Goal: Task Accomplishment & Management: Complete application form

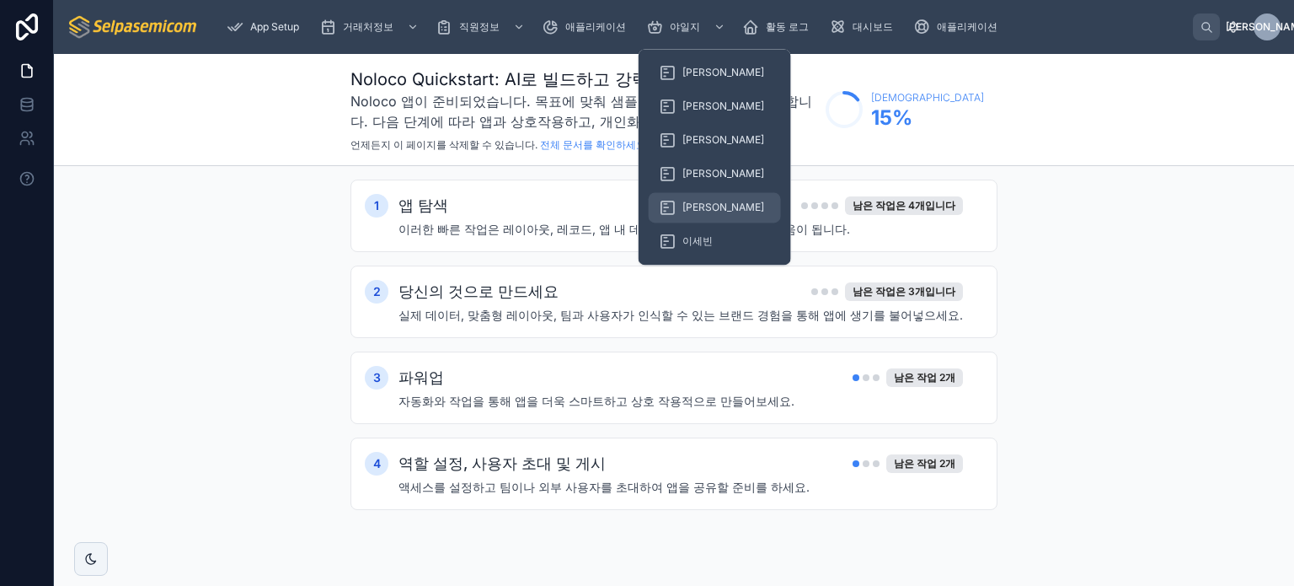
click at [697, 208] on font "[PERSON_NAME]" at bounding box center [724, 207] width 82 height 13
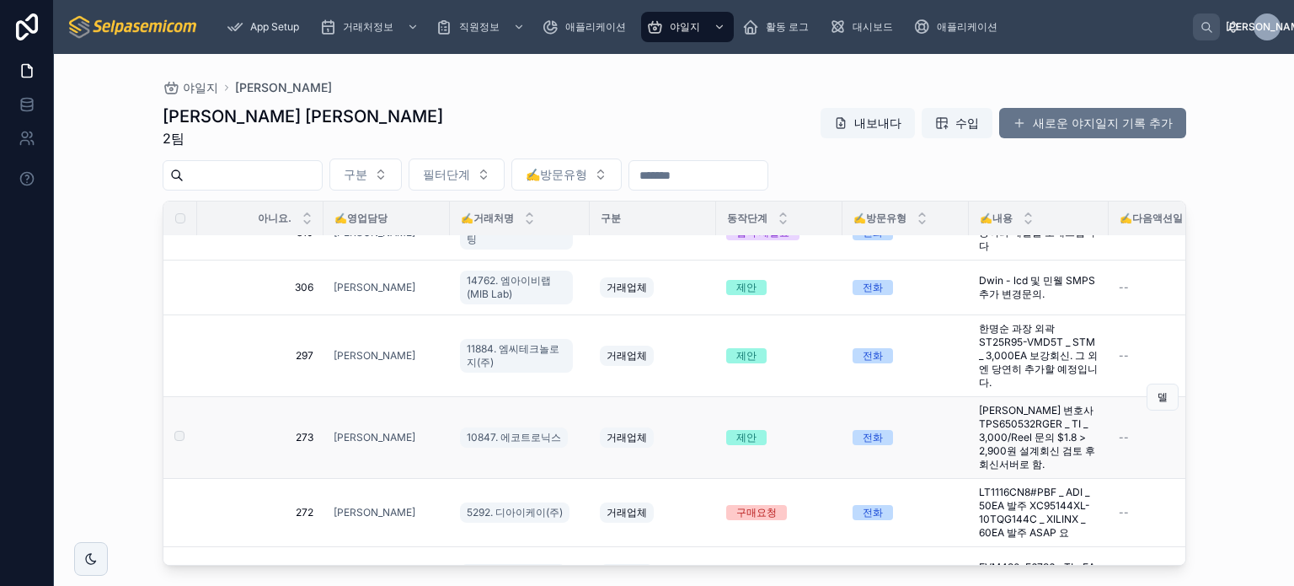
scroll to position [917, 0]
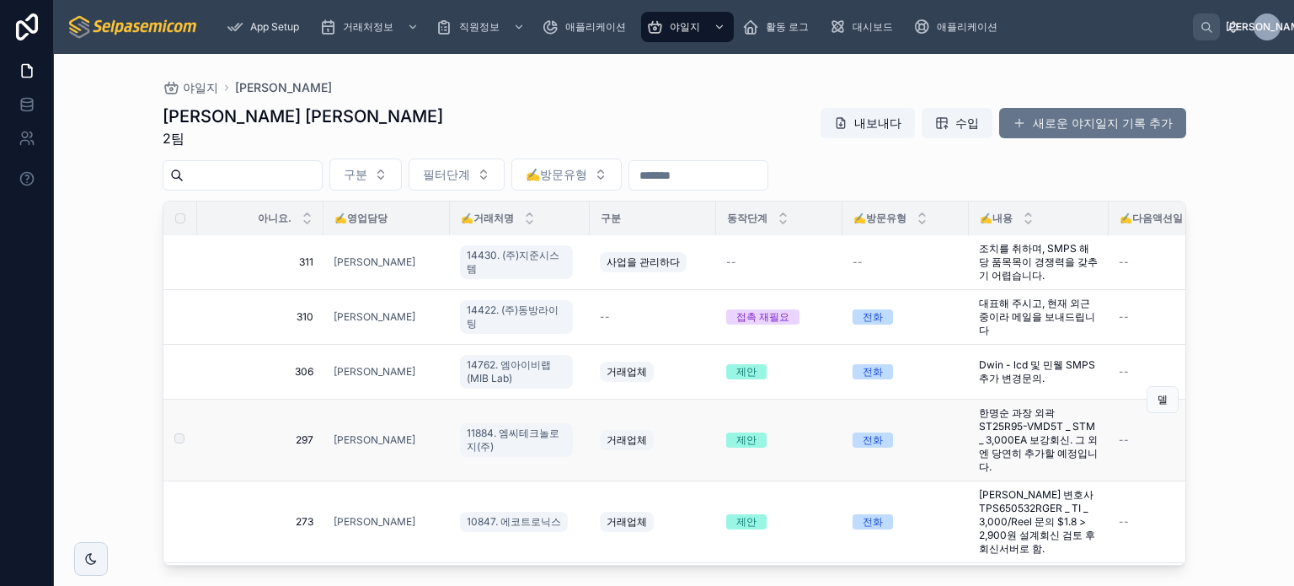
click at [1001, 419] on font "한명순 과장 외곽 ST25R95-VMD5T _ STM _ 3,000EA 보강회신. 그 외엔 당연히 추가할 예정입니다." at bounding box center [1038, 439] width 119 height 67
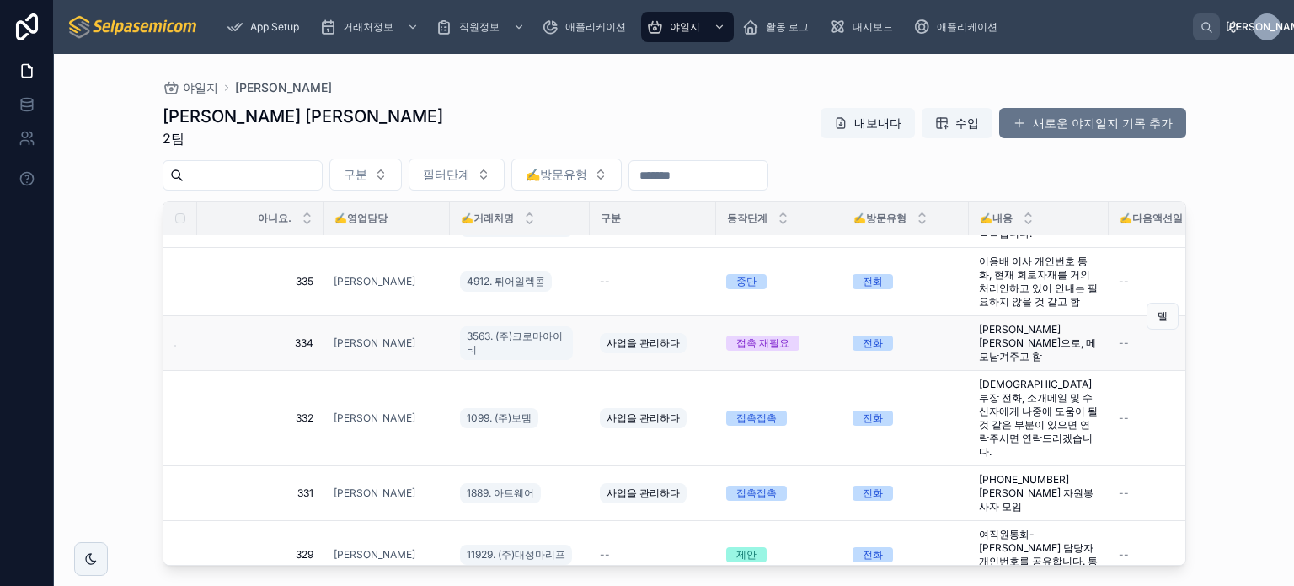
scroll to position [84, 0]
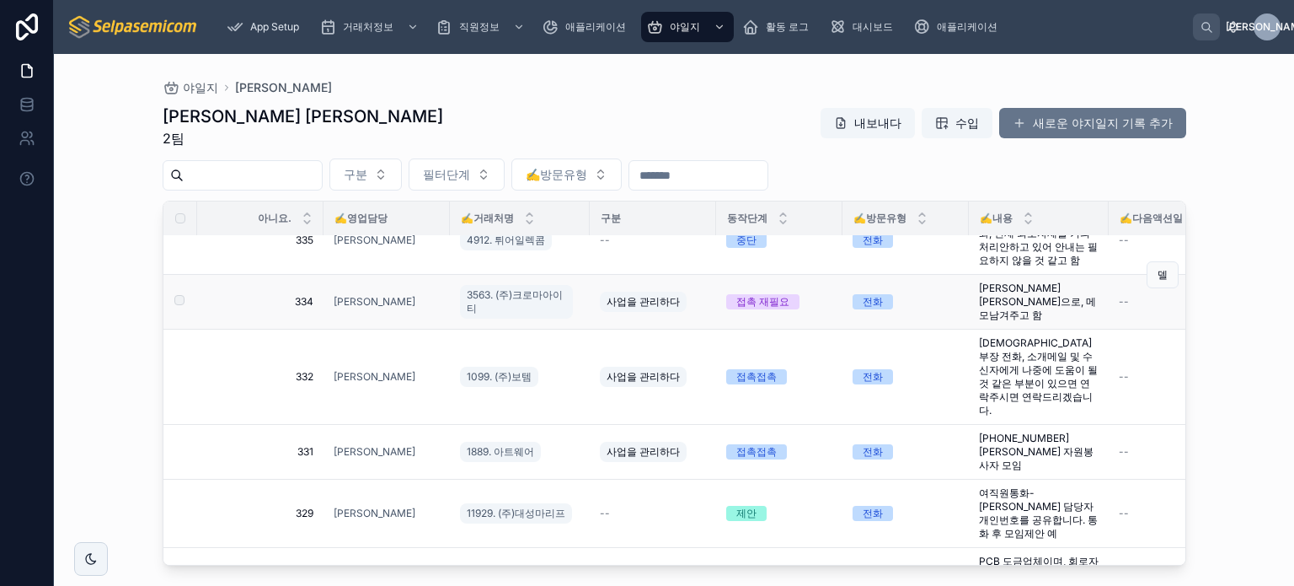
click at [1002, 306] on font "[PERSON_NAME] [PERSON_NAME]으로, 메모남겨주고 함" at bounding box center [1037, 301] width 117 height 40
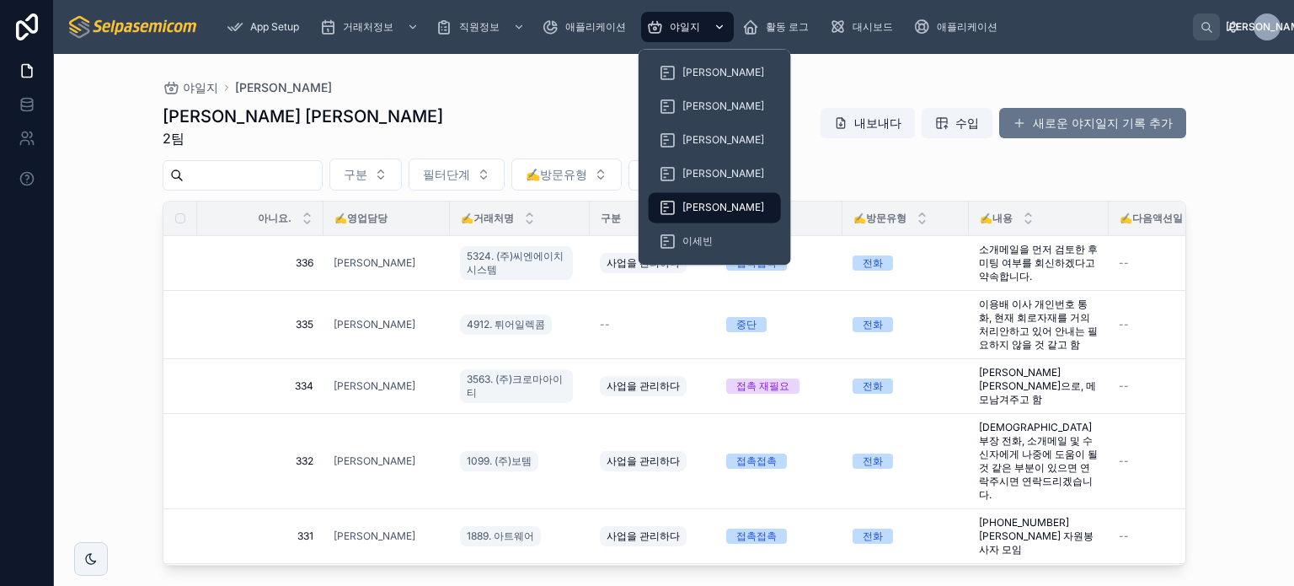
click at [692, 33] on span "야일지" at bounding box center [685, 26] width 30 height 13
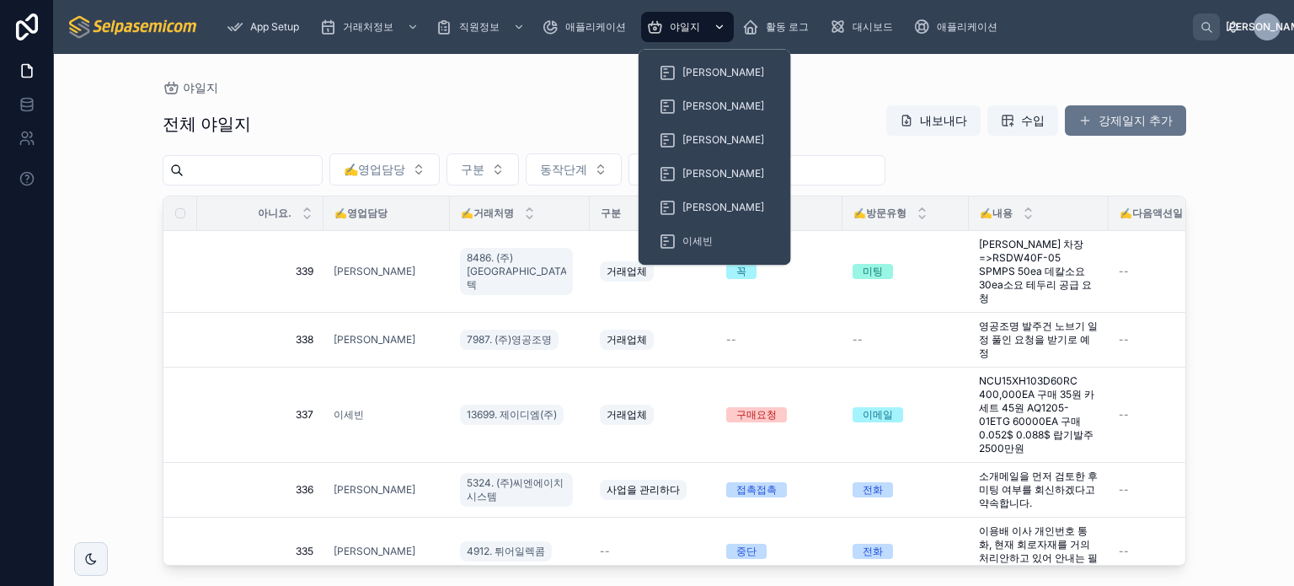
click at [669, 34] on div "야일지" at bounding box center [687, 26] width 83 height 27
click at [703, 206] on font "[PERSON_NAME]" at bounding box center [724, 207] width 82 height 13
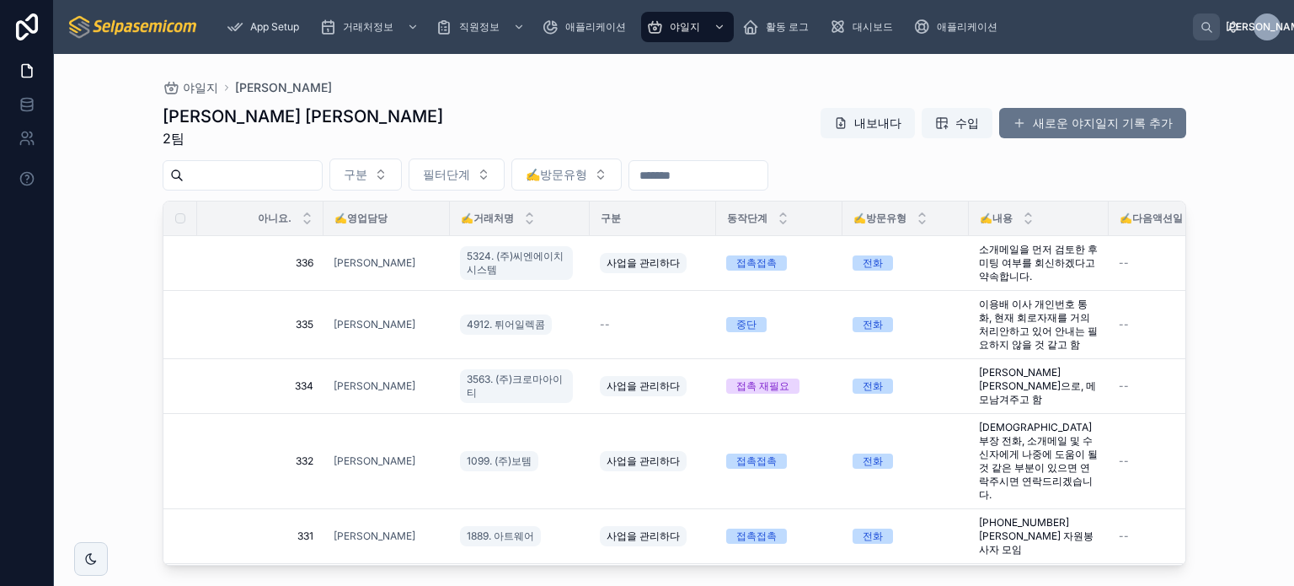
click at [772, 94] on div "[PERSON_NAME] [PERSON_NAME] 2팀 내보내다 수입 새로운 야지일지 기록 추가 구분 필터단계 ✍️방문유형 아니요. ✍️영업담…" at bounding box center [675, 329] width 1024 height 471
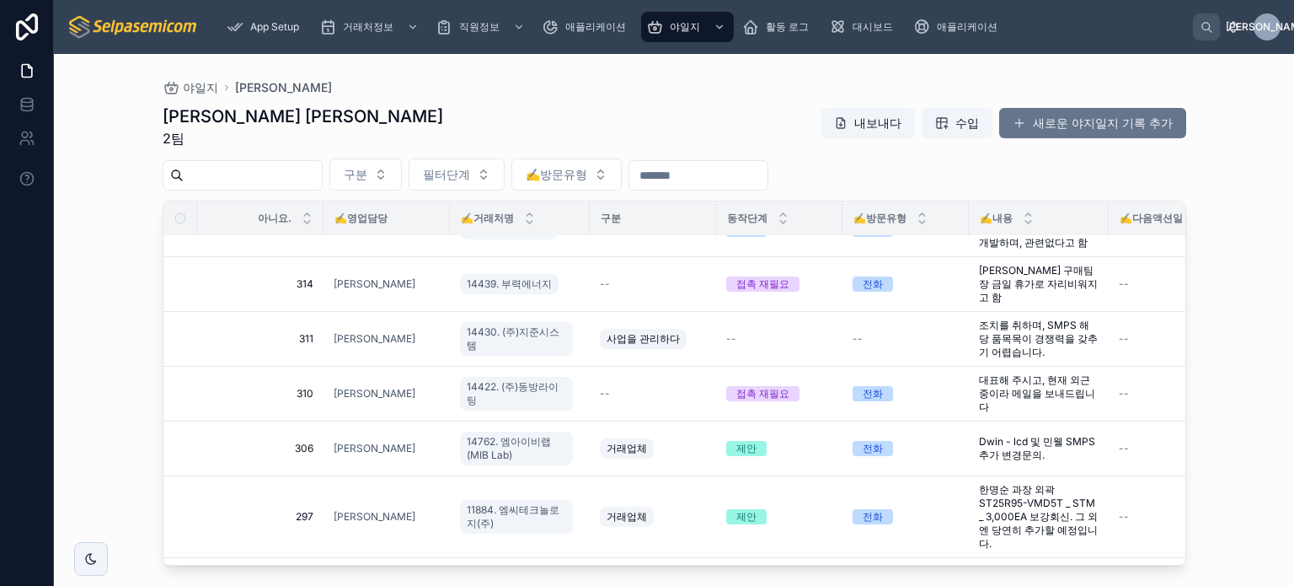
scroll to position [845, 0]
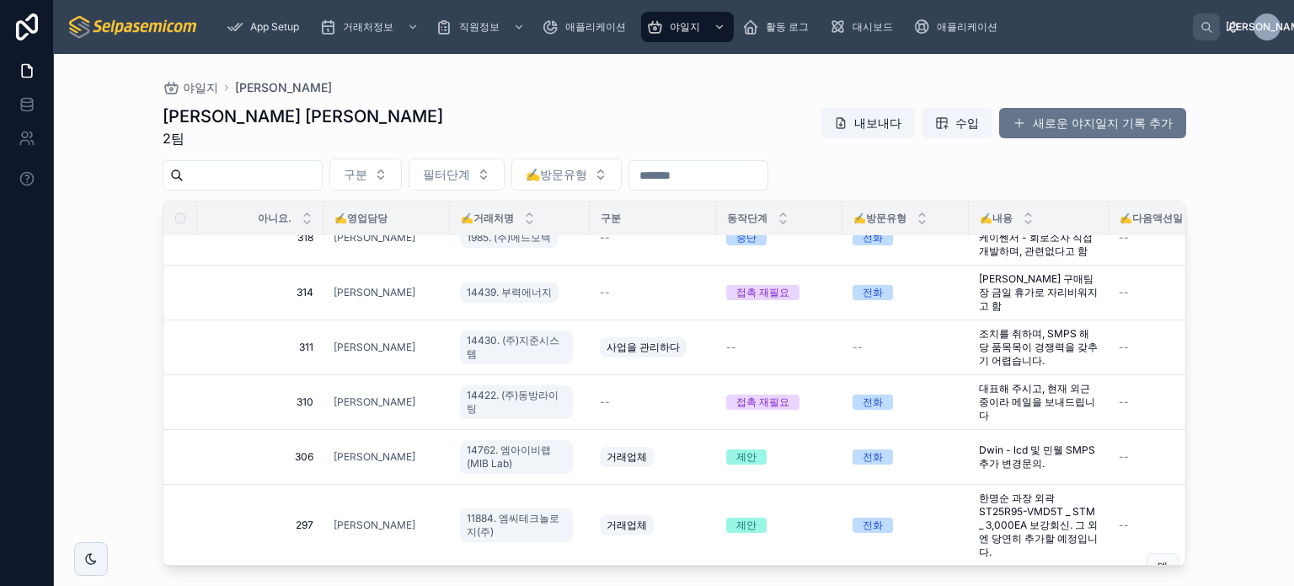
drag, startPoint x: 795, startPoint y: 550, endPoint x: 806, endPoint y: 549, distance: 10.1
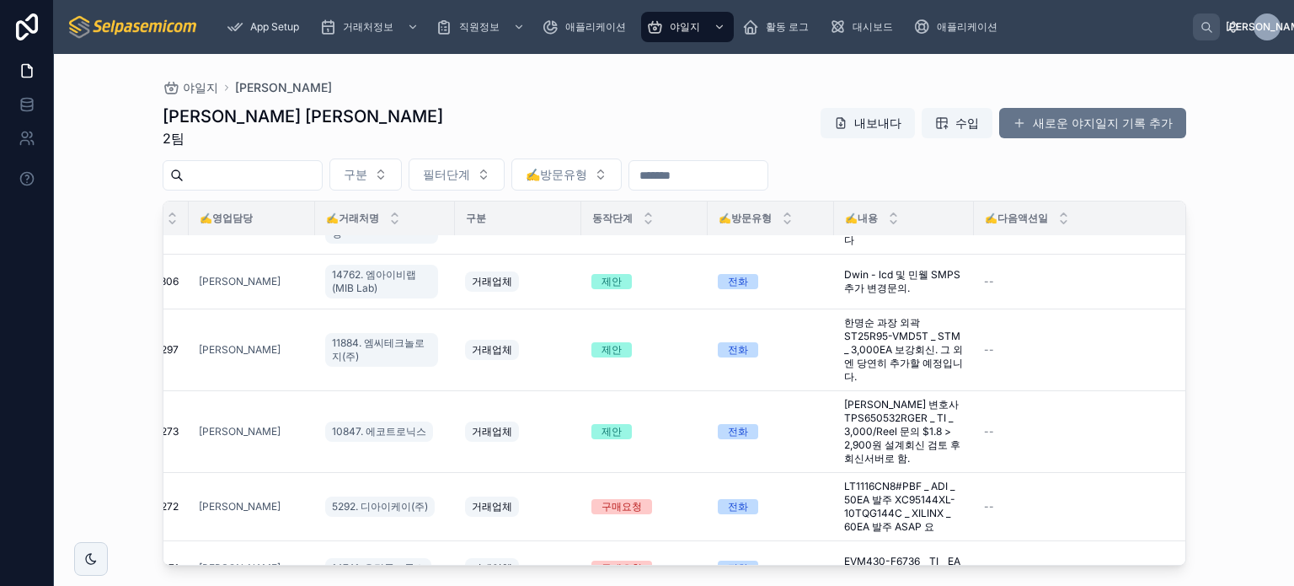
scroll to position [994, 143]
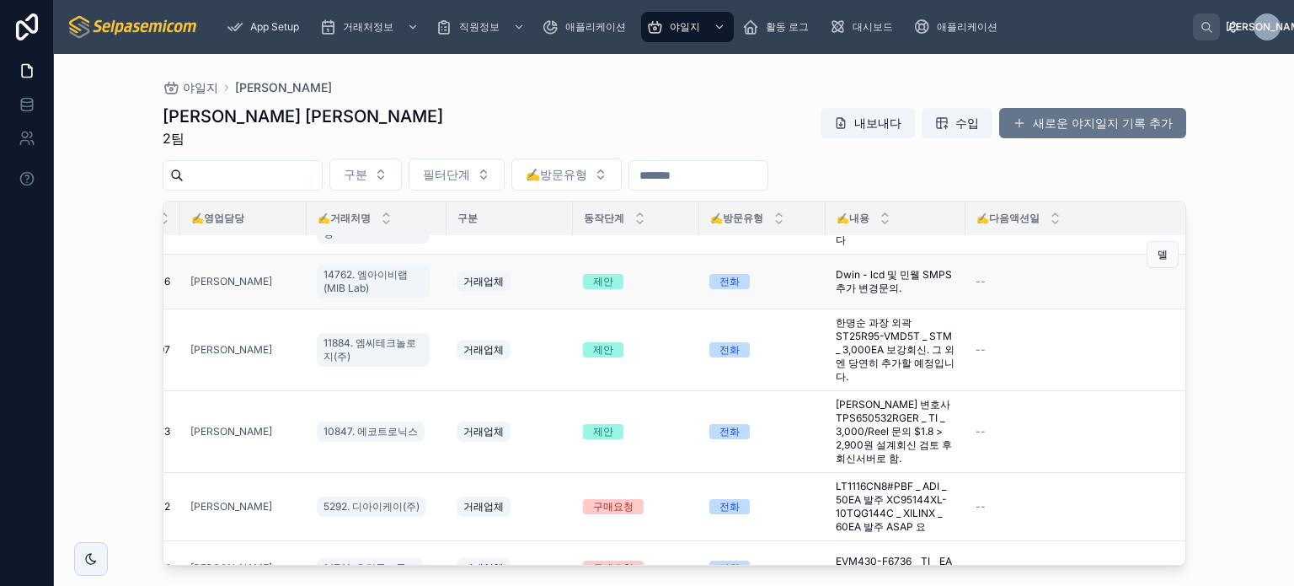
click at [860, 289] on font "Dwin - lcd 및 민웰 SMPS 추가 변경문의." at bounding box center [895, 281] width 119 height 26
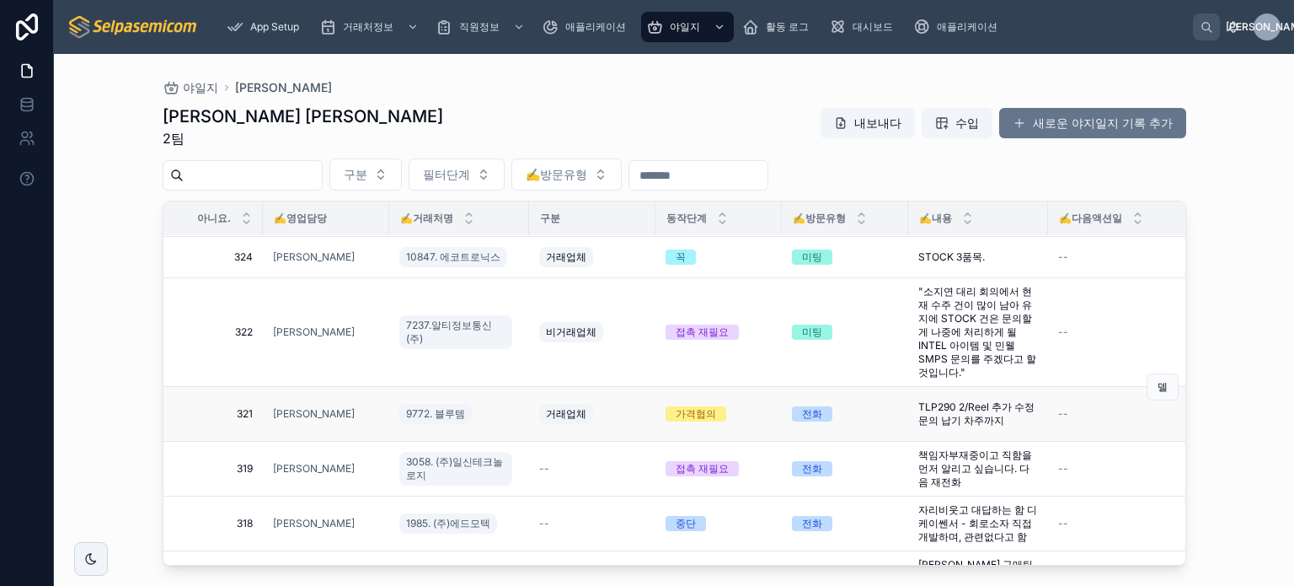
scroll to position [590, 61]
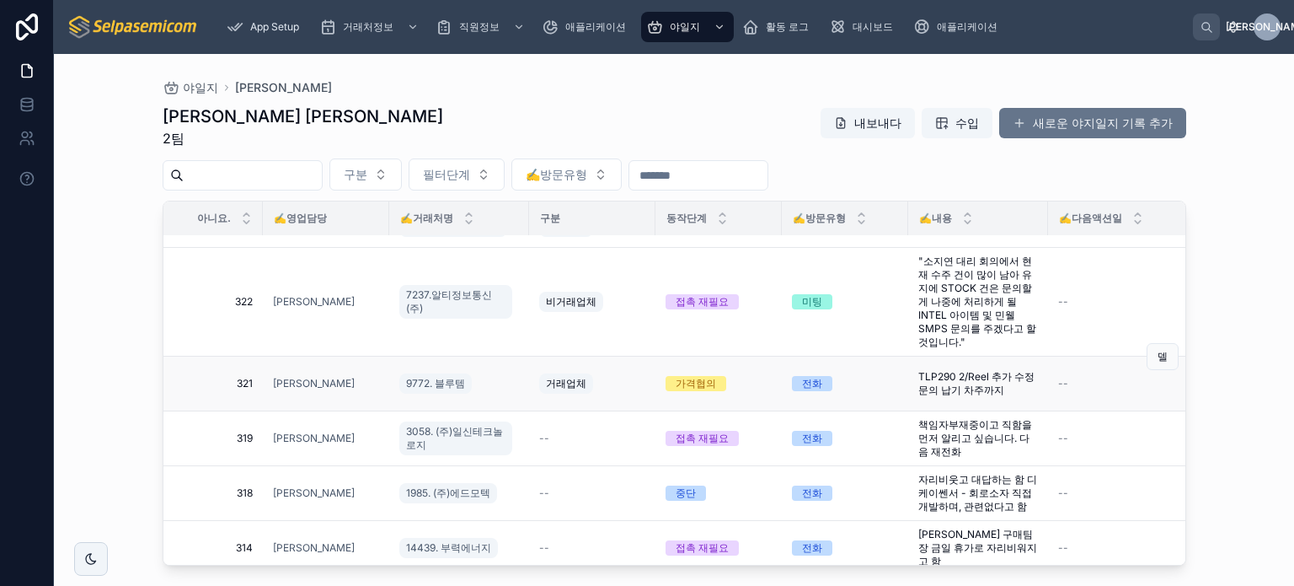
click at [968, 370] on font "TLP290 2/Reel 추가 수정문의 납기 차주까지" at bounding box center [977, 383] width 116 height 26
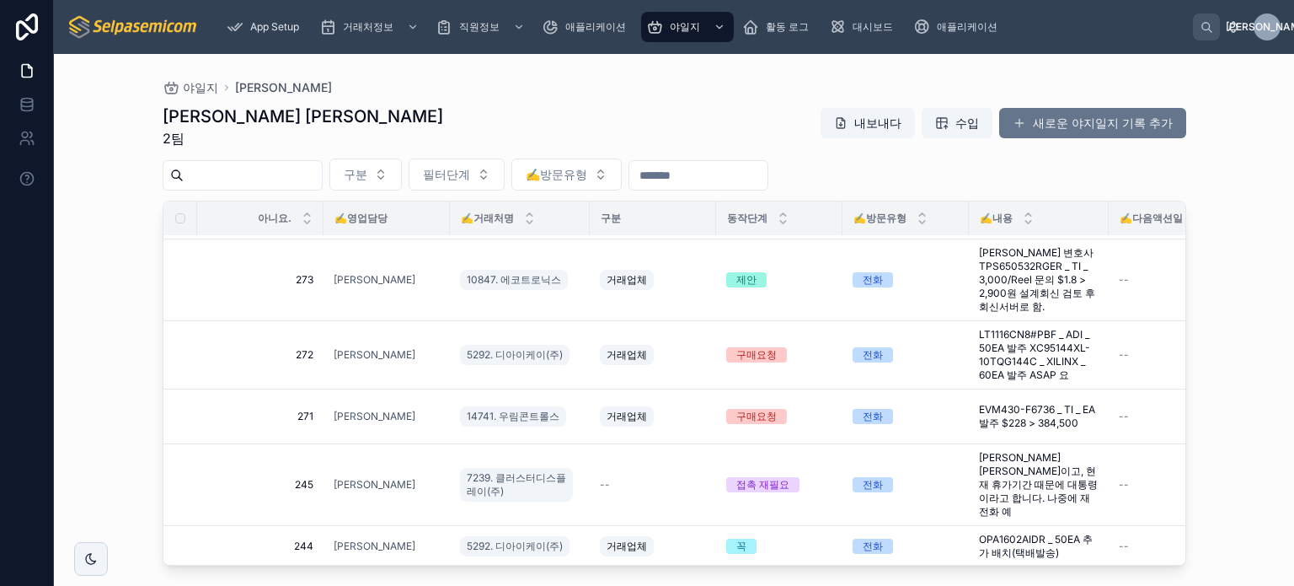
scroll to position [1135, 0]
drag, startPoint x: 1224, startPoint y: 175, endPoint x: 1230, endPoint y: 104, distance: 71.9
click at [1230, 104] on div "야일지 [PERSON_NAME] [PERSON_NAME] [PERSON_NAME] 2팀 내보내다 수입 새로운 야지일지 기록 추가 구분 필터단계…" at bounding box center [674, 320] width 1240 height 532
drag, startPoint x: 1229, startPoint y: 110, endPoint x: 1271, endPoint y: 404, distance: 297.0
click at [1271, 404] on div "야일지 [PERSON_NAME] [PERSON_NAME] [PERSON_NAME] 2팀 내보내다 수입 새로운 야지일지 기록 추가 구분 필터단계…" at bounding box center [674, 320] width 1240 height 532
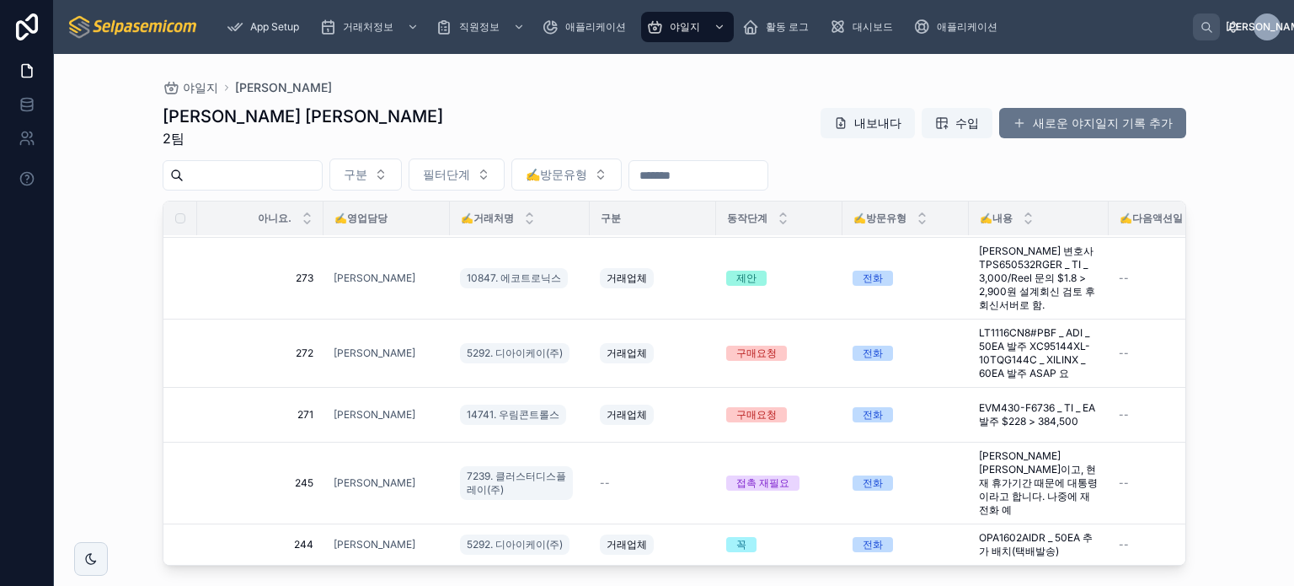
scroll to position [929, 0]
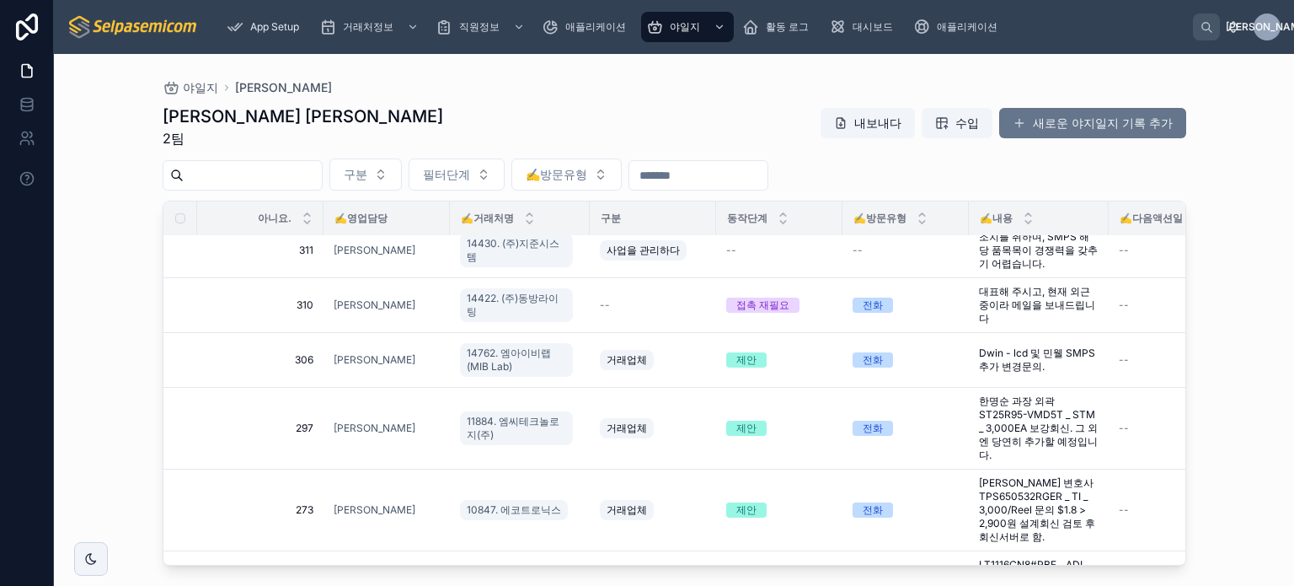
drag, startPoint x: 1281, startPoint y: 279, endPoint x: 1251, endPoint y: 147, distance: 134.9
click at [1251, 147] on div "야일지 [PERSON_NAME] [PERSON_NAME] [PERSON_NAME] 2팀 내보내다 수입 새로운 야지일지 기록 추가 구분 필터단계…" at bounding box center [674, 320] width 1240 height 532
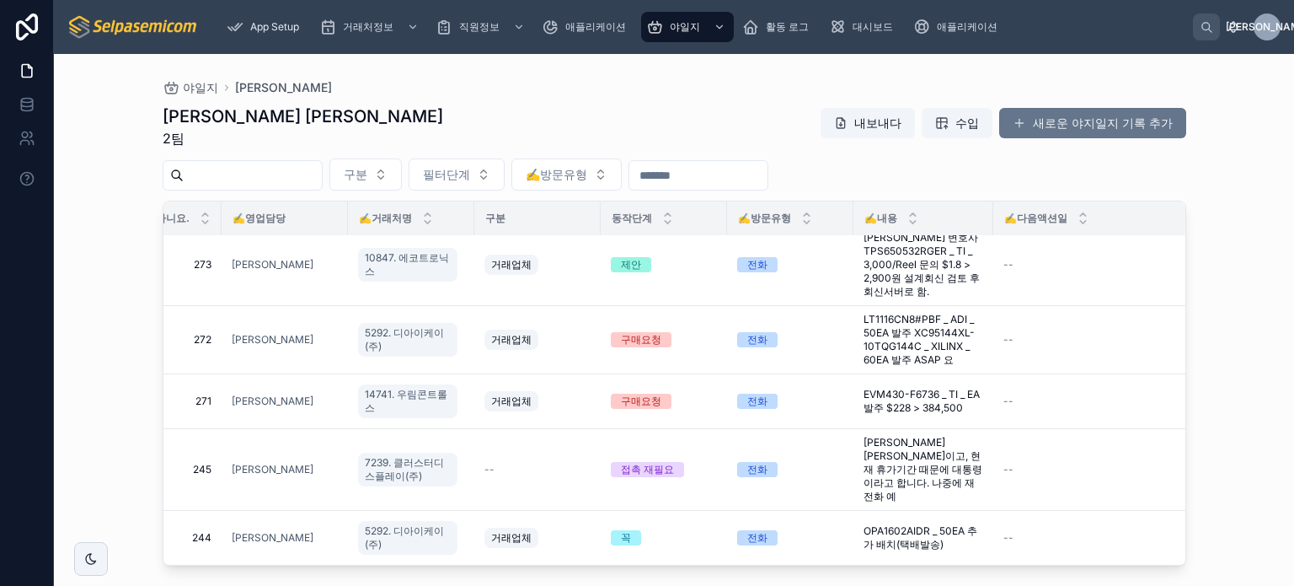
scroll to position [1156, 104]
click at [940, 524] on font "OPA1602AIDR _ 50EA 추가 배치(택배발송)" at bounding box center [918, 537] width 114 height 26
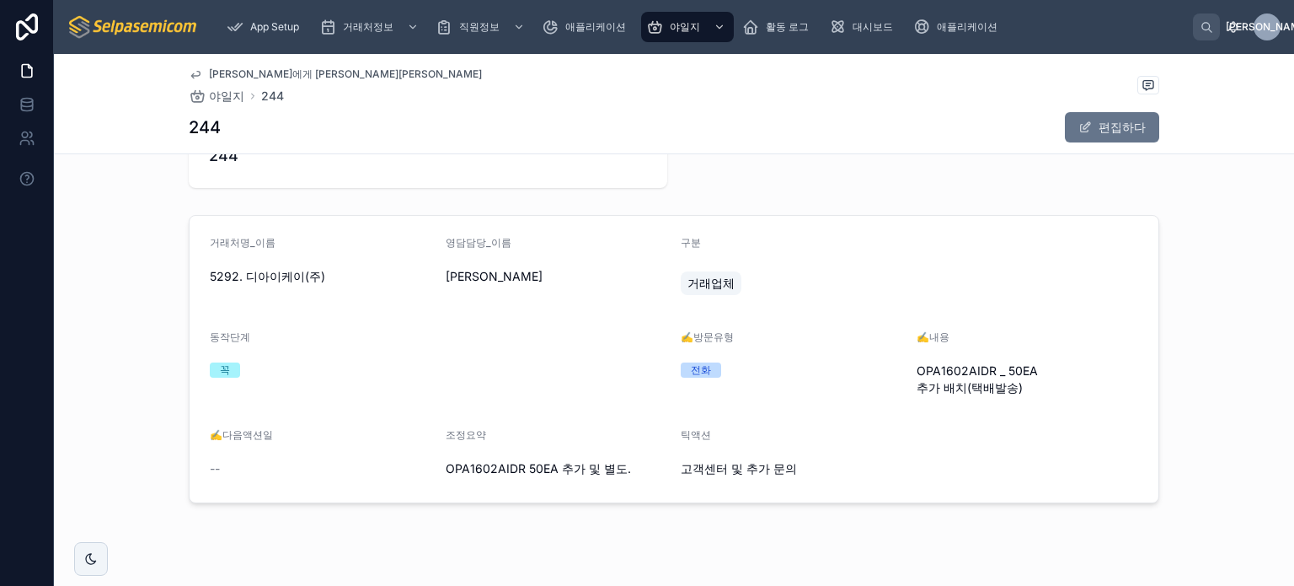
scroll to position [109, 0]
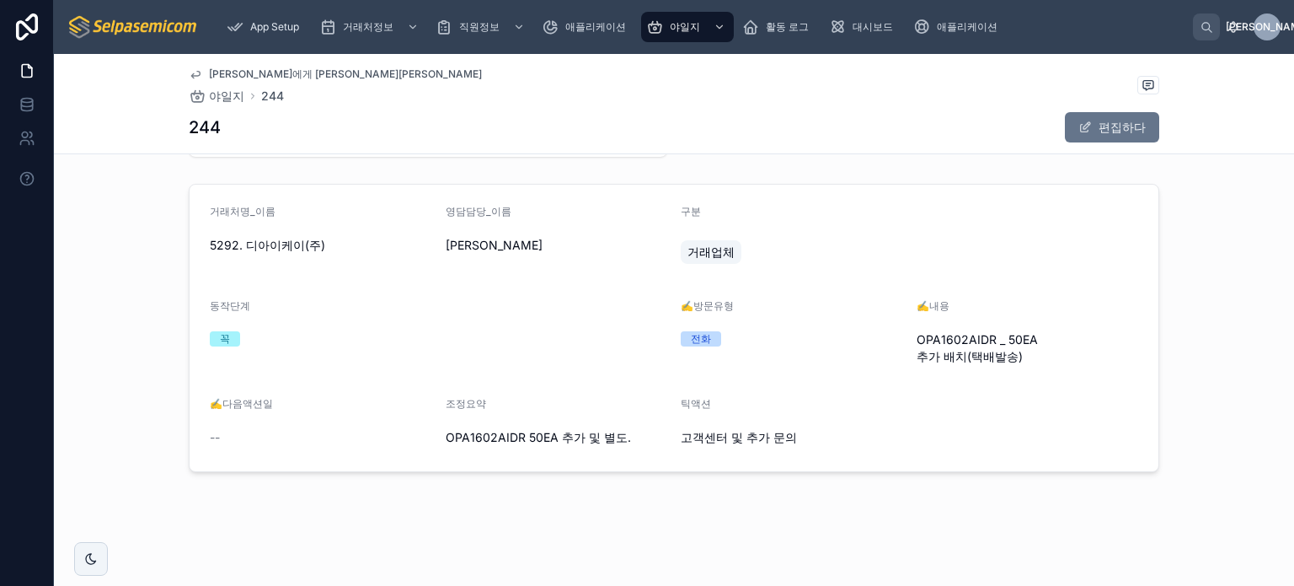
click at [230, 431] on div "--" at bounding box center [321, 437] width 222 height 17
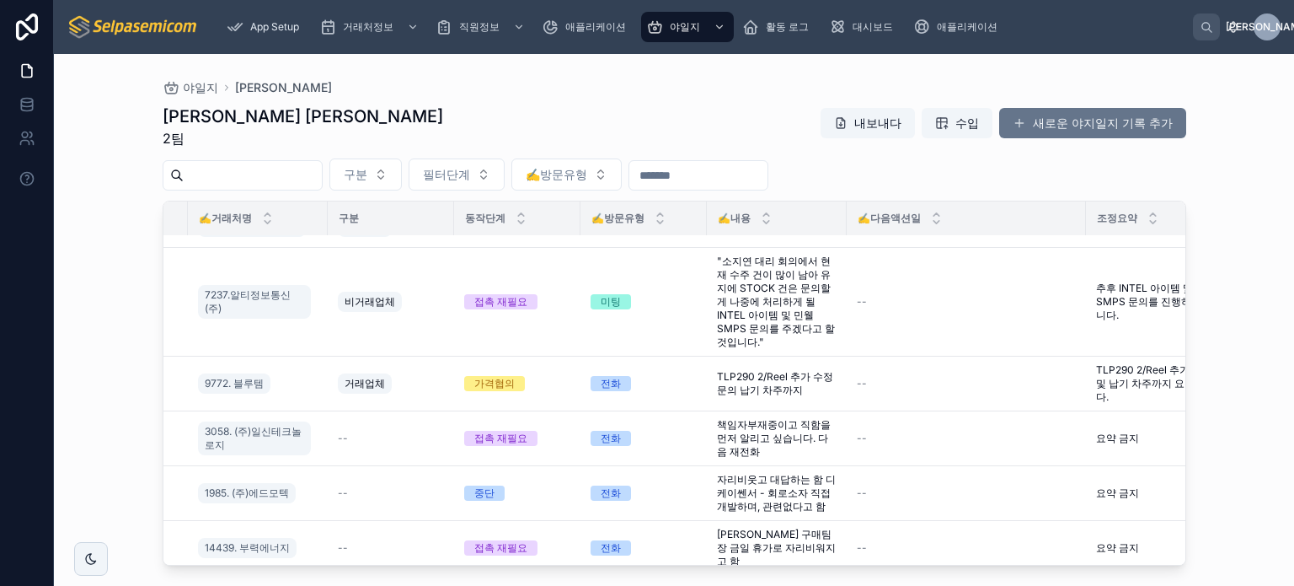
scroll to position [590, 229]
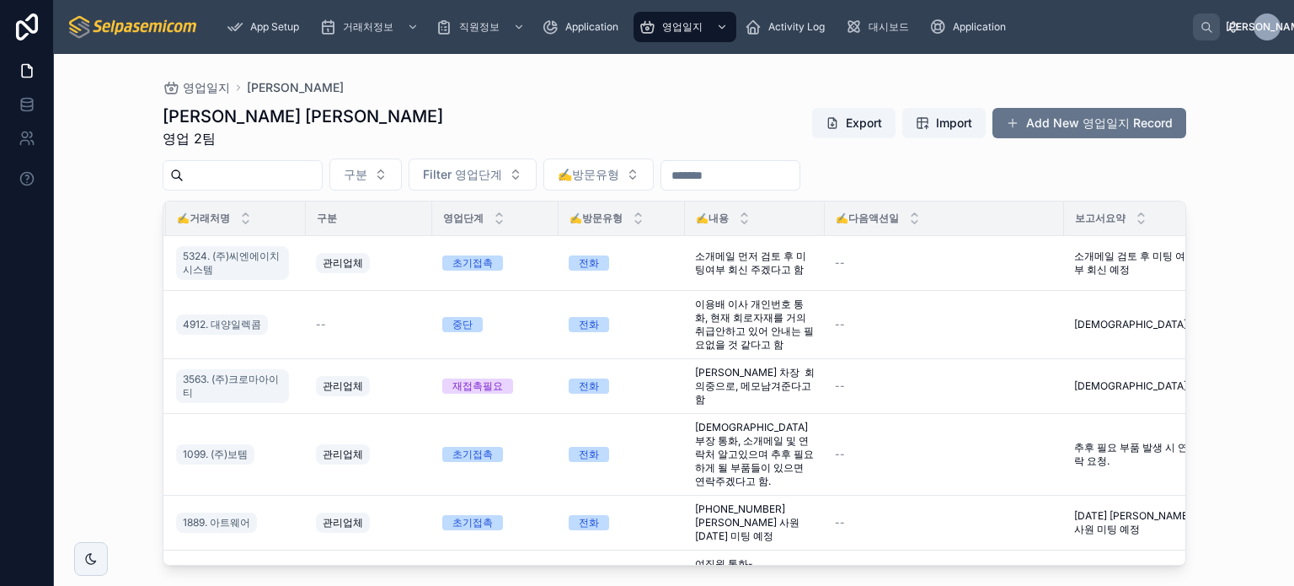
scroll to position [0, 287]
drag, startPoint x: 428, startPoint y: 218, endPoint x: 468, endPoint y: 220, distance: 39.6
click at [468, 220] on div "영업단계" at bounding box center [493, 218] width 125 height 32
click at [130, 326] on div "영업일지 김동일 김동일 주임 영업 2팀 Export Import Add New 영업일지 Record 구분 Filter 영업단계 ✍️방문유형 N…" at bounding box center [674, 320] width 1240 height 532
click at [450, 326] on div "중단" at bounding box center [460, 324] width 20 height 15
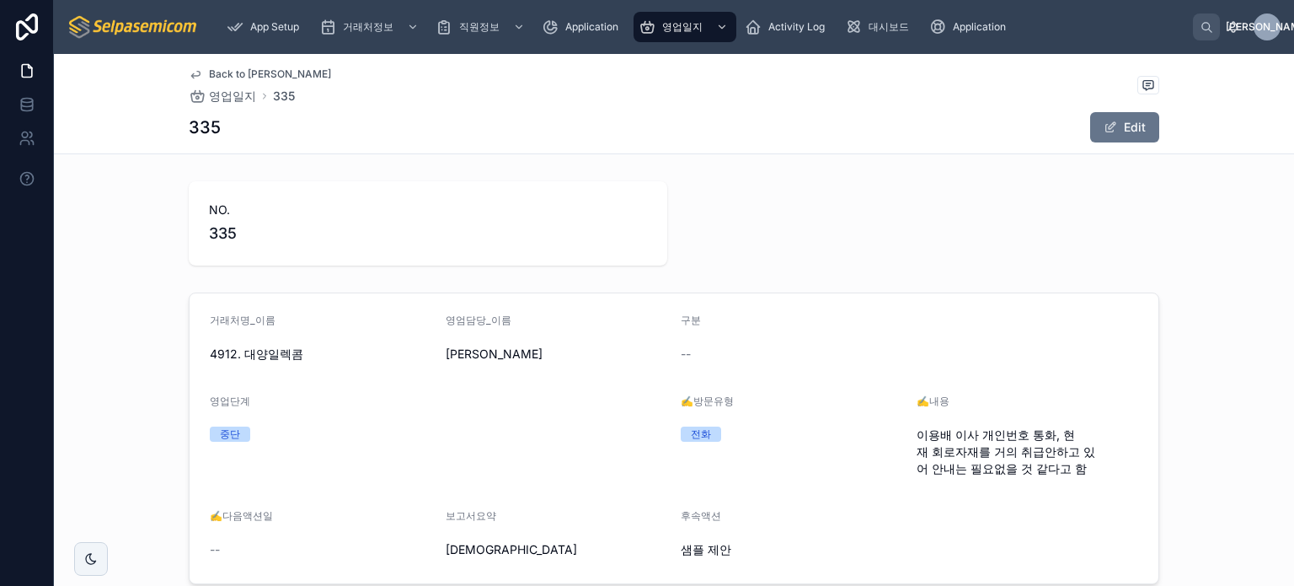
click at [223, 435] on div "중단" at bounding box center [230, 433] width 20 height 15
click at [226, 394] on span "영업단계" at bounding box center [230, 400] width 40 height 13
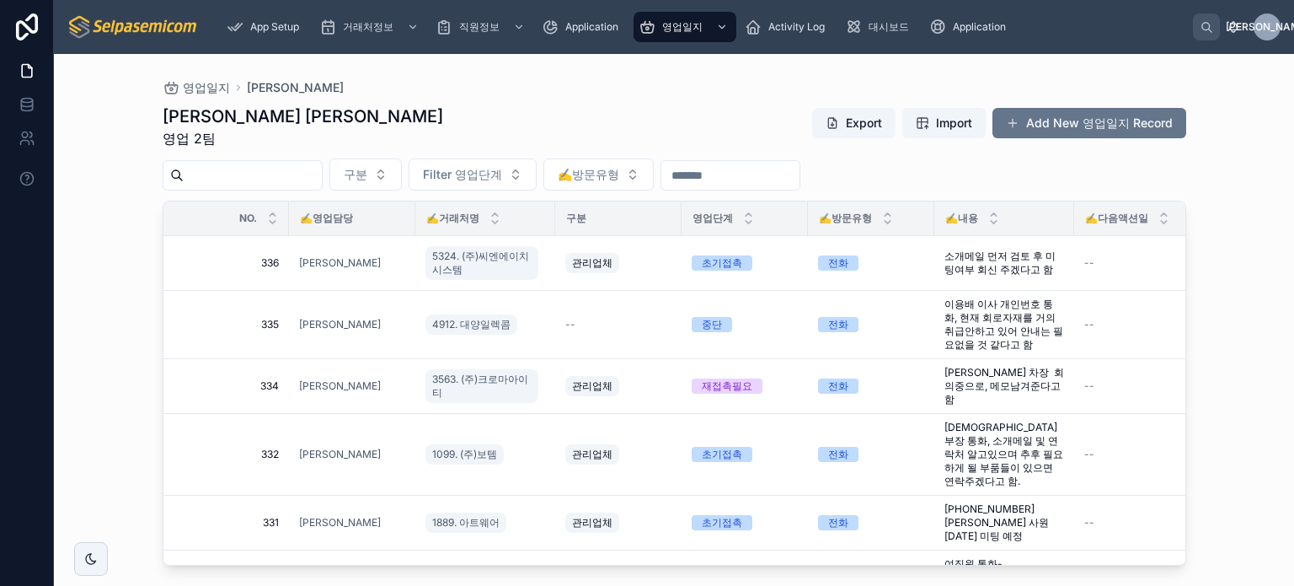
scroll to position [0, 37]
click at [462, 330] on link "4912. 대양일렉콤" at bounding box center [469, 324] width 92 height 20
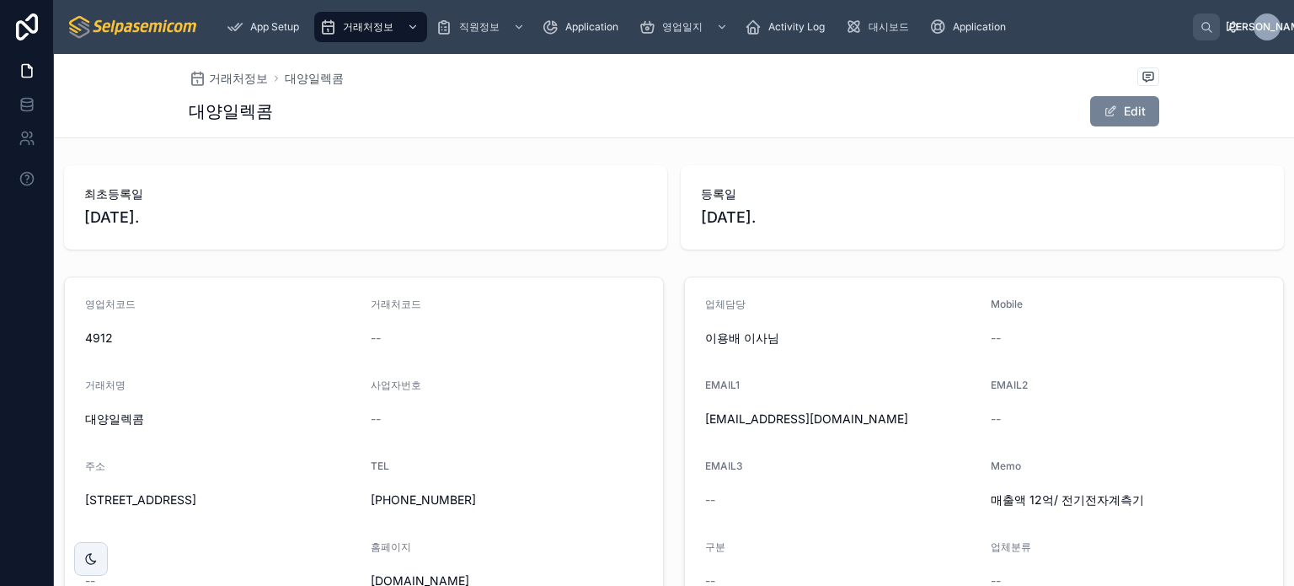
click at [1108, 110] on span at bounding box center [1110, 110] width 13 height 13
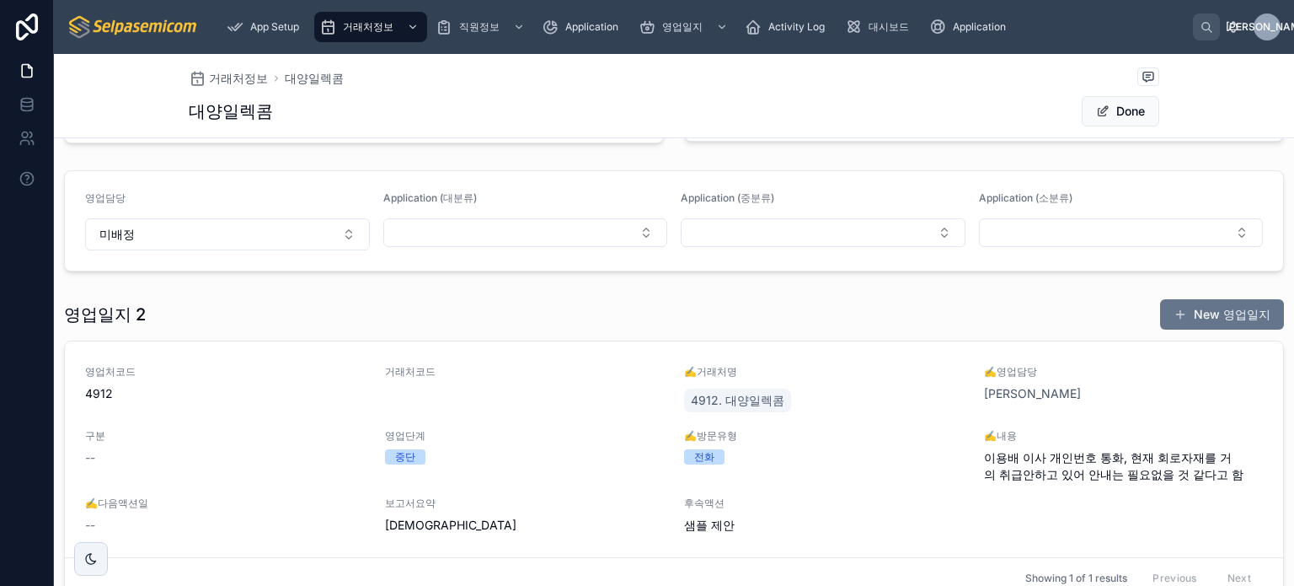
scroll to position [590, 0]
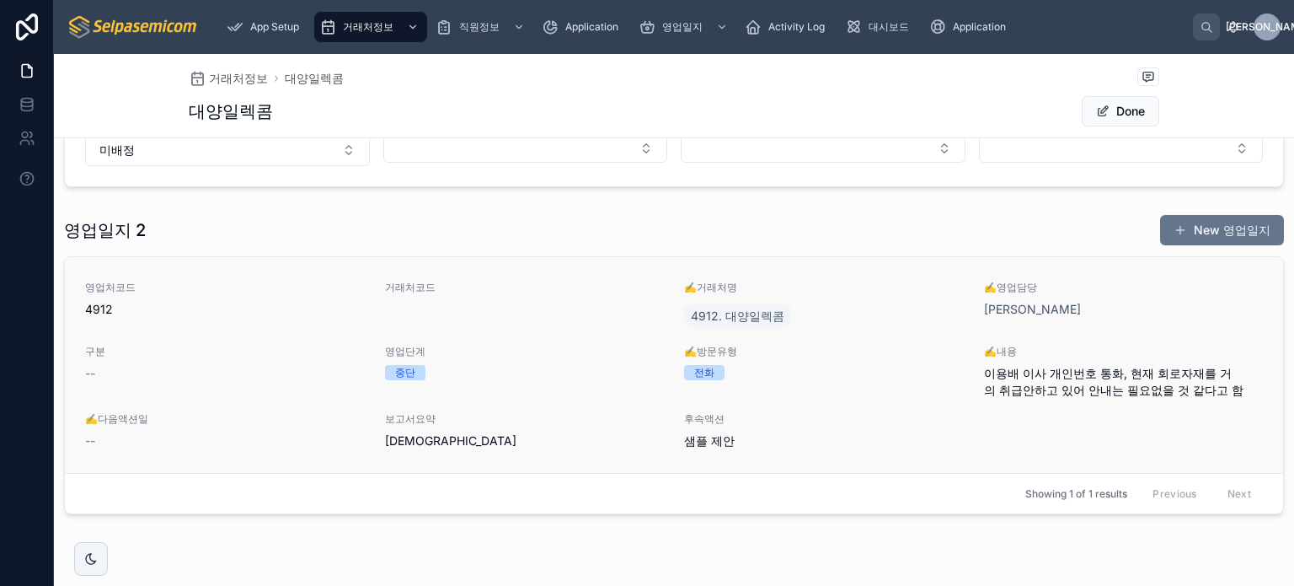
click at [406, 371] on div "중단" at bounding box center [405, 372] width 20 height 15
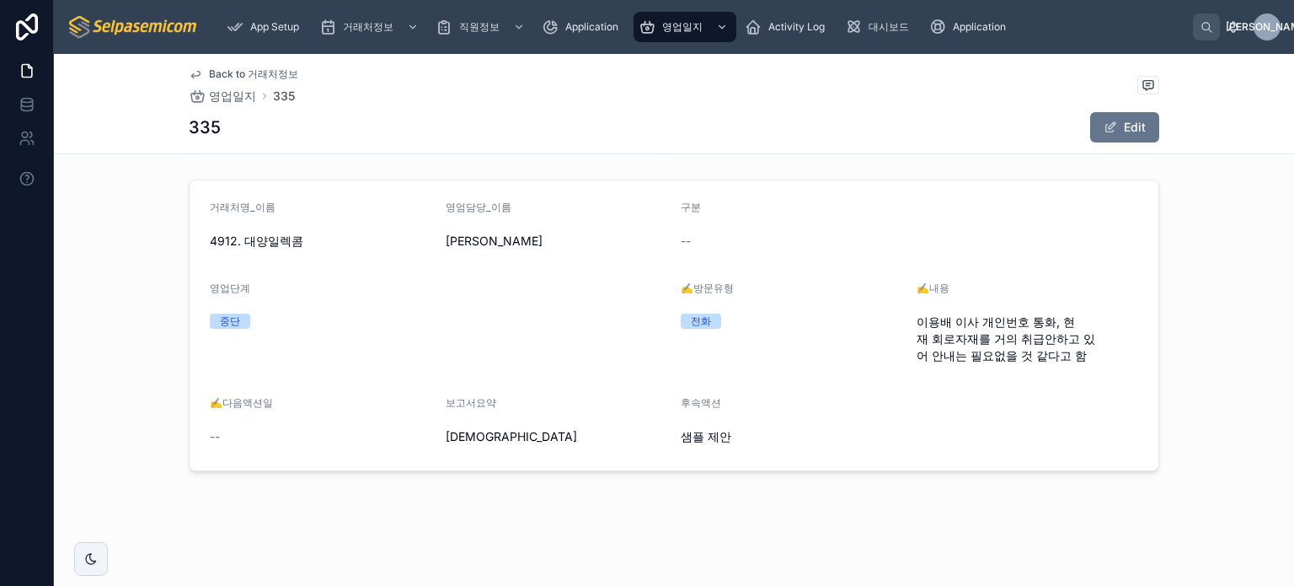
scroll to position [112, 0]
click at [227, 319] on div "중단" at bounding box center [230, 321] width 20 height 15
click at [227, 284] on span "영업단계" at bounding box center [230, 288] width 40 height 13
click at [225, 314] on div "중단" at bounding box center [230, 321] width 20 height 15
click at [226, 323] on div "중단" at bounding box center [230, 321] width 20 height 15
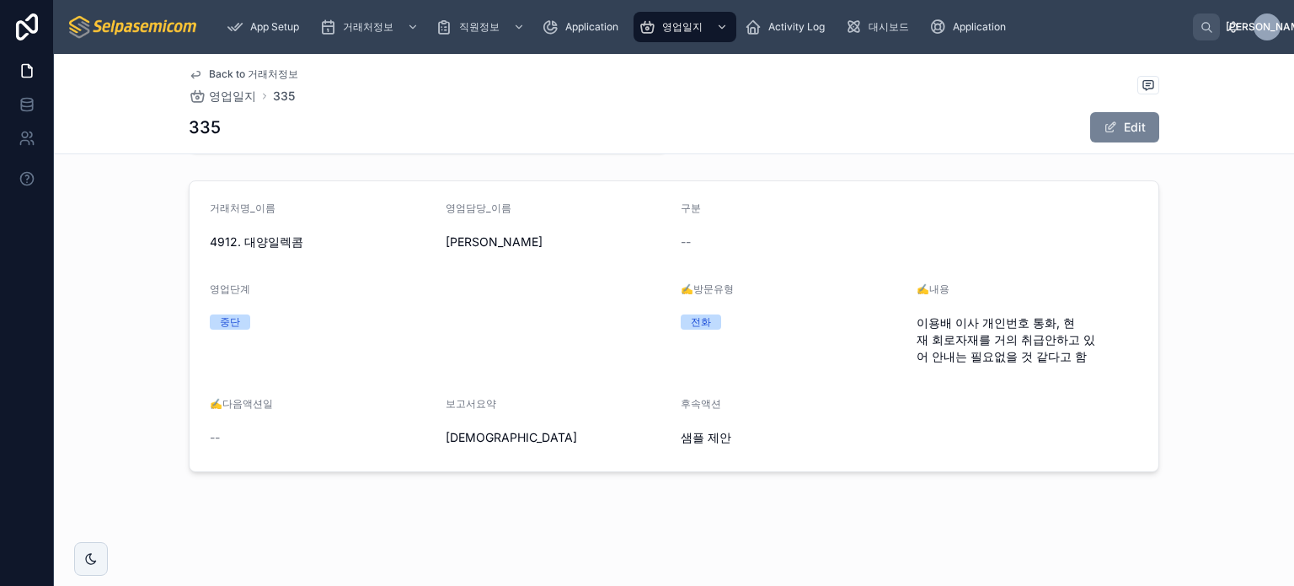
click at [1143, 117] on button "Edit" at bounding box center [1124, 127] width 69 height 30
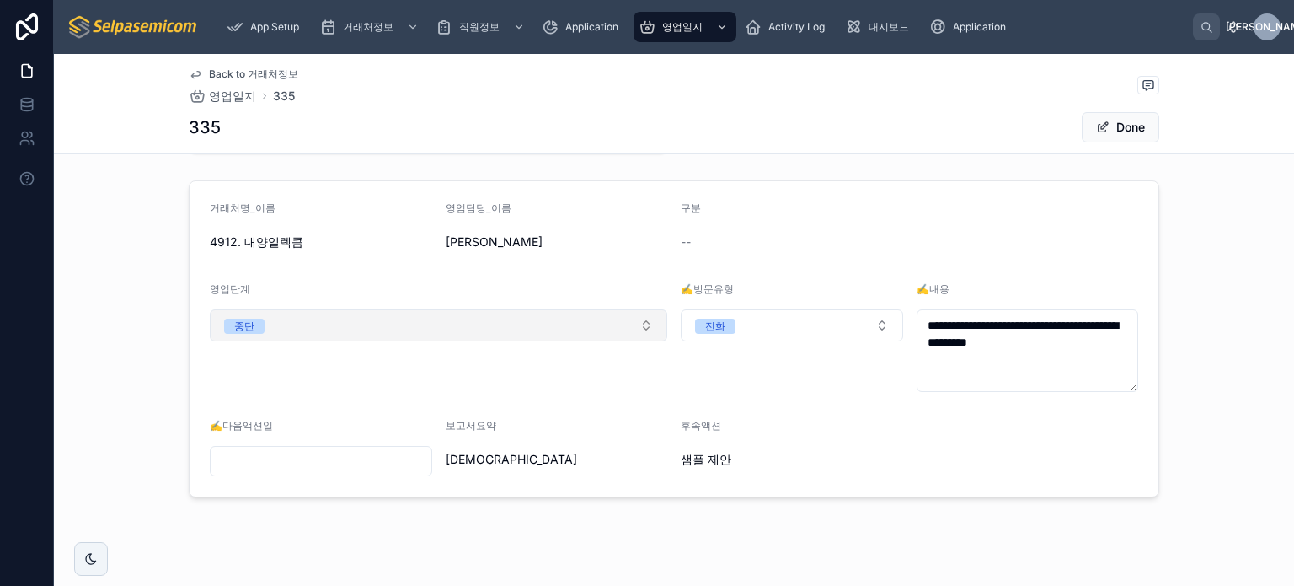
click at [258, 329] on button "중단" at bounding box center [439, 325] width 458 height 32
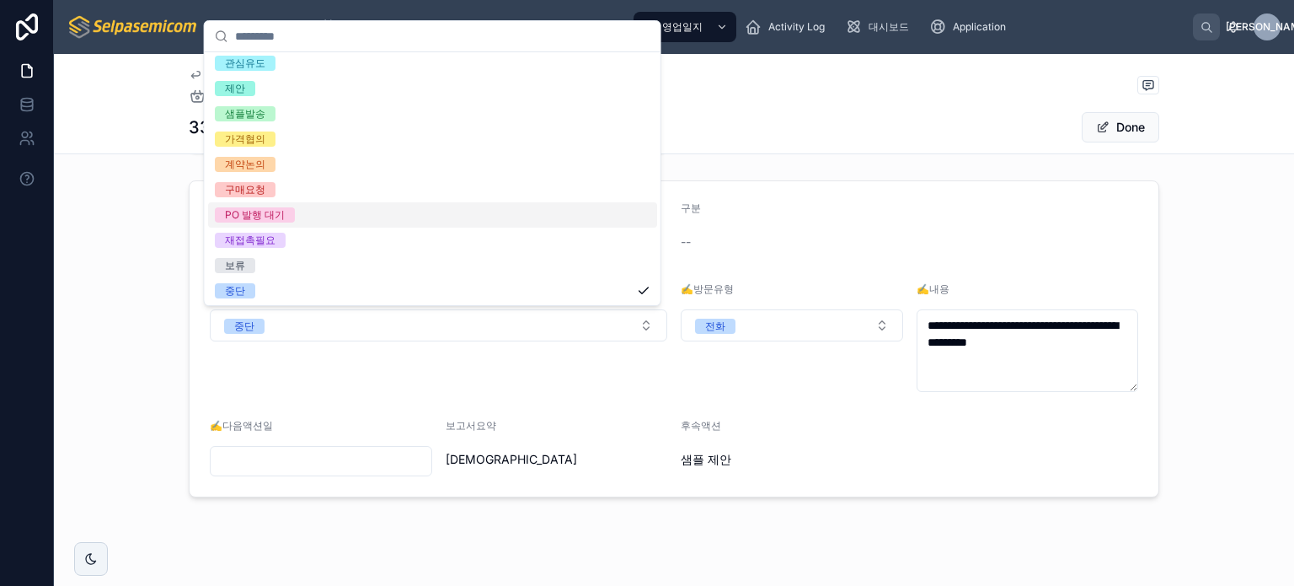
scroll to position [83, 0]
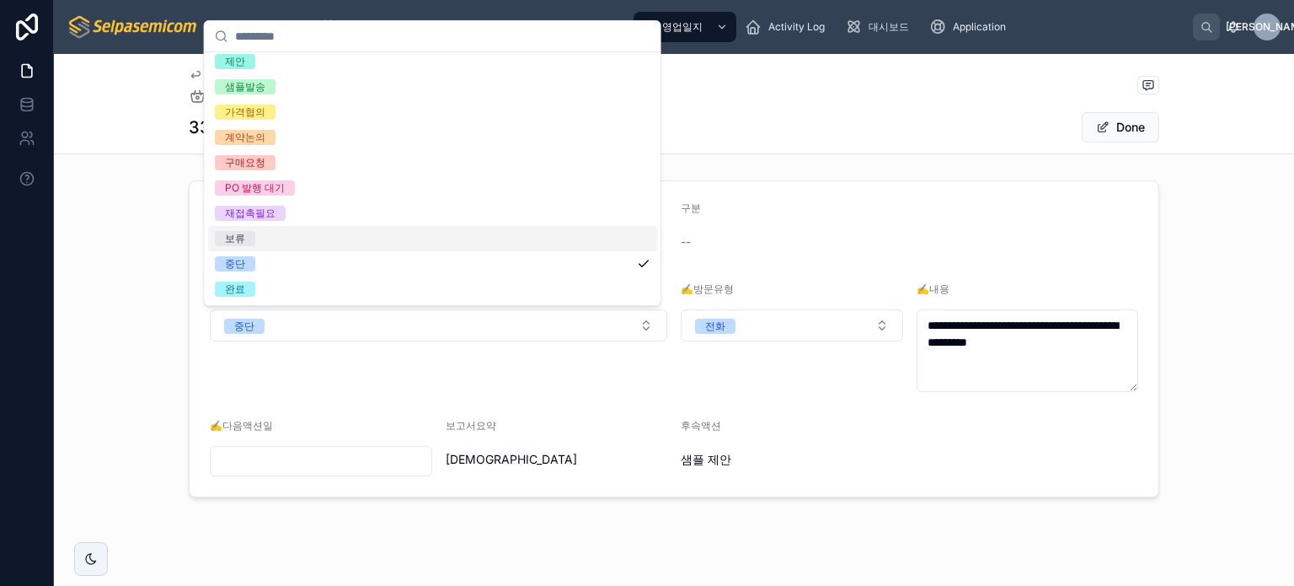
click at [249, 232] on span "보류" at bounding box center [235, 238] width 40 height 15
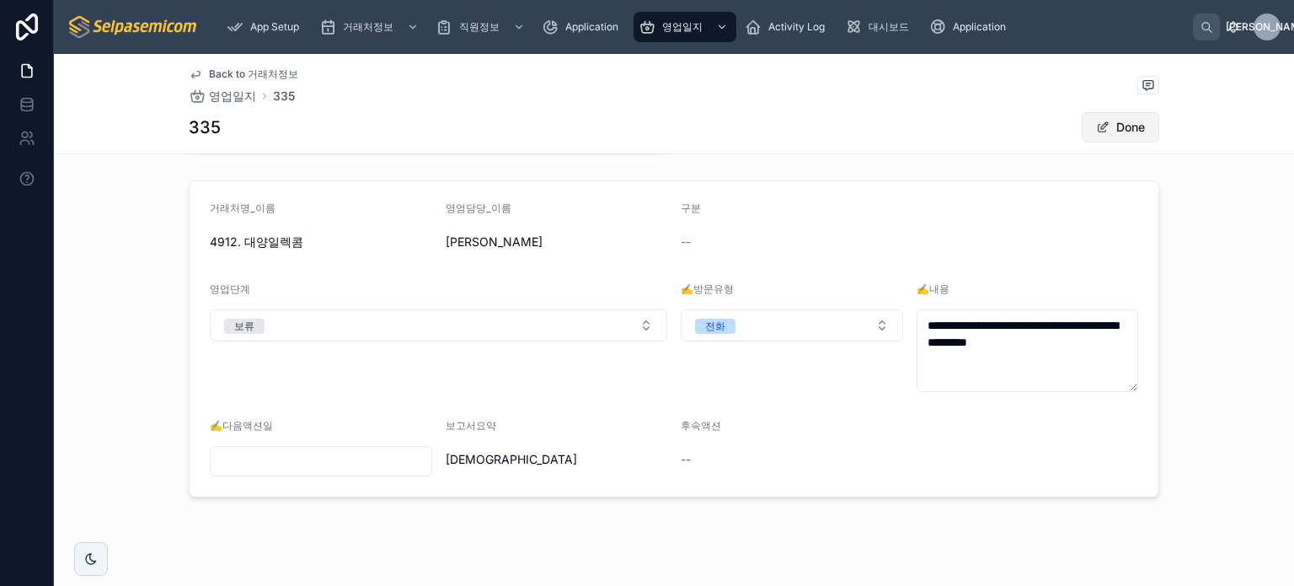
click at [1111, 124] on button "Done" at bounding box center [1121, 127] width 78 height 30
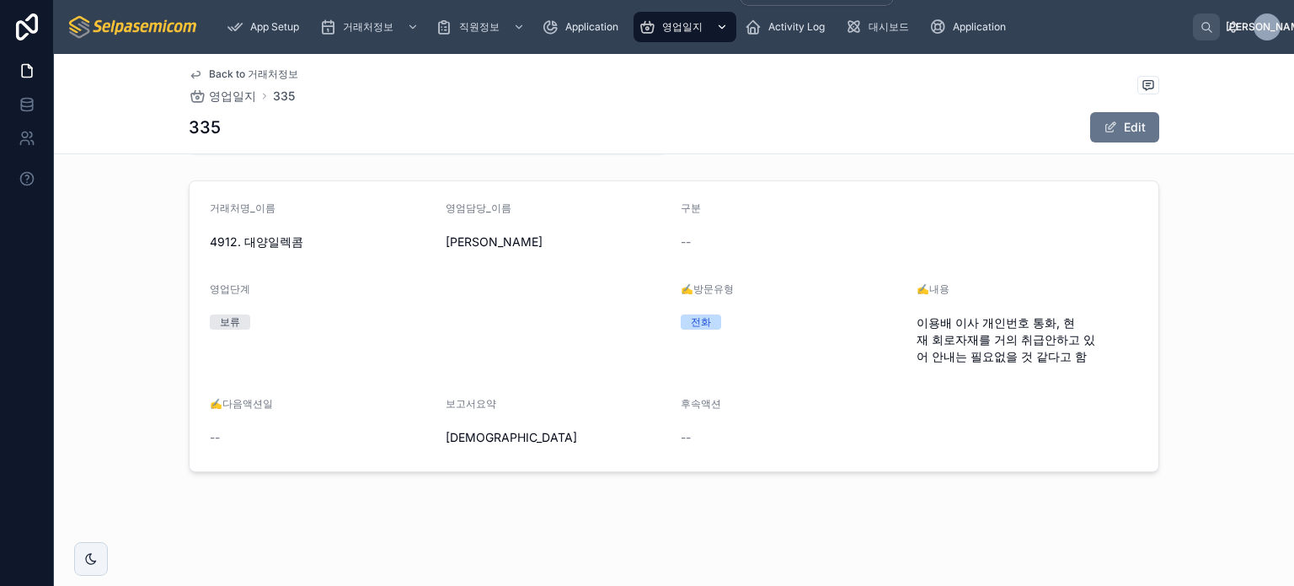
click at [707, 22] on div "영업일지" at bounding box center [685, 26] width 93 height 27
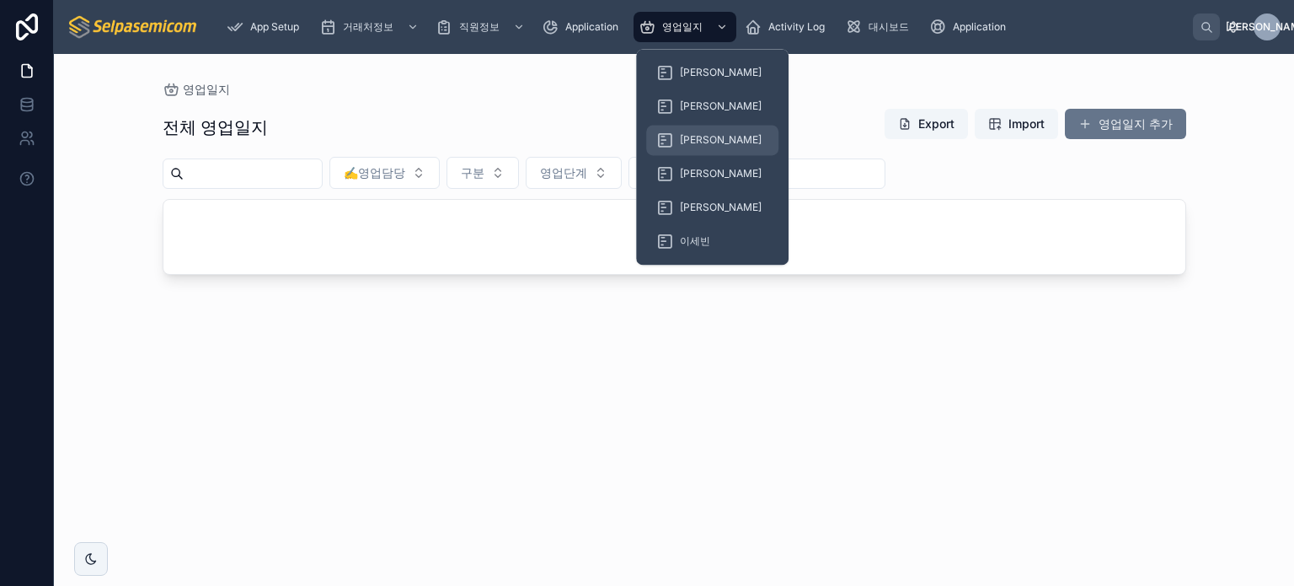
click at [696, 133] on span "[PERSON_NAME]" at bounding box center [721, 139] width 82 height 13
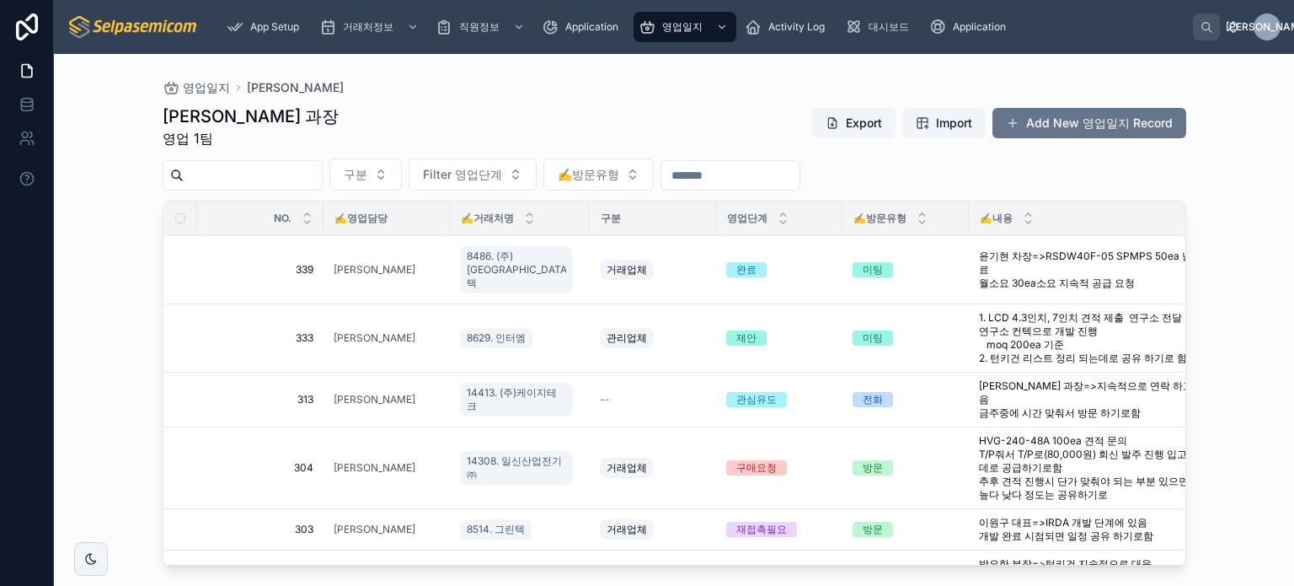
click at [131, 281] on div "영업일지 최한얼 최한얼 과장 영업 1팀 Export Import Add New 영업일지 Record 구분 Filter 영업단계 ✍️방문유형 N…" at bounding box center [674, 320] width 1240 height 532
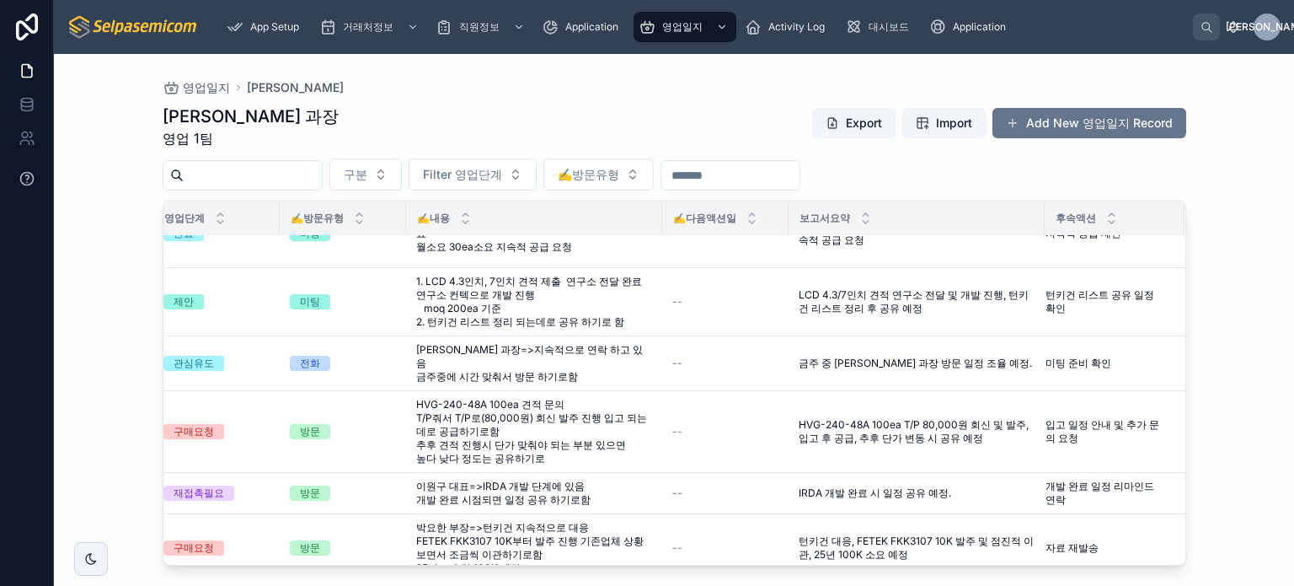
scroll to position [104, 563]
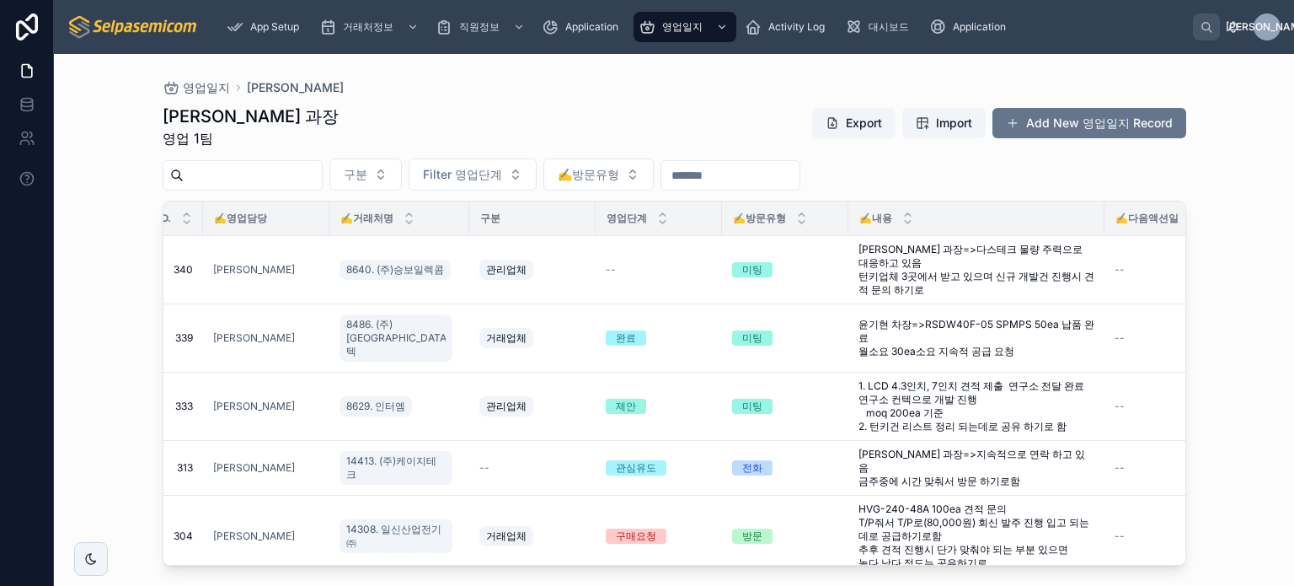
scroll to position [0, 122]
click at [677, 39] on div "영업일지" at bounding box center [685, 26] width 93 height 27
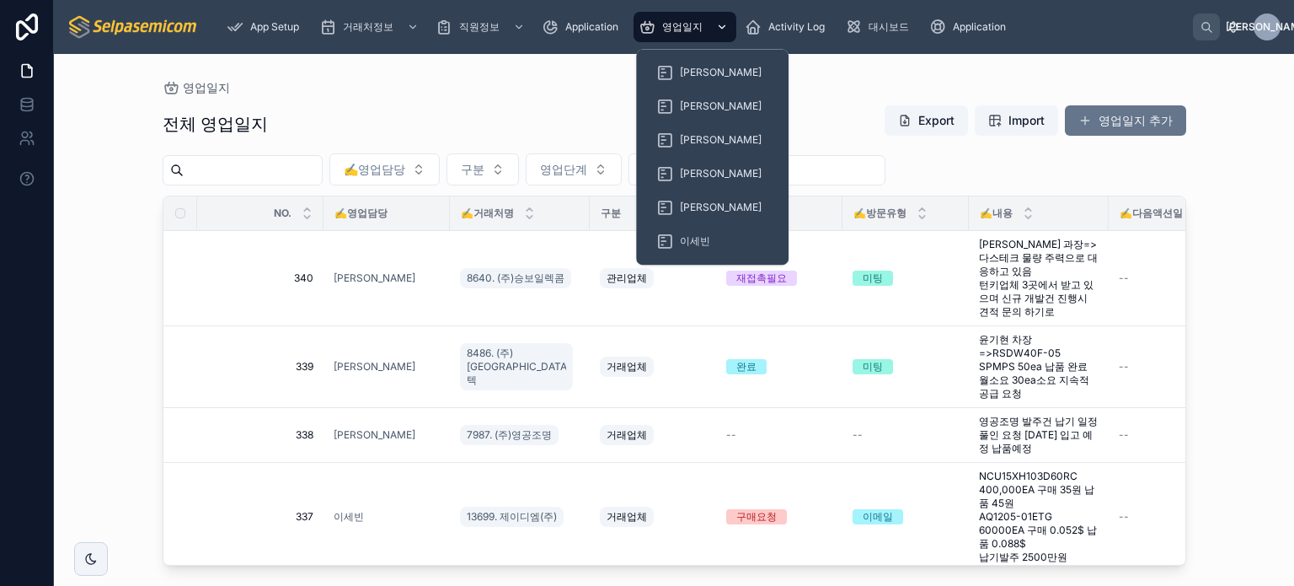
click at [699, 23] on span "영업일지" at bounding box center [682, 26] width 40 height 13
click at [703, 142] on span "[PERSON_NAME]" at bounding box center [721, 139] width 82 height 13
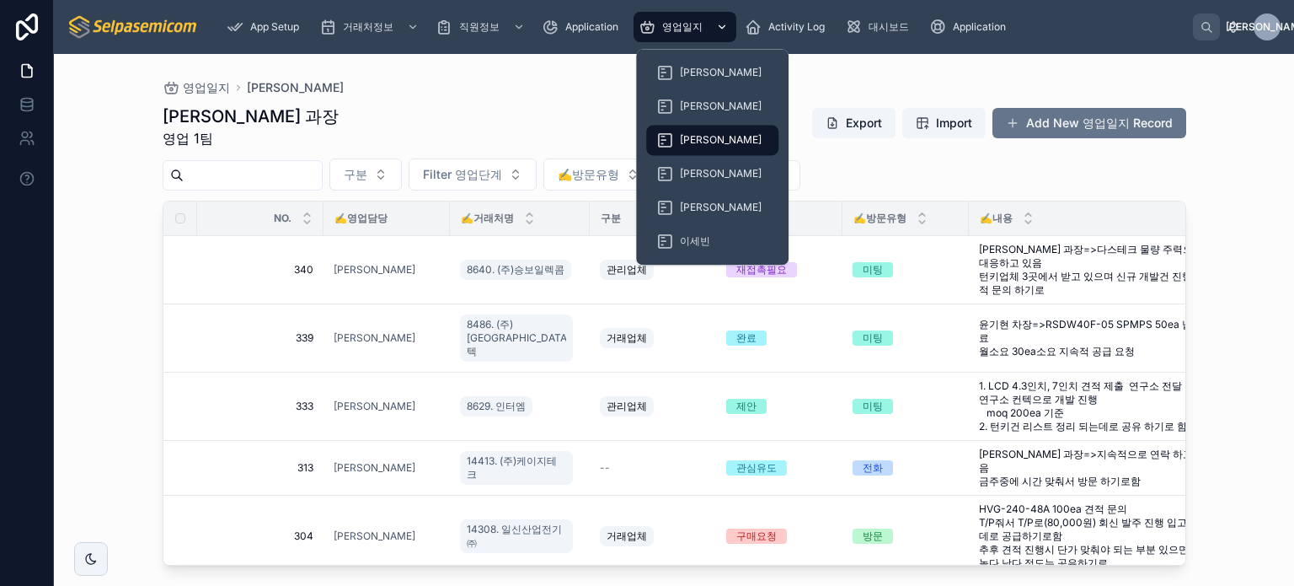
click at [687, 30] on span "영업일지" at bounding box center [682, 26] width 40 height 13
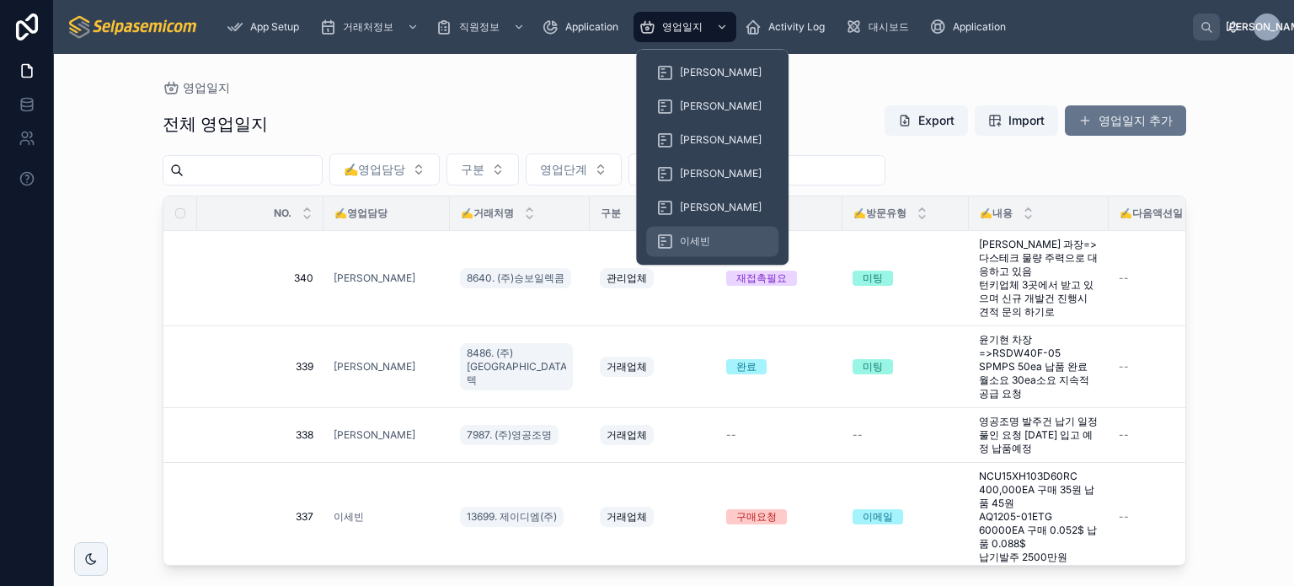
click at [695, 249] on div "이세빈" at bounding box center [712, 241] width 112 height 27
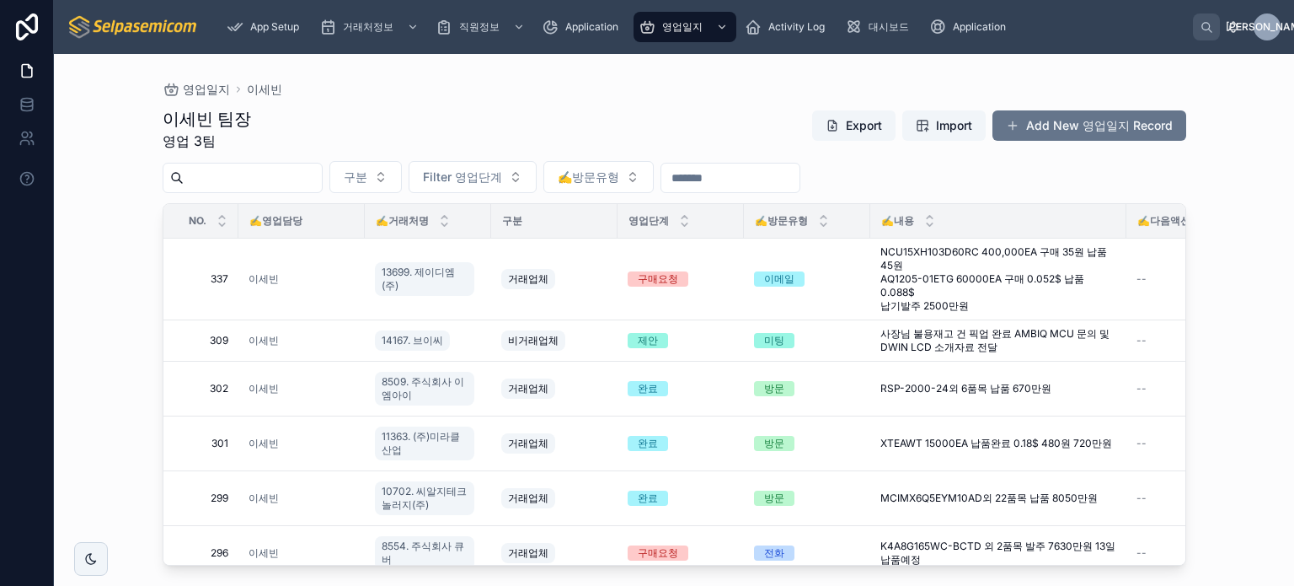
scroll to position [0, 101]
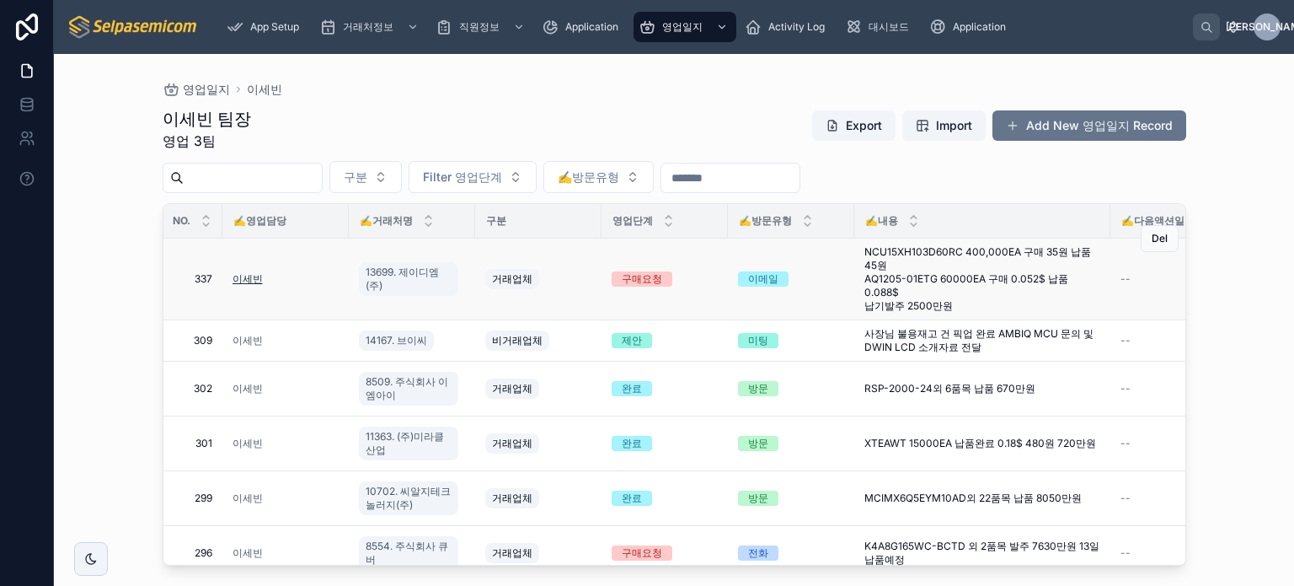
click at [259, 282] on span "이세빈" at bounding box center [248, 278] width 30 height 13
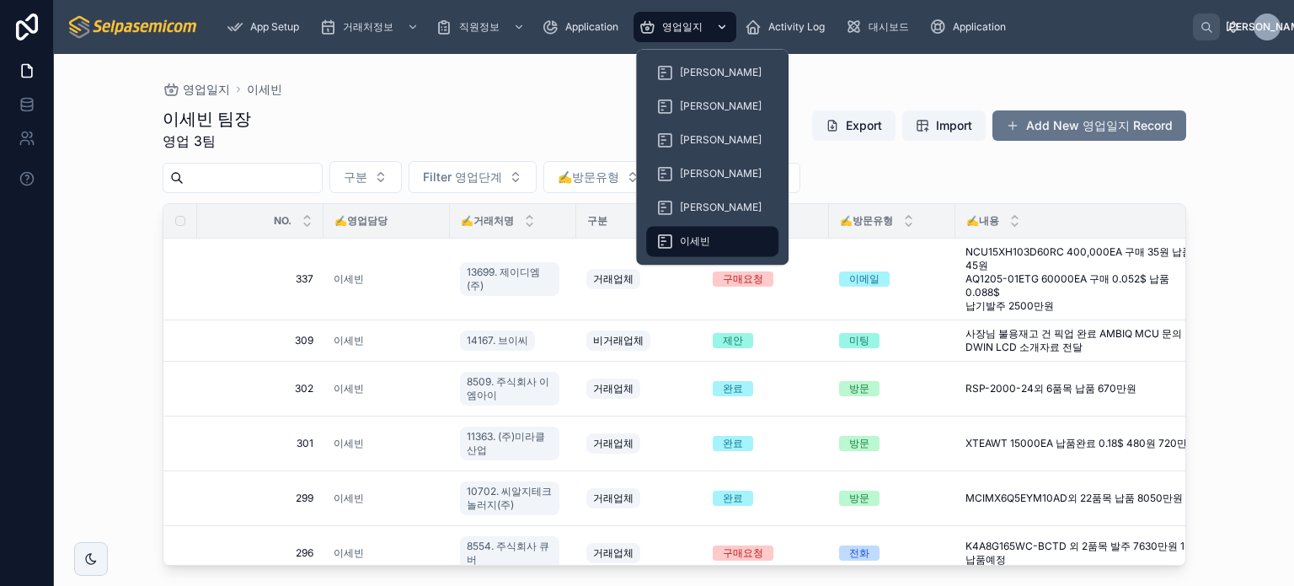
click at [699, 24] on span "영업일지" at bounding box center [682, 26] width 40 height 13
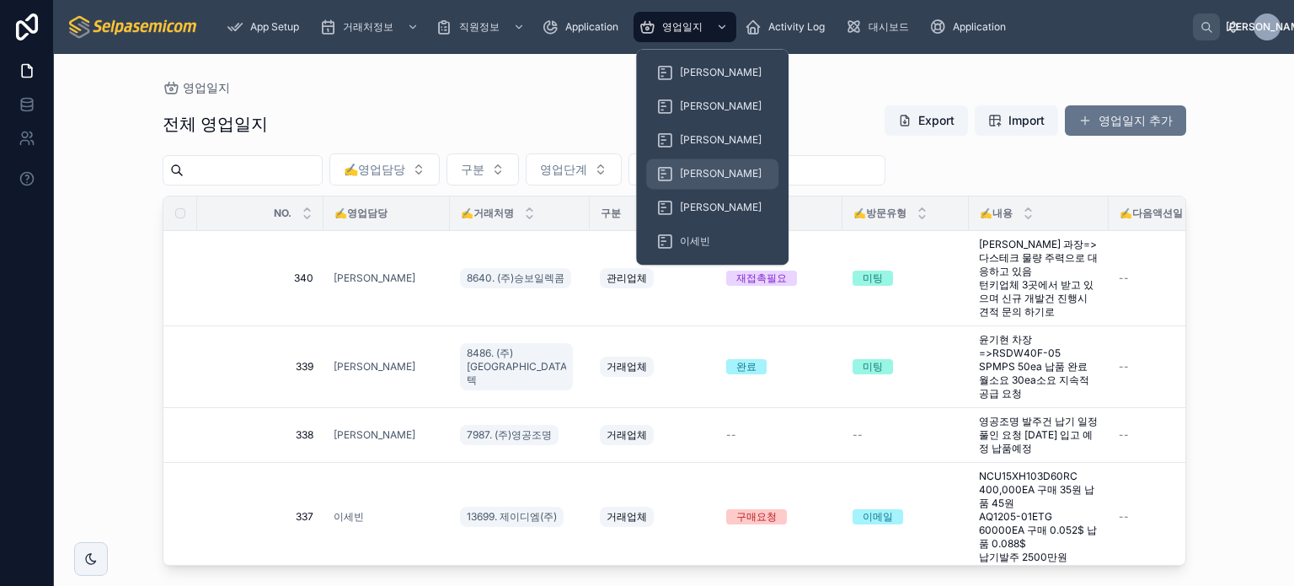
click at [691, 169] on span "[PERSON_NAME]" at bounding box center [721, 173] width 82 height 13
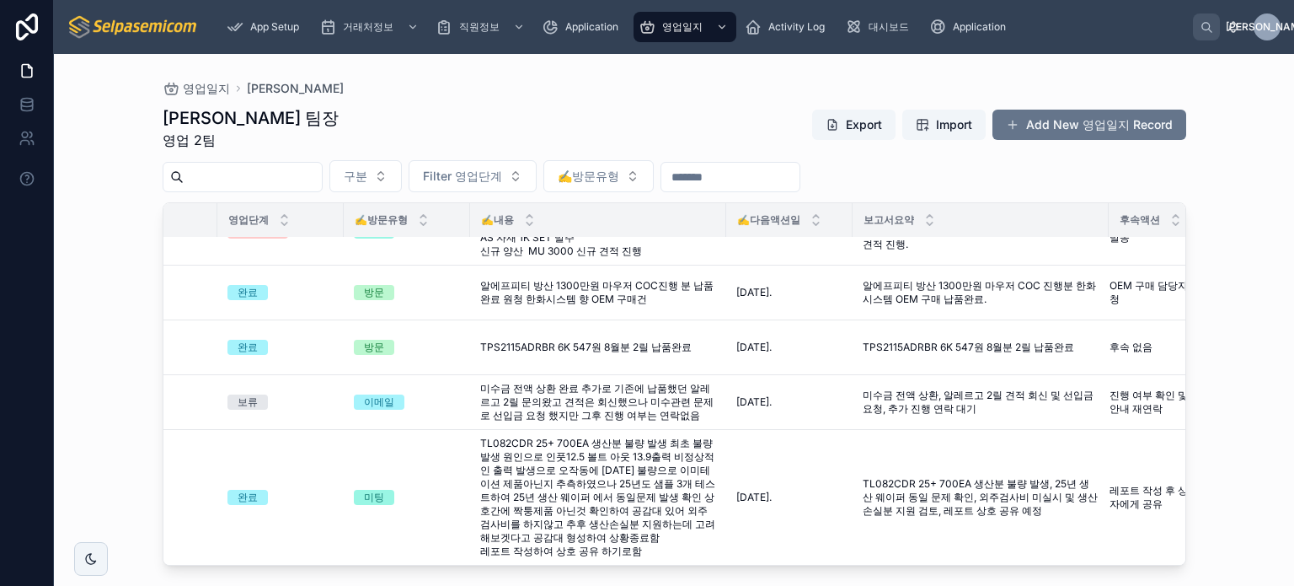
scroll to position [51, 563]
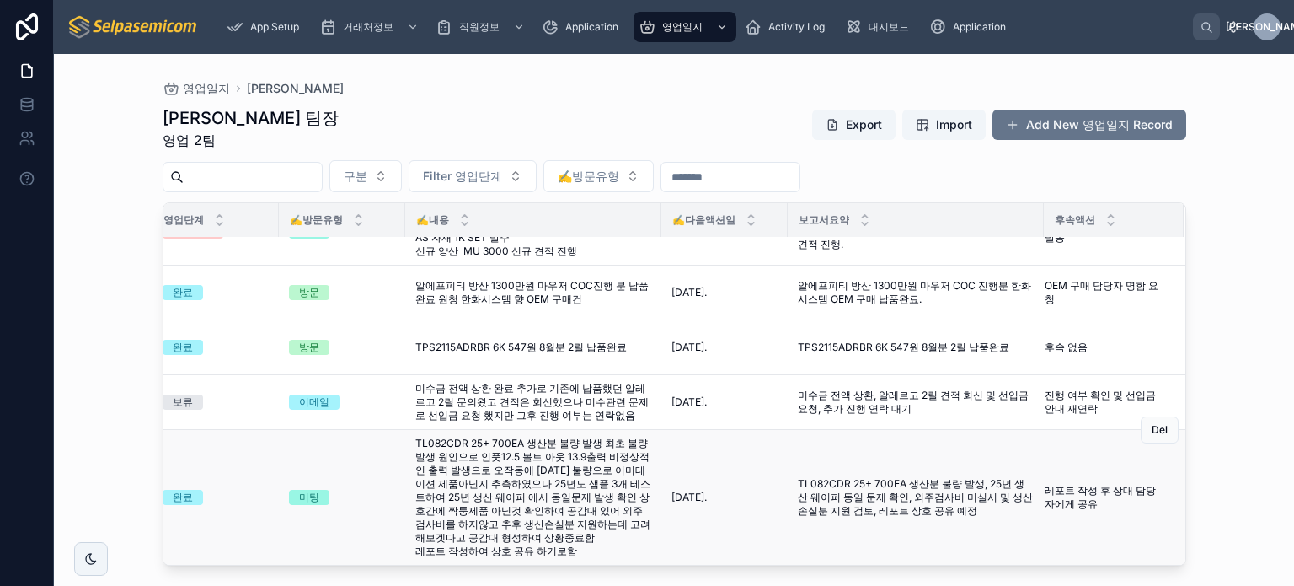
drag, startPoint x: 1243, startPoint y: 426, endPoint x: 976, endPoint y: 427, distance: 267.1
click at [1243, 426] on div "영업일지 박윤호 박윤호 팀장 영업 2팀 Export Import Add New 영업일지 Record 구분 Filter 영업단계 ✍️방문유형 N…" at bounding box center [674, 320] width 1240 height 532
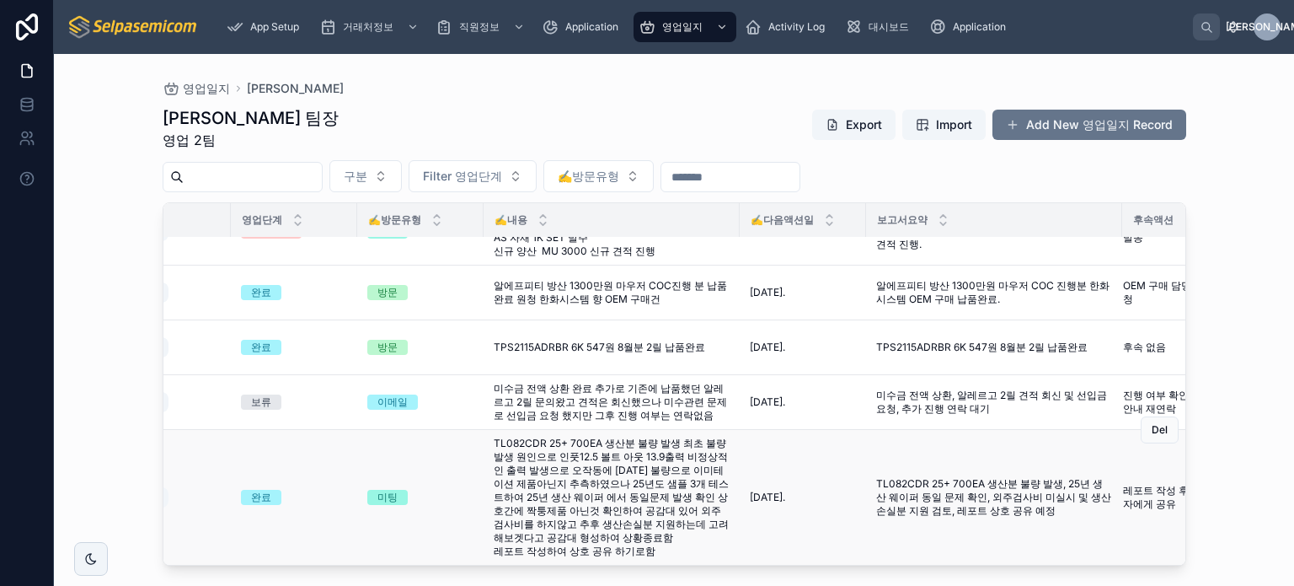
scroll to position [51, 470]
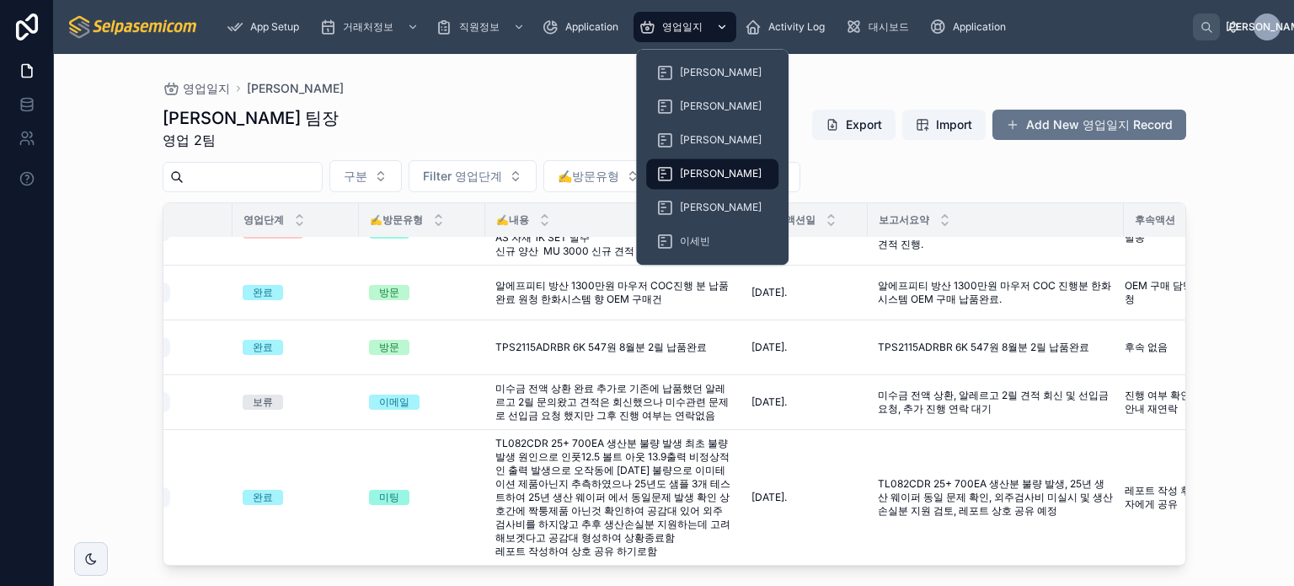
click at [685, 24] on span "영업일지" at bounding box center [682, 26] width 40 height 13
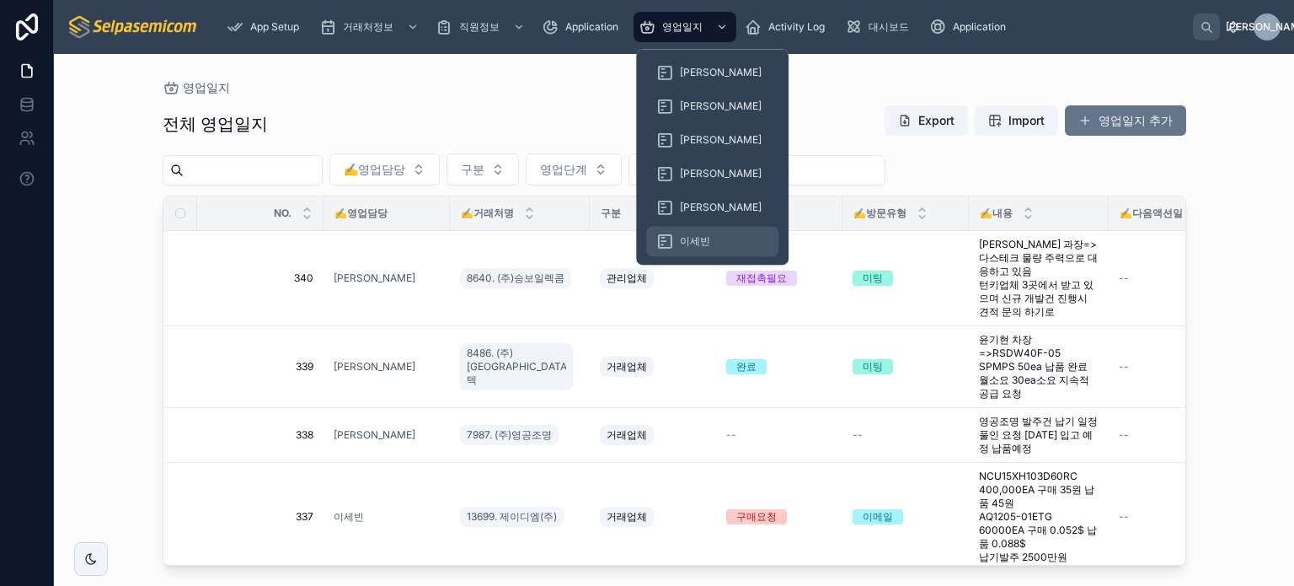
click at [699, 239] on span "이세빈" at bounding box center [695, 240] width 30 height 13
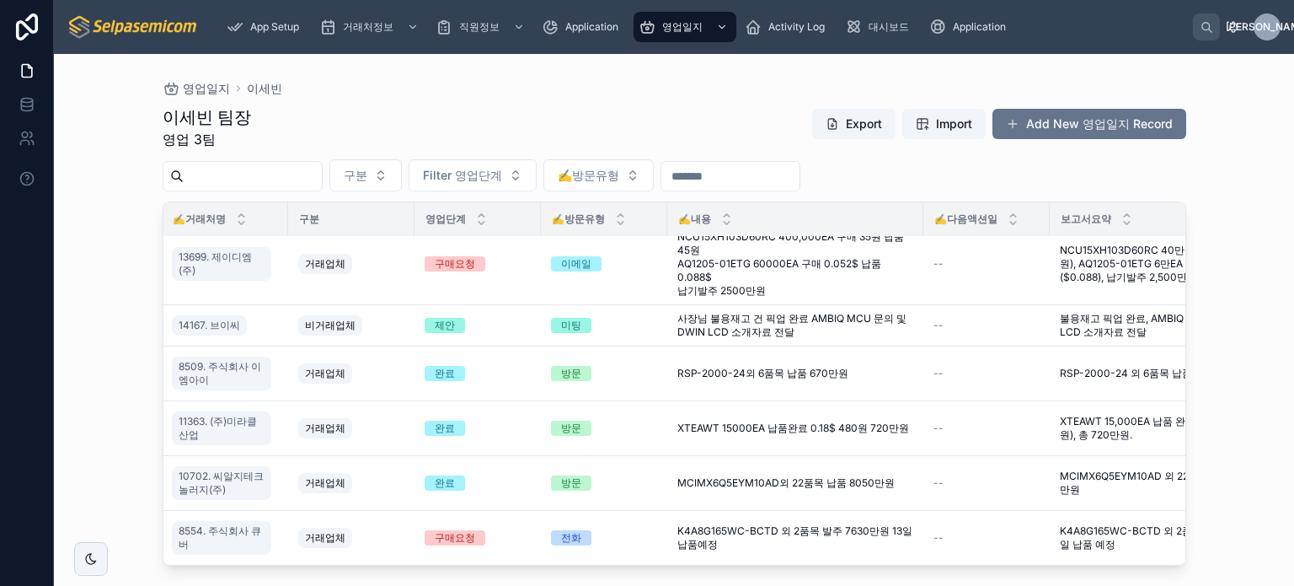
scroll to position [78, 290]
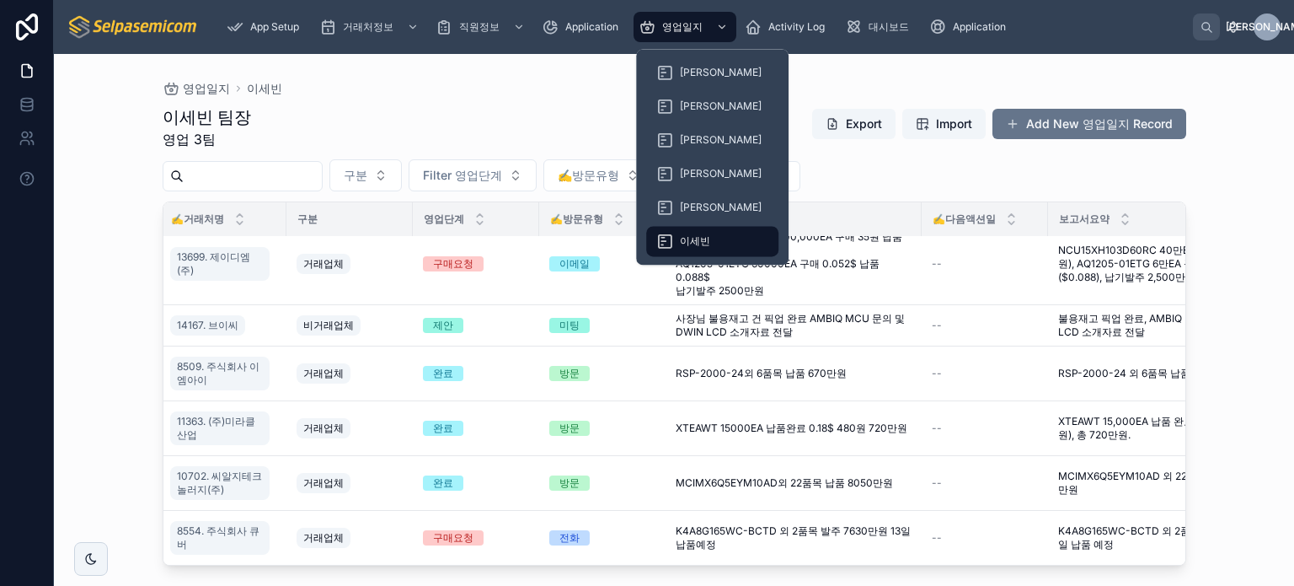
click at [684, 90] on div "[PERSON_NAME]" at bounding box center [712, 106] width 153 height 34
click at [688, 102] on span "[PERSON_NAME]" at bounding box center [721, 105] width 82 height 13
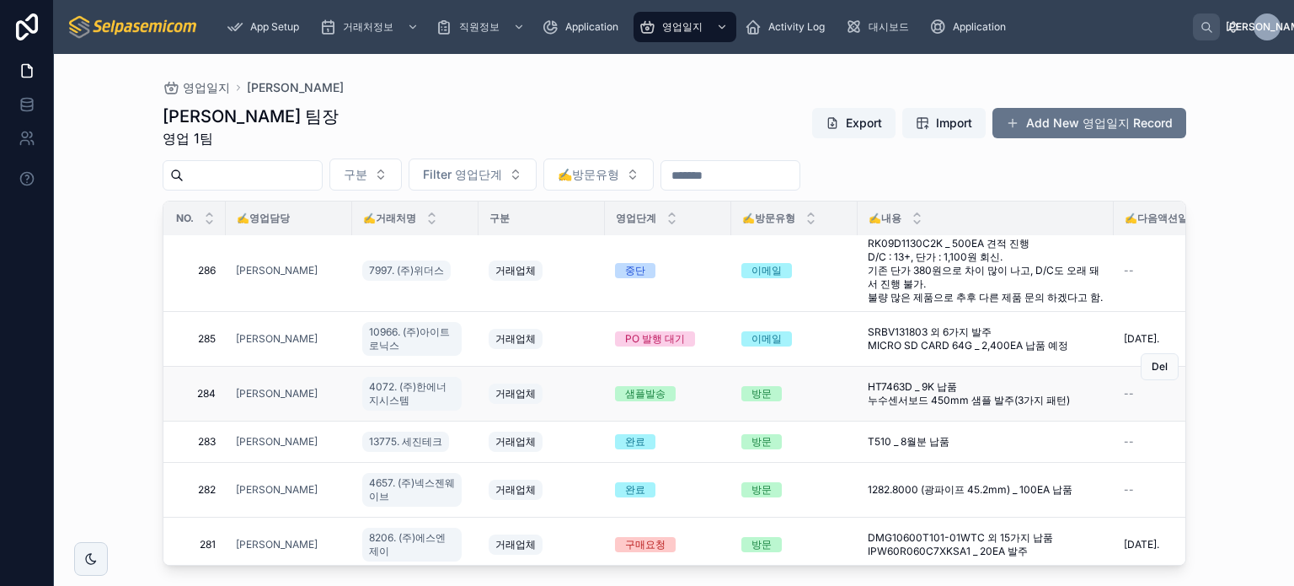
scroll to position [351, 98]
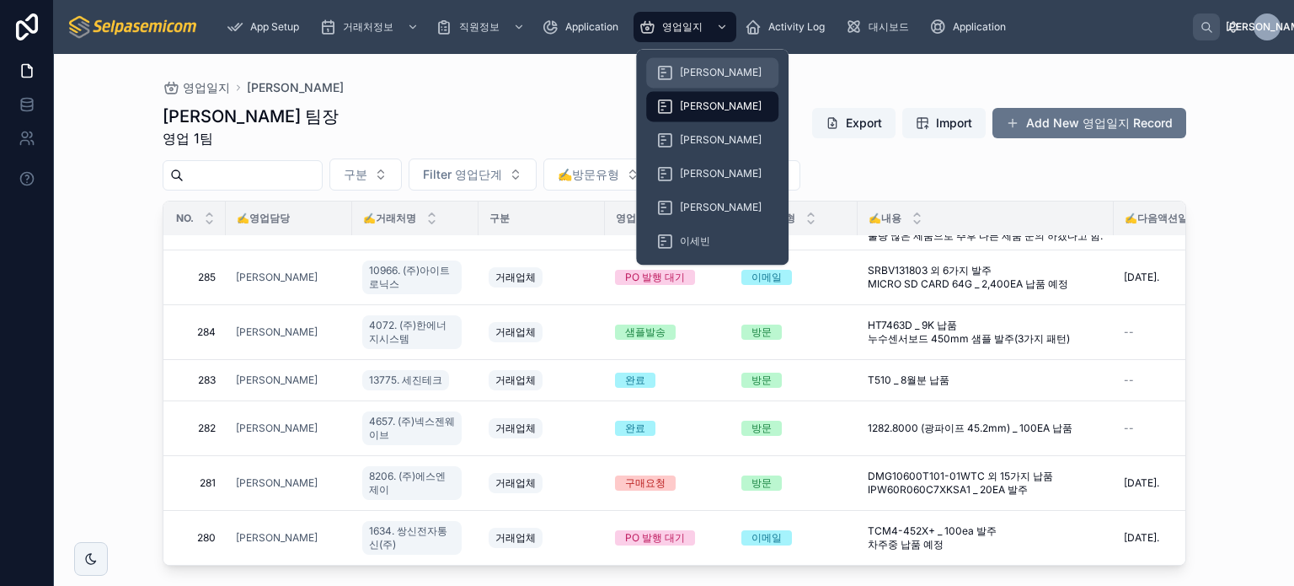
click at [695, 70] on span "[PERSON_NAME]" at bounding box center [721, 72] width 82 height 13
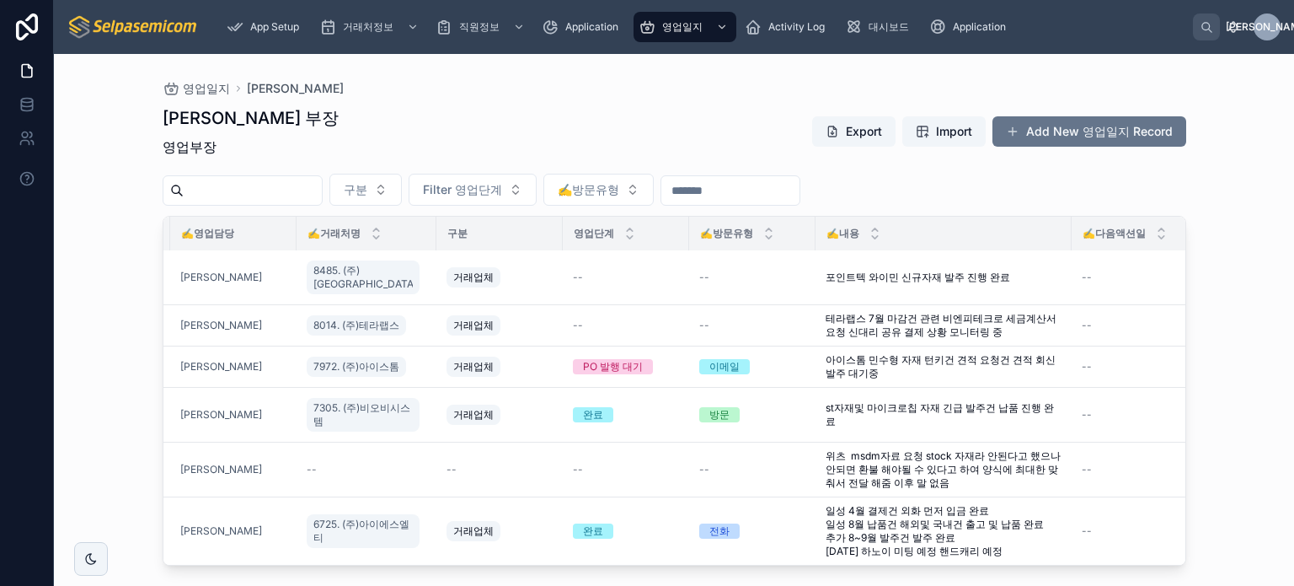
scroll to position [47, 153]
click at [1089, 126] on button "Add New 영업일지 Record" at bounding box center [1090, 131] width 194 height 30
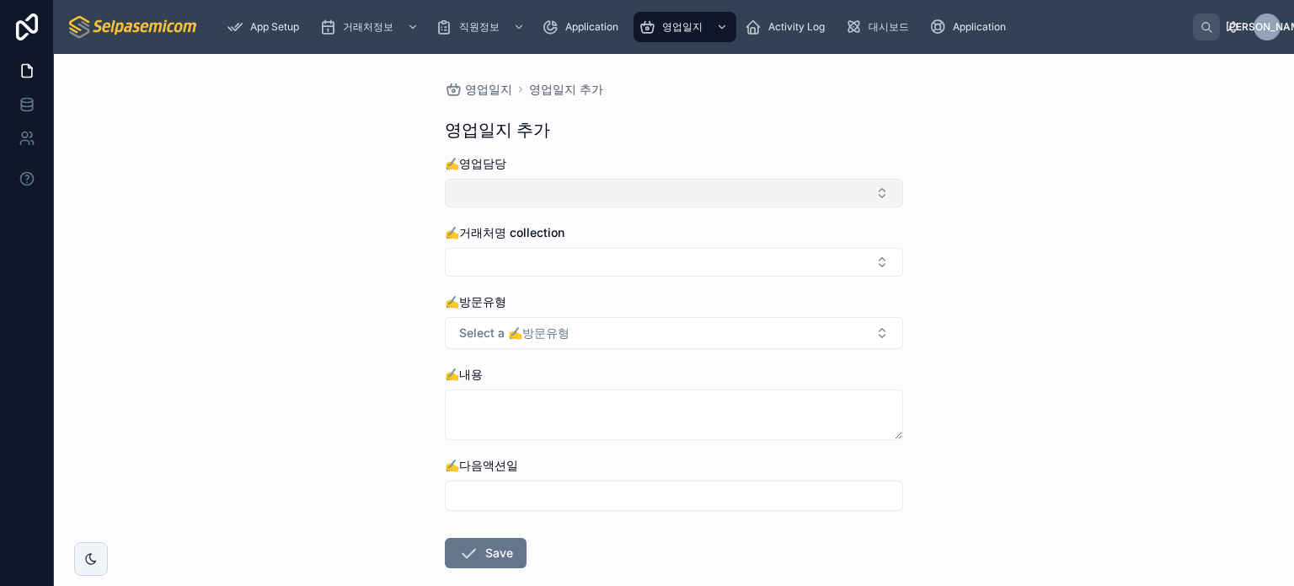
click at [624, 191] on button "Select Button" at bounding box center [674, 193] width 458 height 29
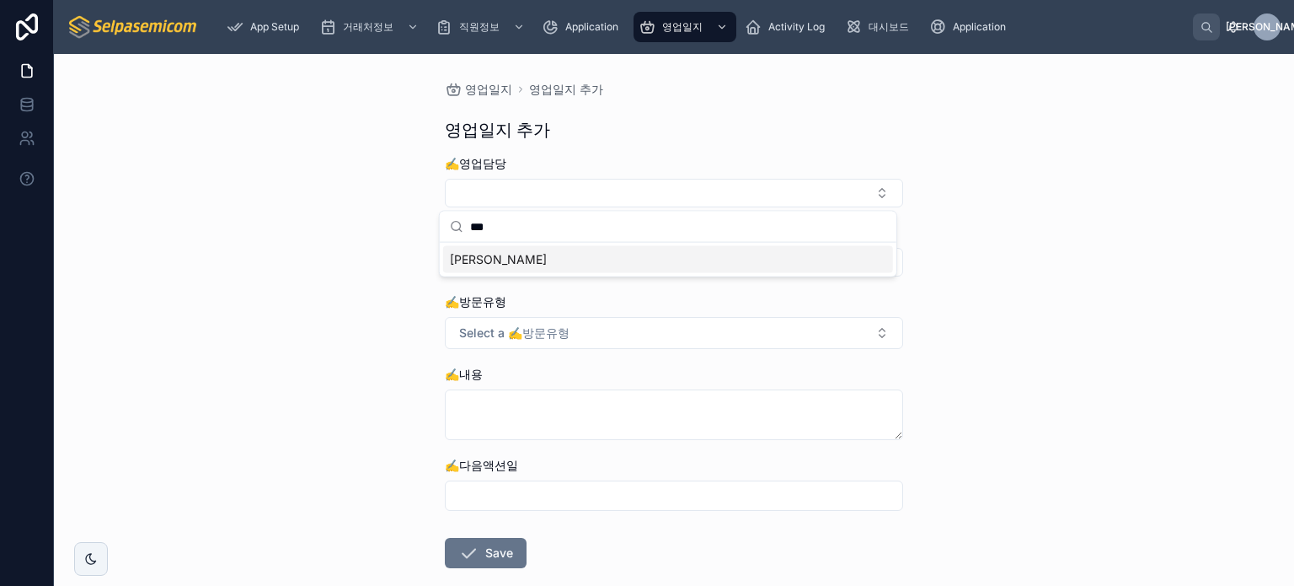
type input "***"
click at [367, 352] on div "영업일지 영업일지 추가 영업일지 추가 ✍️영업담당 ✍️거래처명 collection ✍️방문유형 Select a ✍️방문유형 ✍️내용 ✍️다음액…" at bounding box center [674, 320] width 1240 height 532
click at [540, 269] on button "Select Button" at bounding box center [674, 262] width 458 height 29
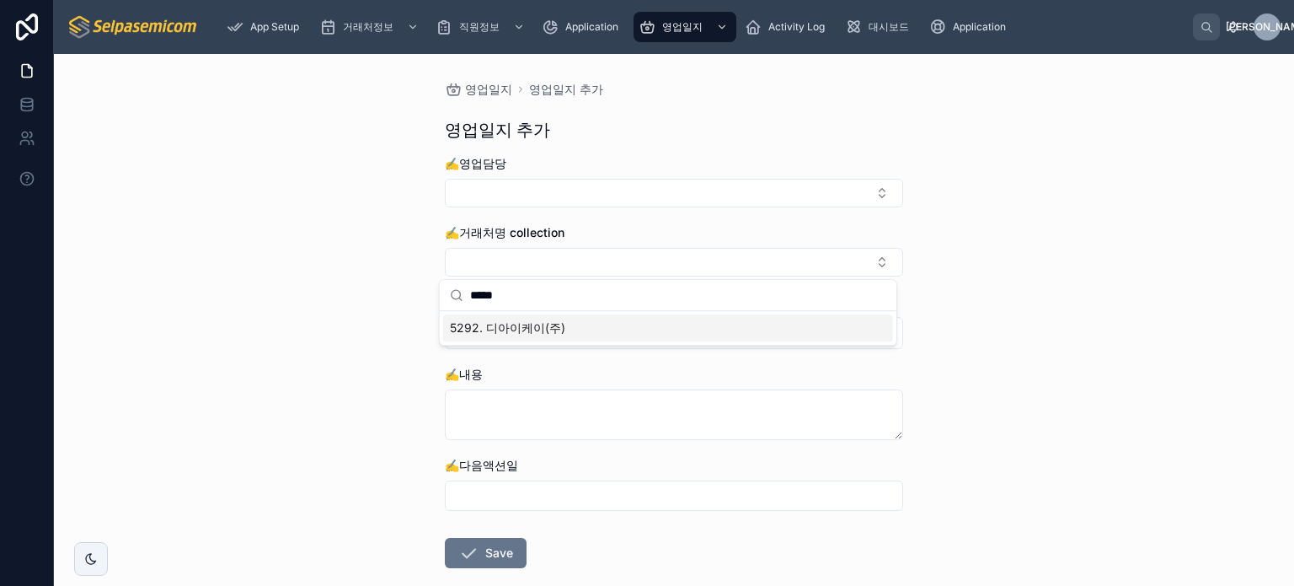
type input "*****"
click at [538, 329] on span "5292. 디아이케이(주)" at bounding box center [507, 327] width 115 height 17
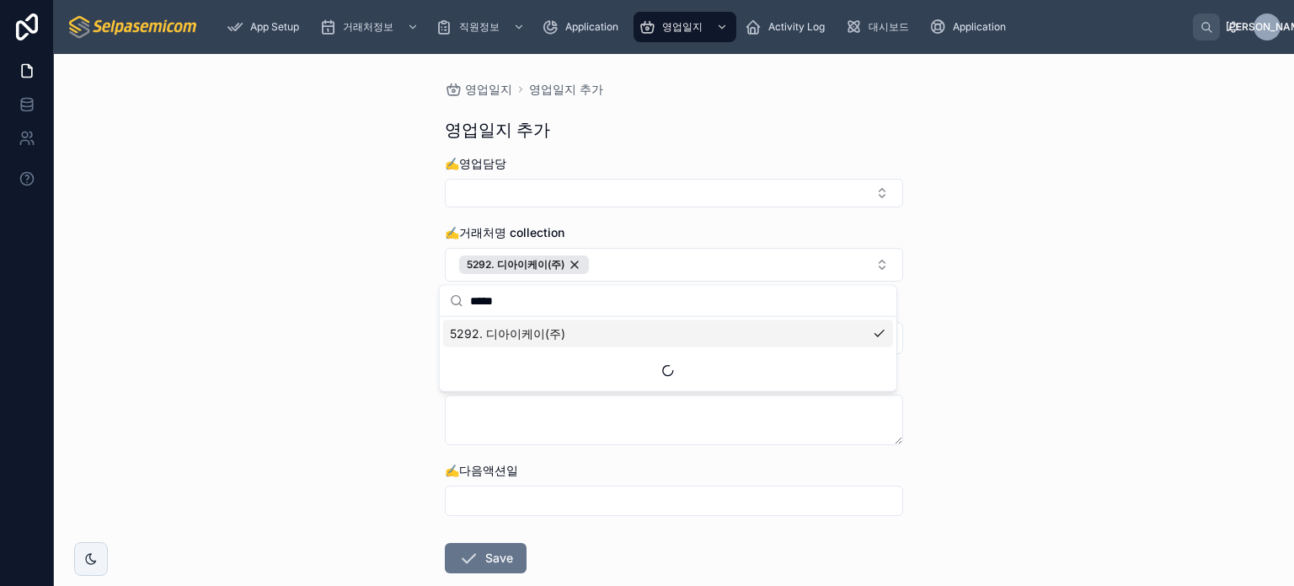
click at [1203, 346] on div "영업일지 영업일지 추가 영업일지 추가 ✍️영업담당 ✍️거래처명 collection 5292. 디아이케이(주) ✍️방문유형 Select a ✍️…" at bounding box center [674, 320] width 1240 height 532
click at [657, 340] on button "Select a ✍️방문유형" at bounding box center [674, 338] width 458 height 32
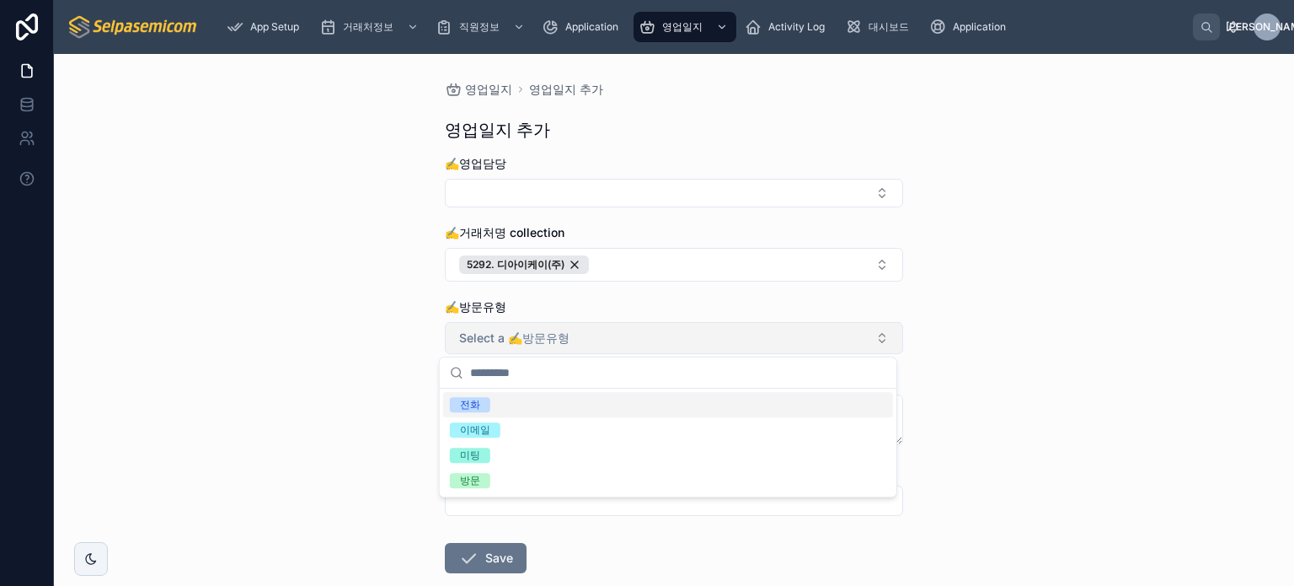
click at [657, 340] on button "Select a ✍️방문유형" at bounding box center [674, 338] width 458 height 32
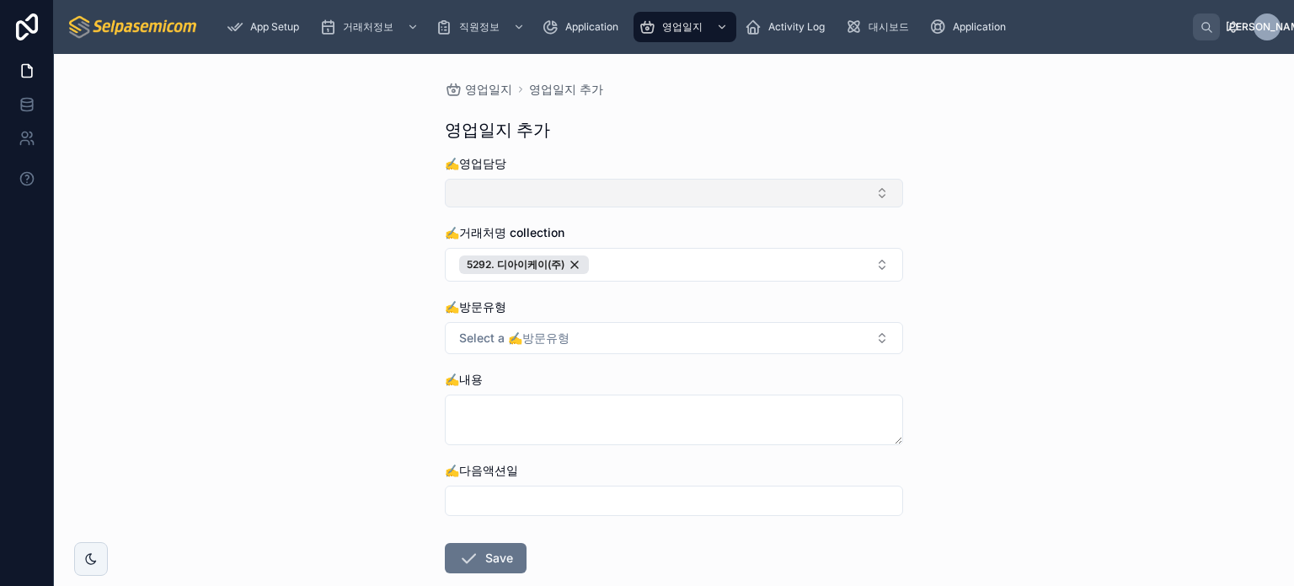
click at [579, 196] on button "Select Button" at bounding box center [674, 193] width 458 height 29
type input "***"
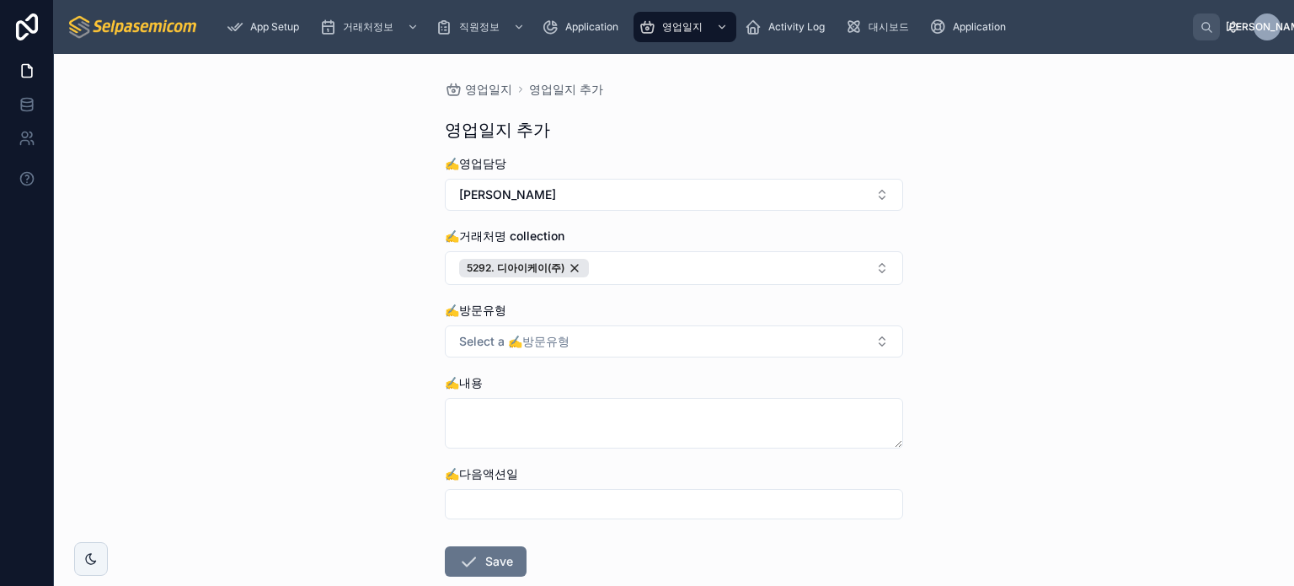
click at [549, 319] on div "✍️방문유형 Select a ✍️방문유형" at bounding box center [674, 330] width 458 height 56
click at [549, 323] on div "✍️방문유형 Select a ✍️방문유형" at bounding box center [674, 330] width 458 height 56
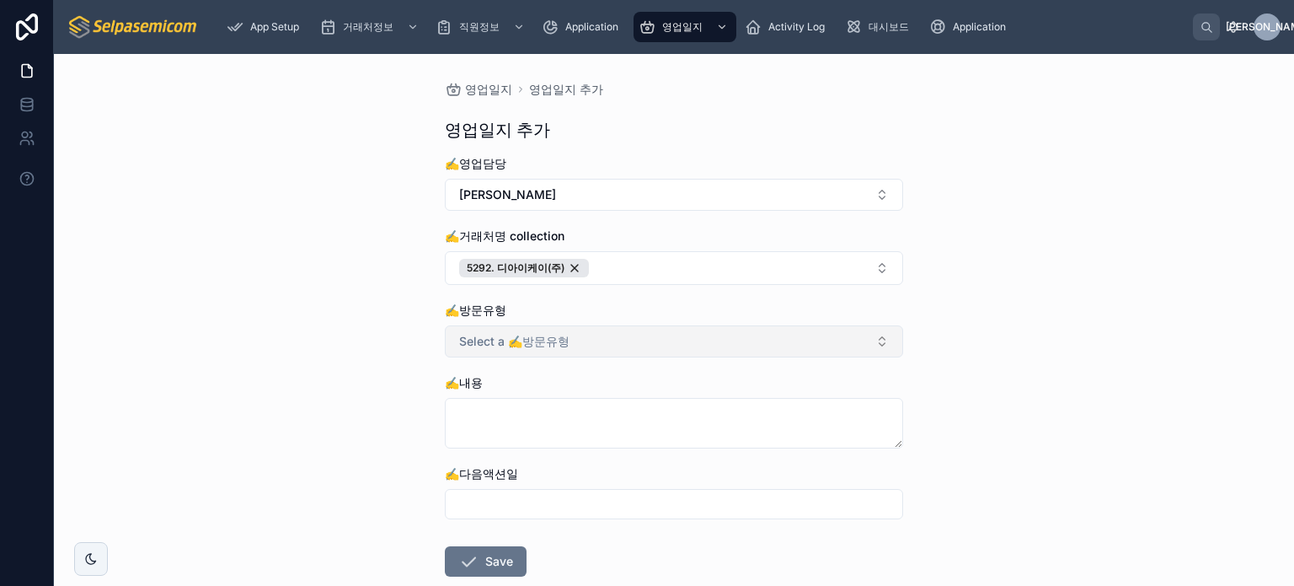
click at [573, 333] on button "Select a ✍️방문유형" at bounding box center [674, 341] width 458 height 32
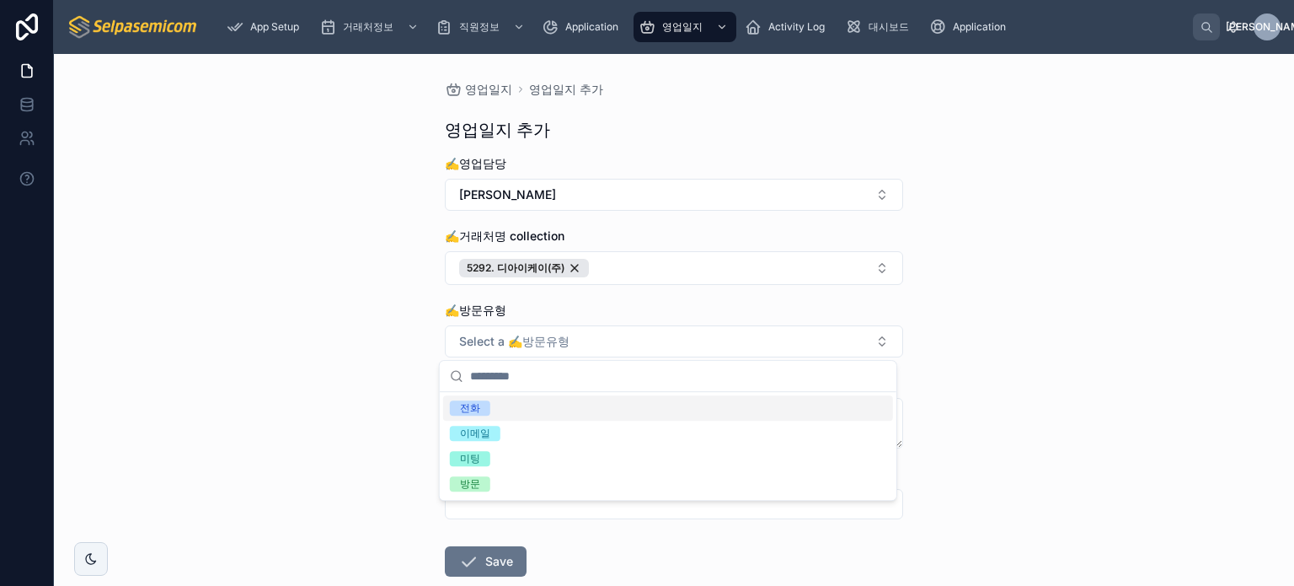
click at [465, 407] on div "전화" at bounding box center [470, 407] width 20 height 15
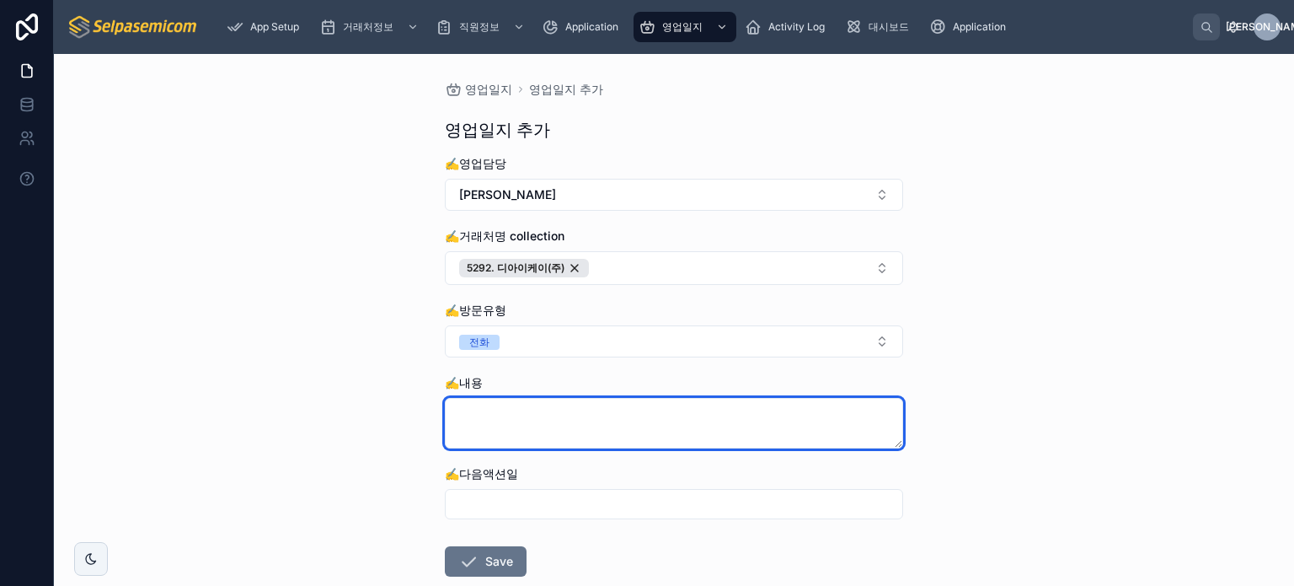
click at [539, 420] on textarea at bounding box center [674, 423] width 458 height 51
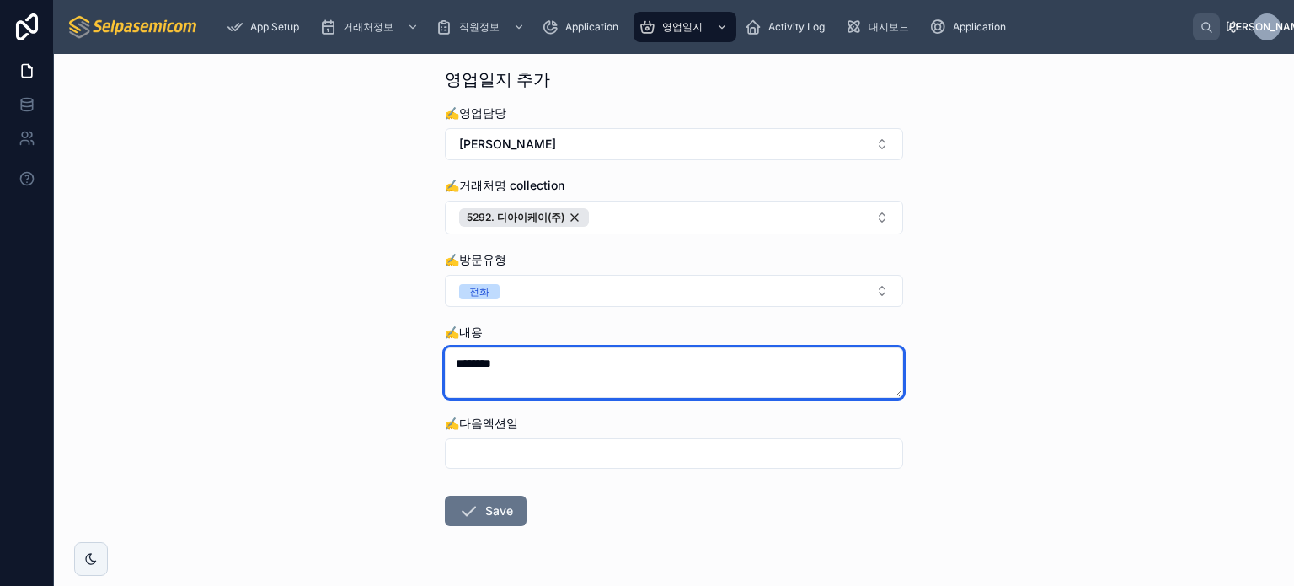
scroll to position [98, 0]
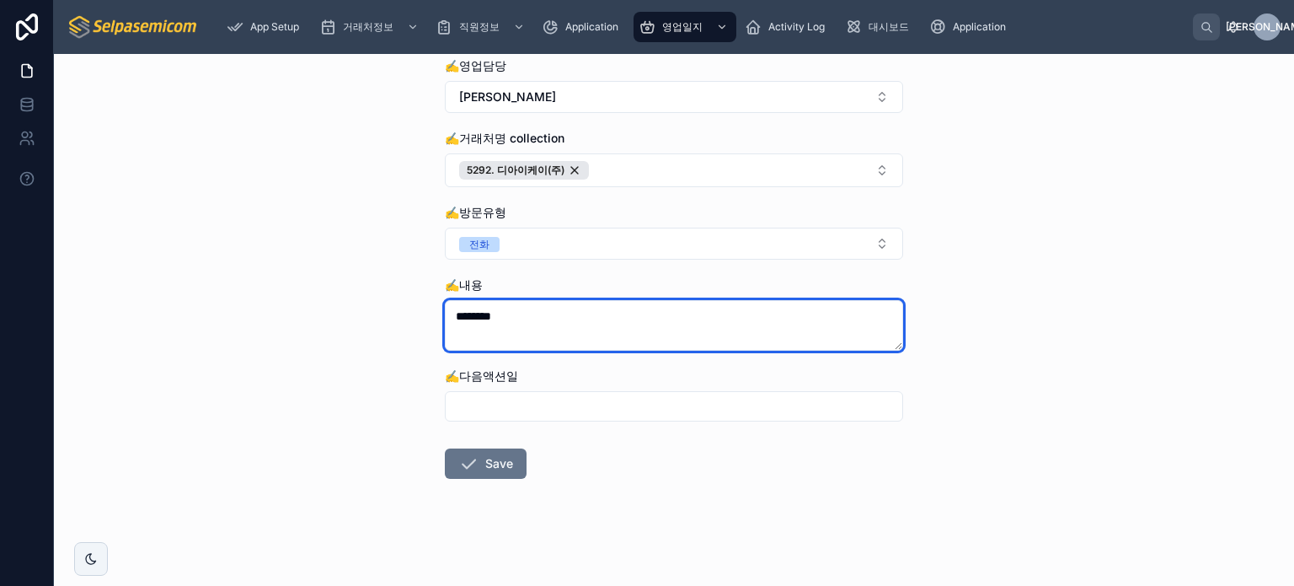
type textarea "********"
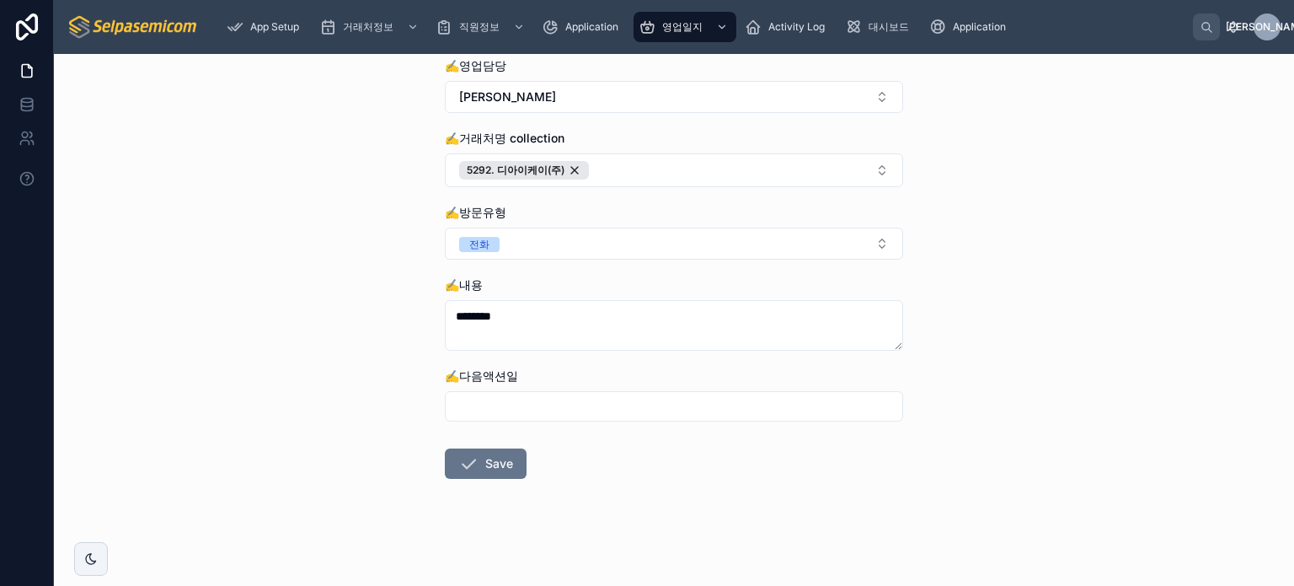
click at [517, 385] on div "✍️다음액션일" at bounding box center [674, 394] width 458 height 54
click at [515, 396] on input "text" at bounding box center [674, 406] width 457 height 24
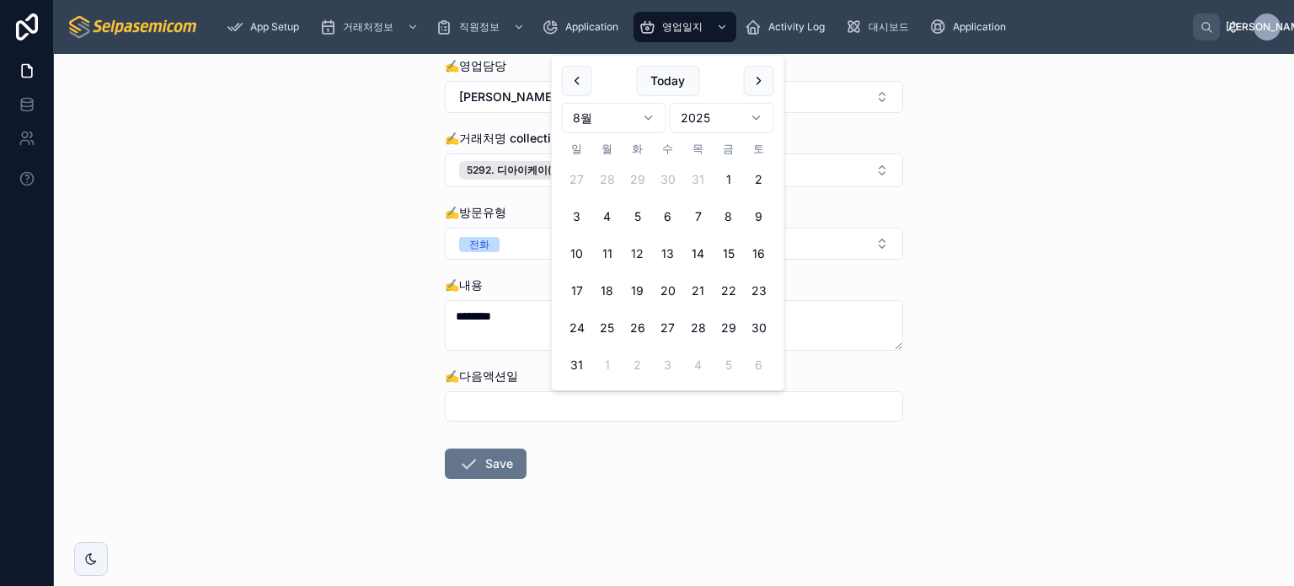
click at [513, 404] on input "text" at bounding box center [674, 406] width 457 height 24
click at [755, 85] on button at bounding box center [759, 81] width 30 height 30
click at [609, 217] on button "1" at bounding box center [607, 216] width 30 height 30
type input "**********"
click at [361, 340] on div "**********" at bounding box center [674, 320] width 1240 height 532
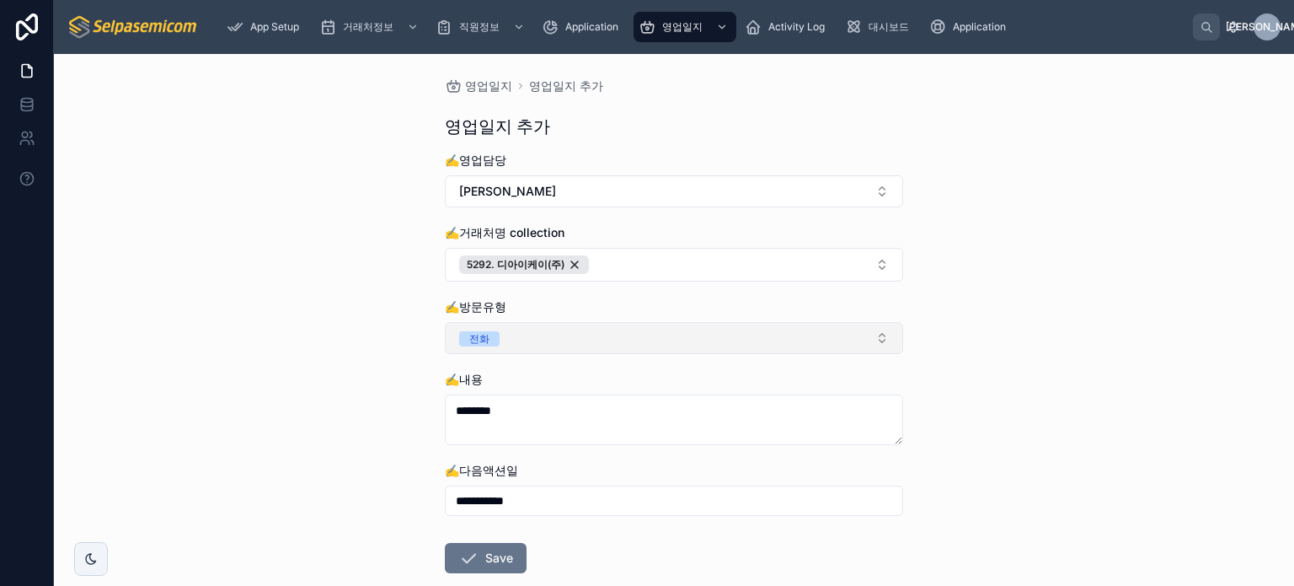
scroll to position [0, 0]
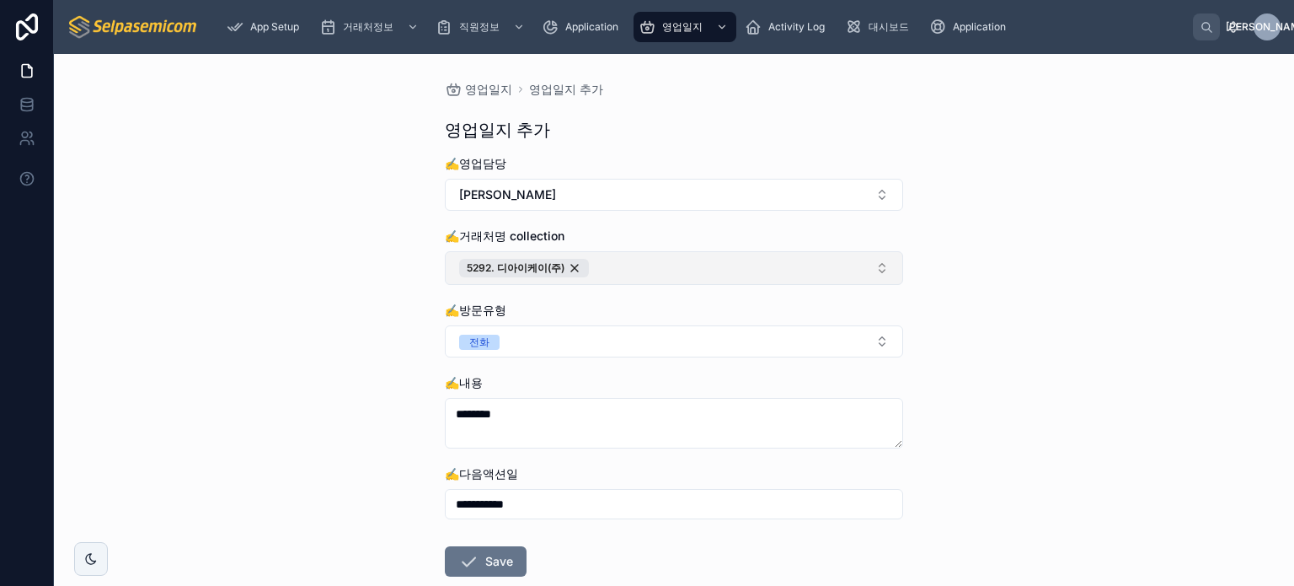
click at [649, 265] on button "5292. 디아이케이(주)" at bounding box center [674, 268] width 458 height 34
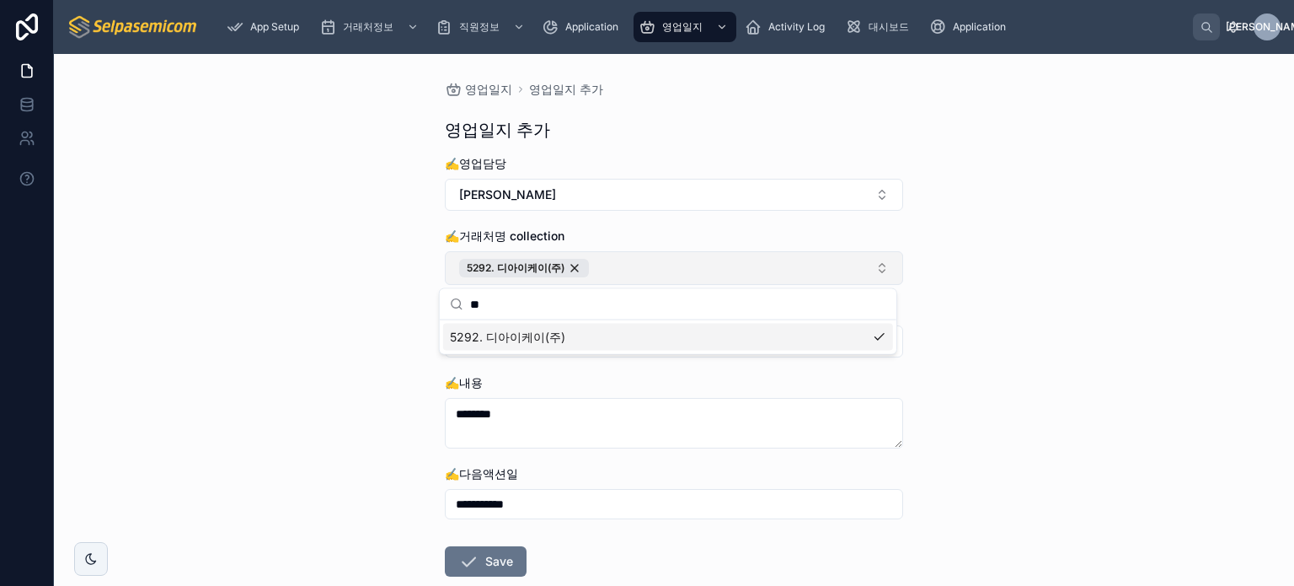
type input "*"
type input "*****"
click at [533, 340] on span "10616. (주)나라컨트롤" at bounding box center [509, 337] width 119 height 17
click at [710, 269] on div "5292. 디아이케이(주)" at bounding box center [665, 268] width 130 height 19
click at [1082, 370] on div "**********" at bounding box center [674, 320] width 1240 height 532
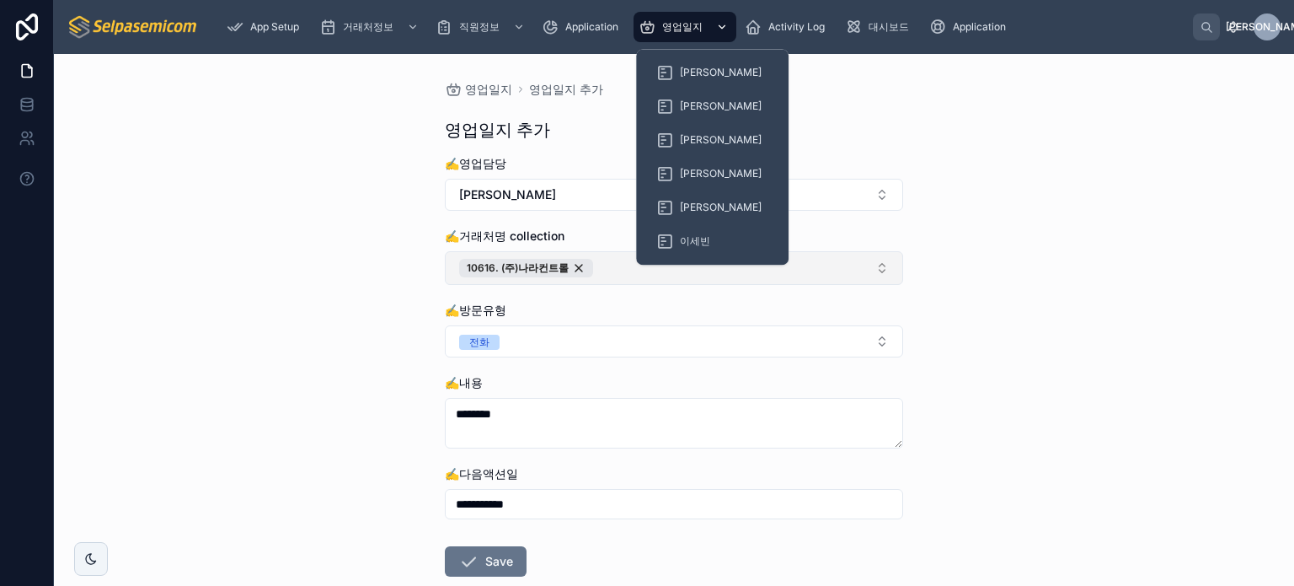
click at [687, 32] on span "영업일지" at bounding box center [682, 26] width 40 height 13
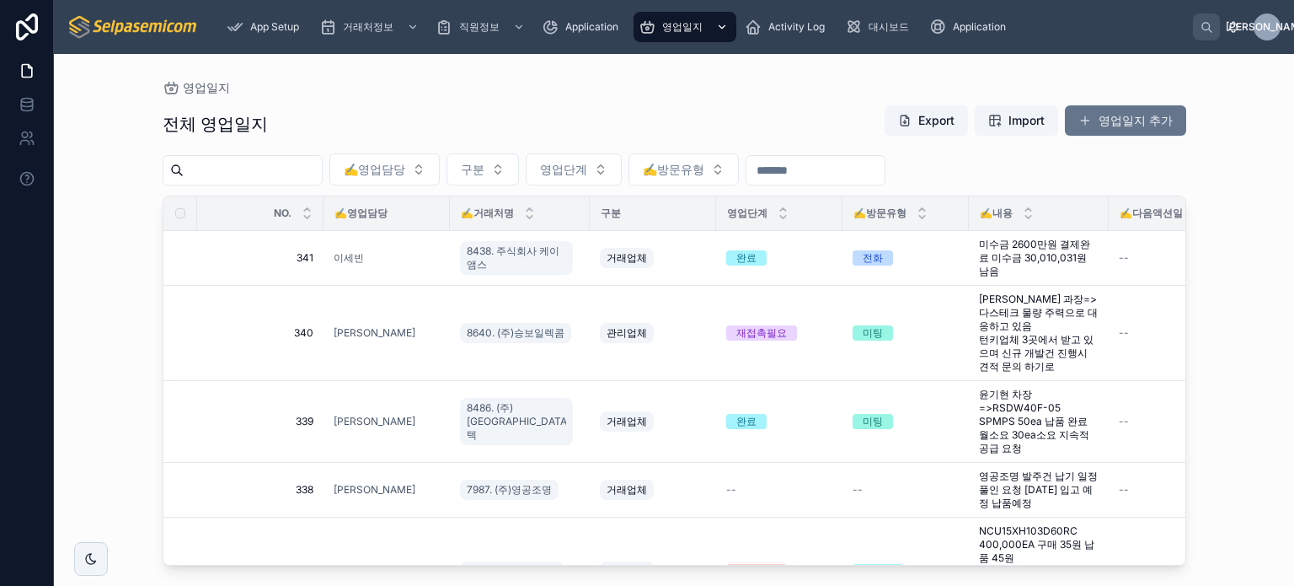
scroll to position [84, 0]
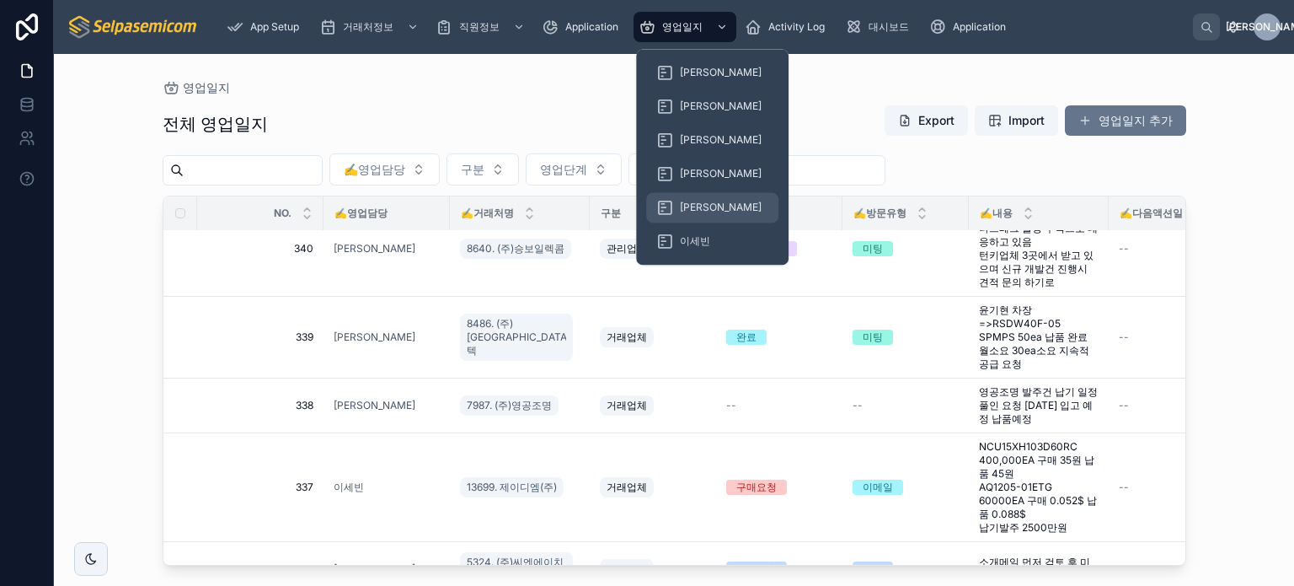
click at [694, 195] on div "[PERSON_NAME]" at bounding box center [712, 207] width 112 height 27
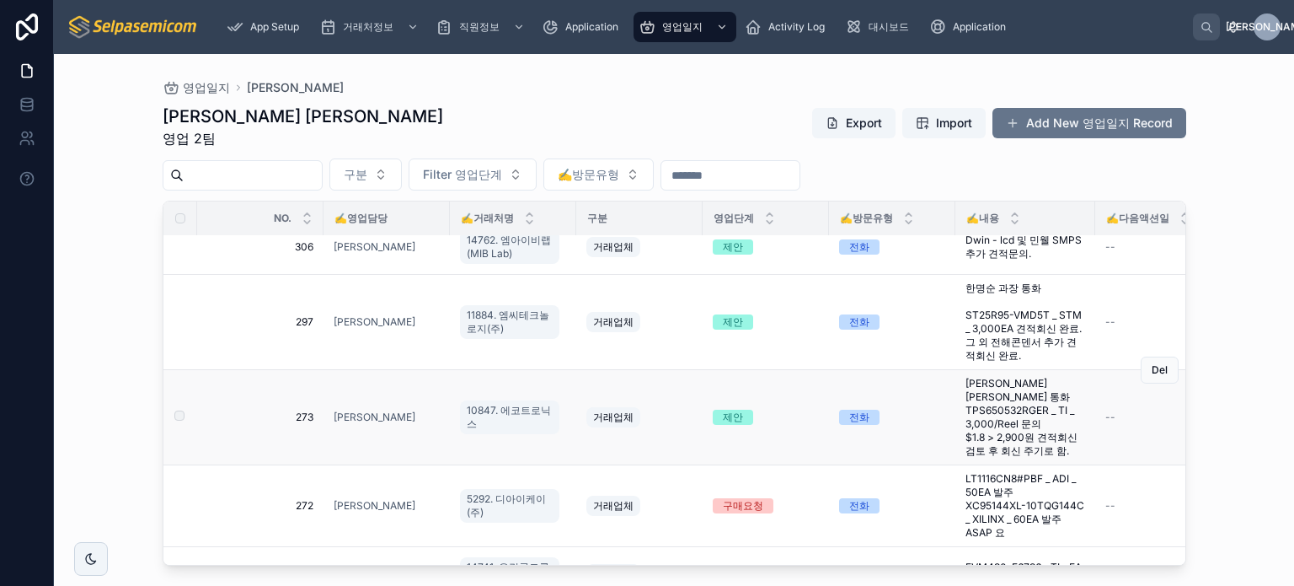
scroll to position [1251, 0]
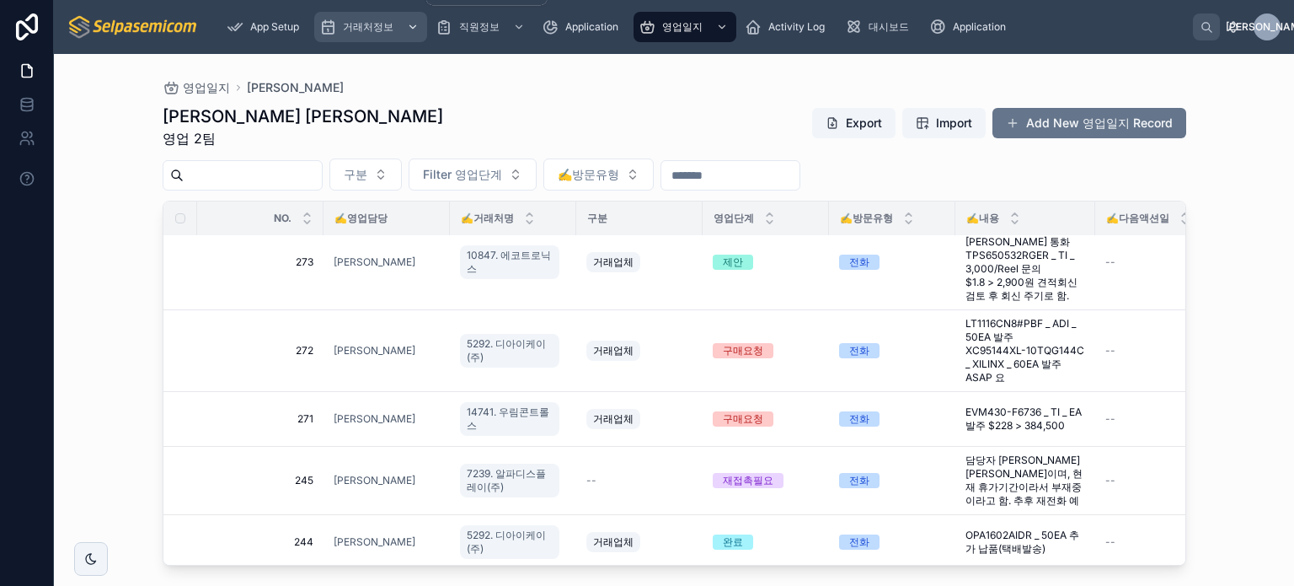
click at [378, 29] on span "거래처정보" at bounding box center [368, 26] width 51 height 13
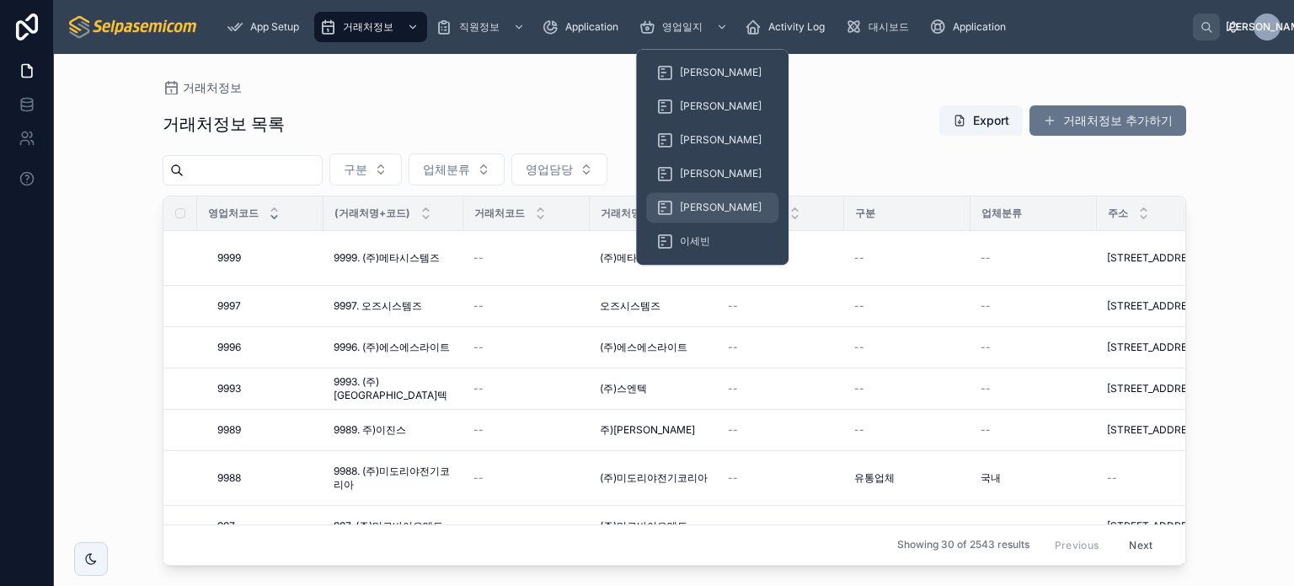
click at [694, 206] on span "[PERSON_NAME]" at bounding box center [721, 207] width 82 height 13
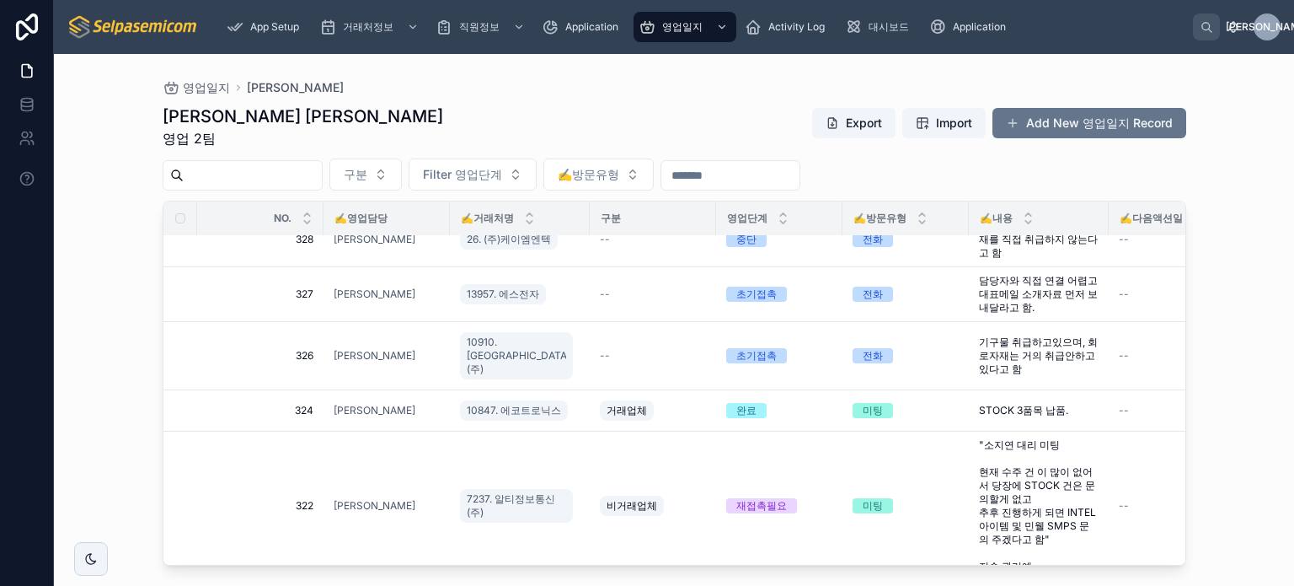
scroll to position [490, 0]
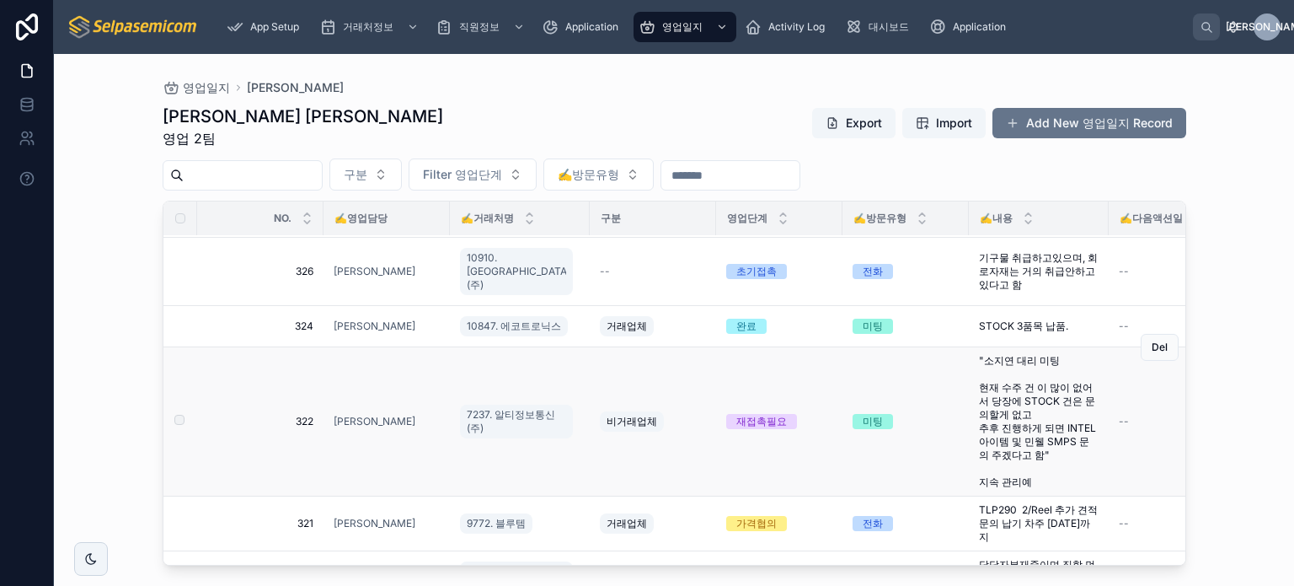
click at [863, 414] on div "미팅" at bounding box center [873, 421] width 20 height 15
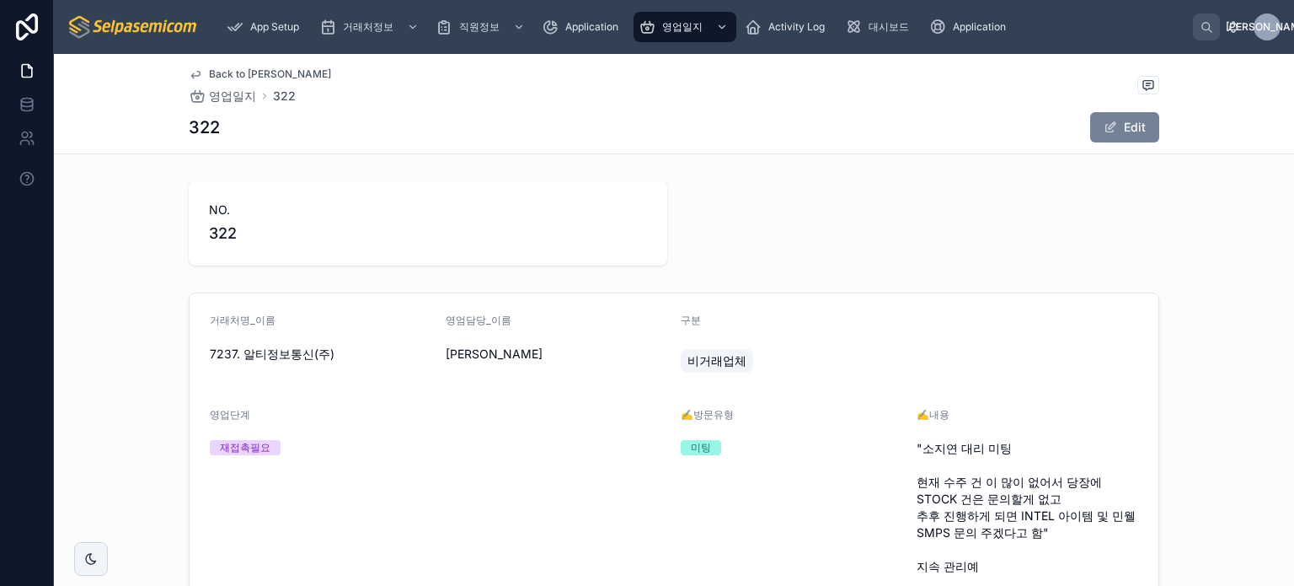
click at [1112, 126] on button "Edit" at bounding box center [1124, 127] width 69 height 30
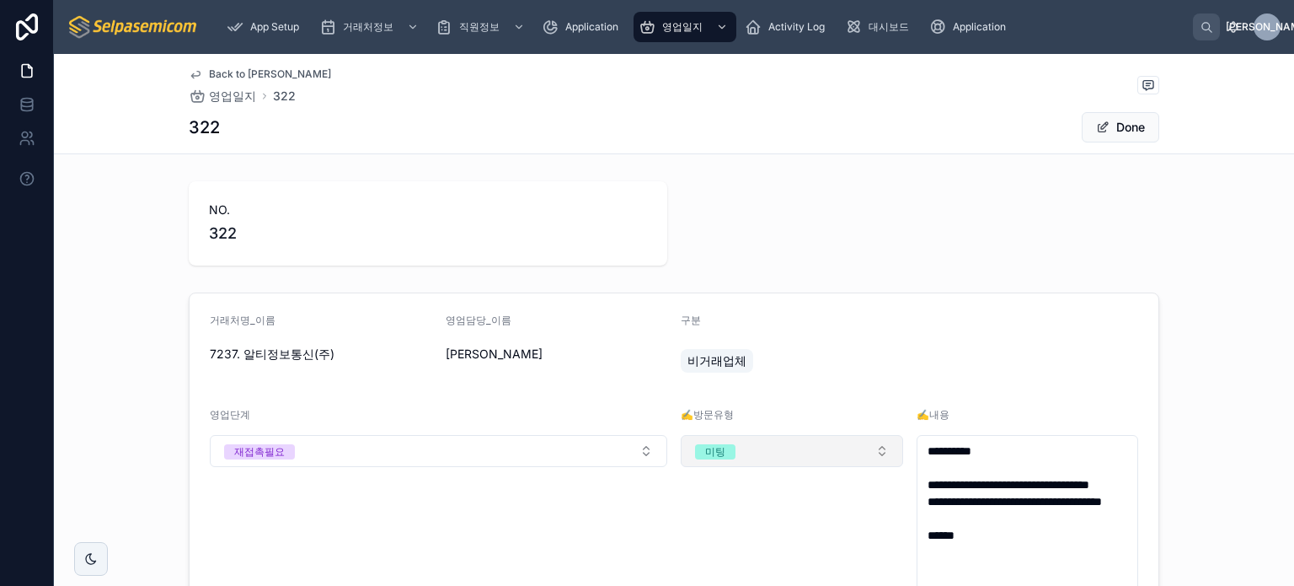
click at [775, 446] on button "미팅" at bounding box center [792, 451] width 222 height 32
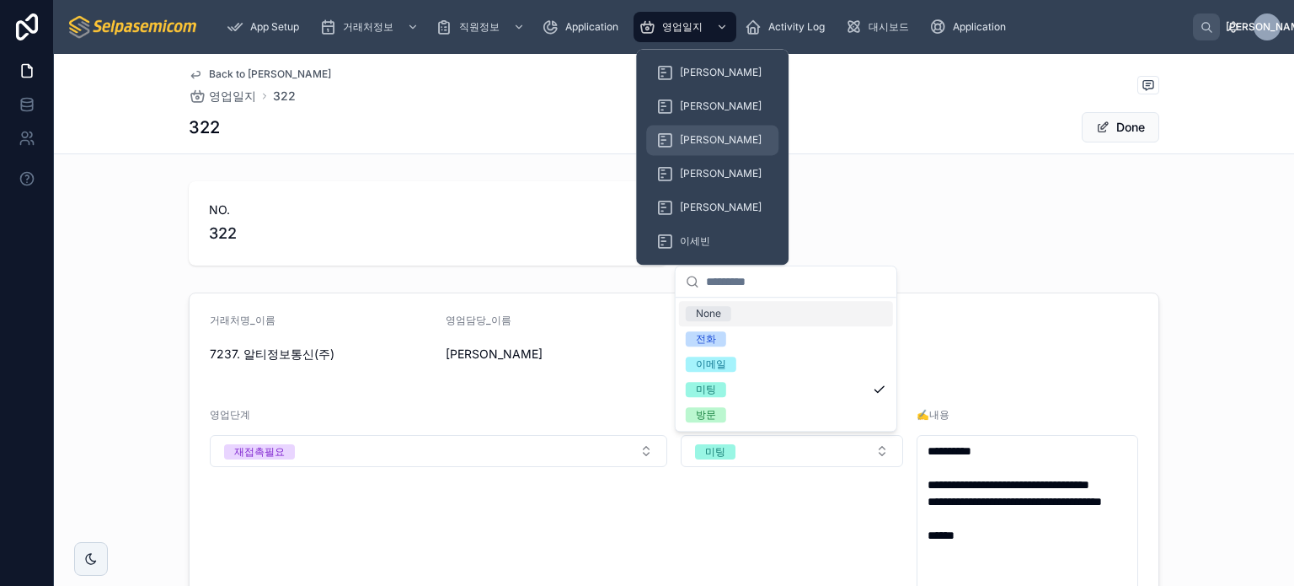
click at [691, 135] on span "[PERSON_NAME]" at bounding box center [721, 139] width 82 height 13
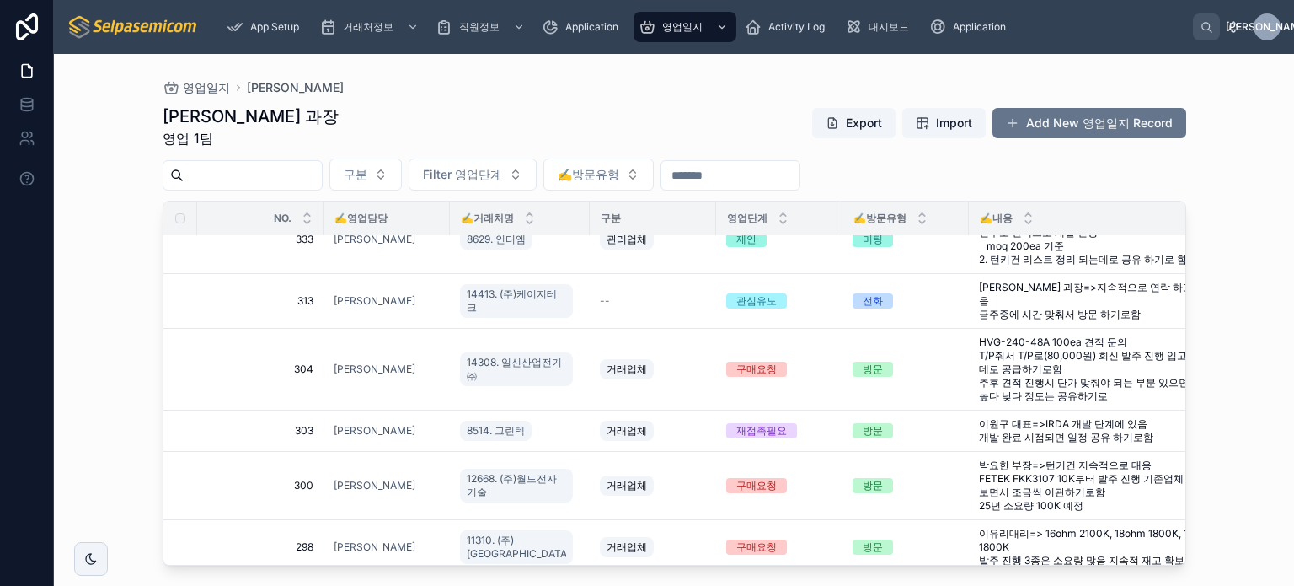
scroll to position [173, 0]
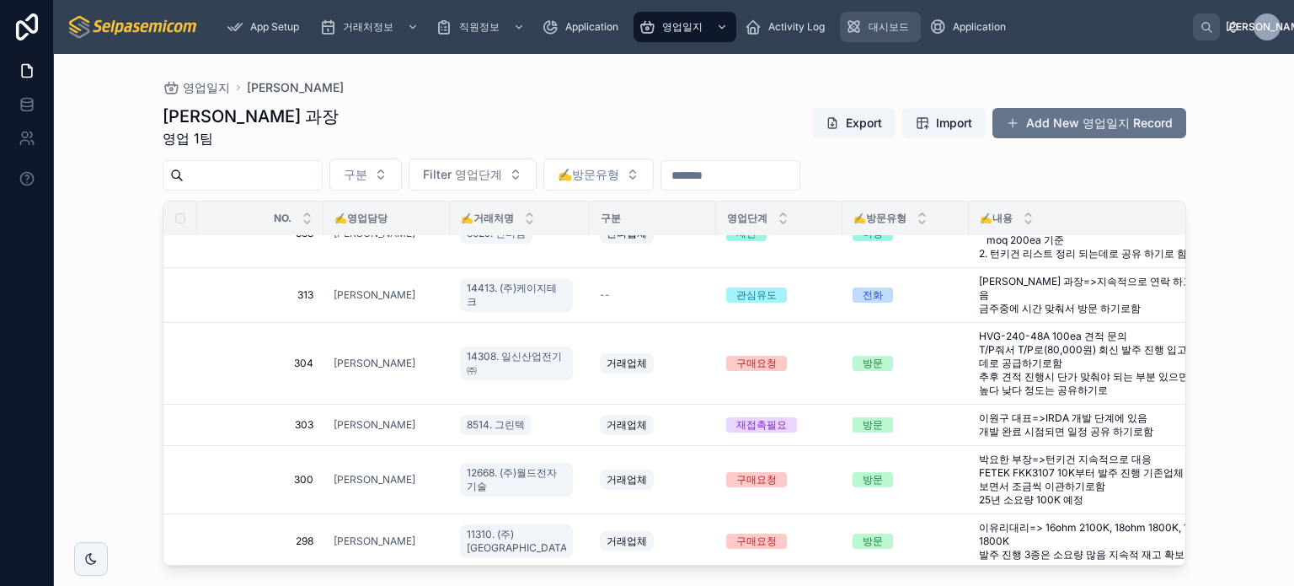
click at [892, 29] on span "대시보드" at bounding box center [889, 26] width 40 height 13
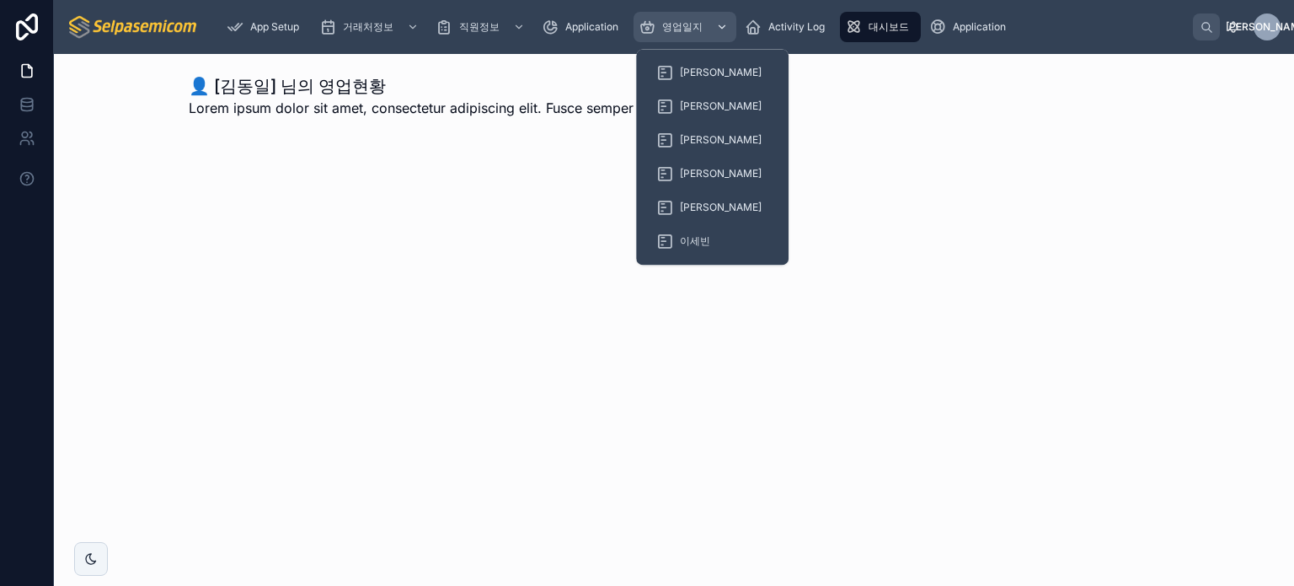
click at [680, 26] on span "영업일지" at bounding box center [682, 26] width 40 height 13
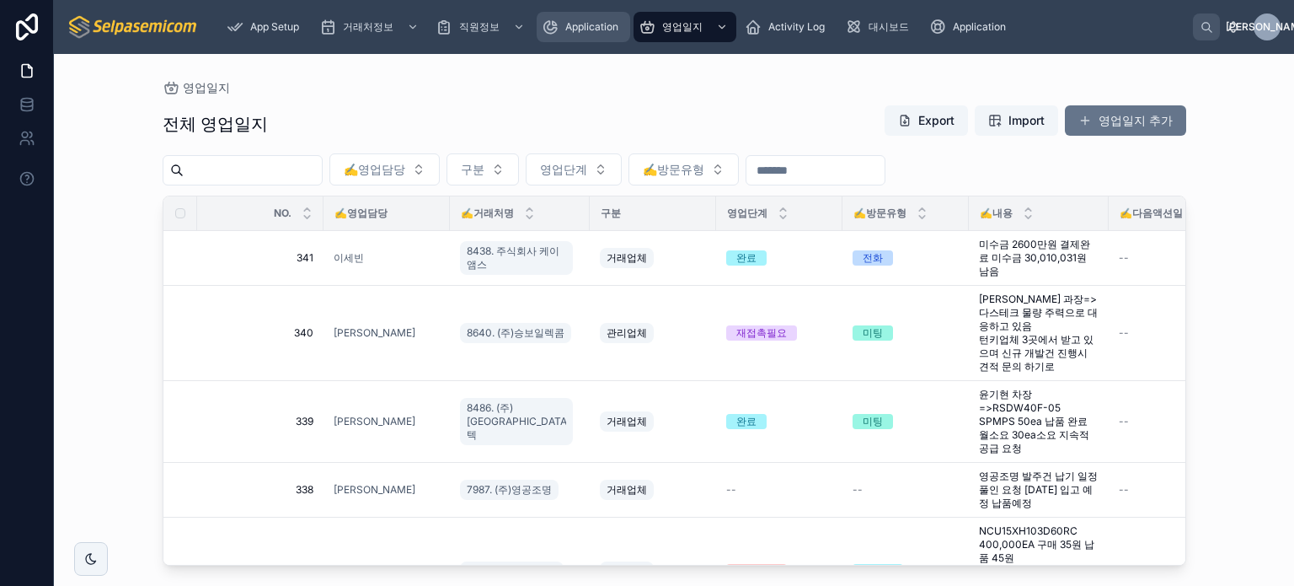
click at [597, 29] on span "Application" at bounding box center [591, 26] width 53 height 13
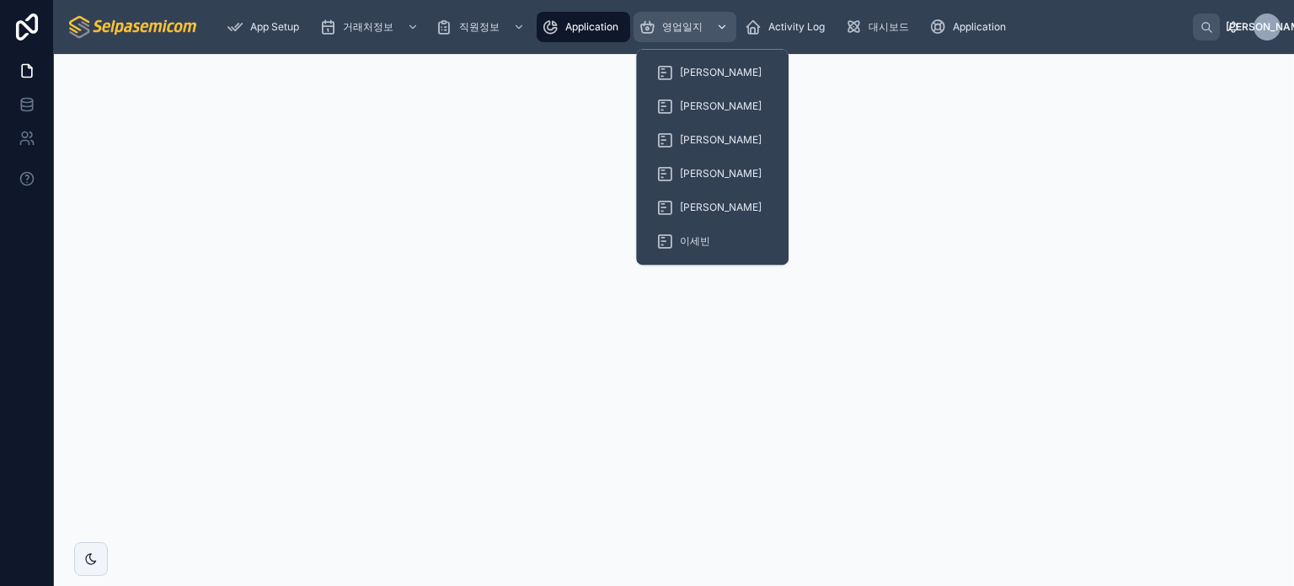
click at [693, 23] on span "영업일지" at bounding box center [682, 26] width 40 height 13
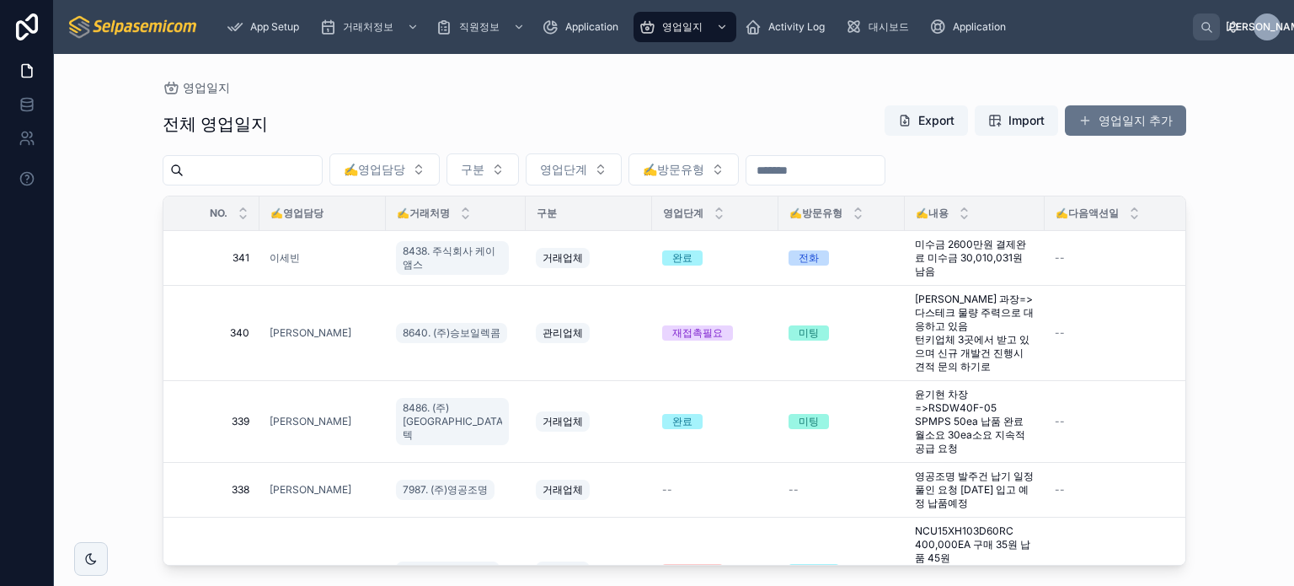
scroll to position [0, 95]
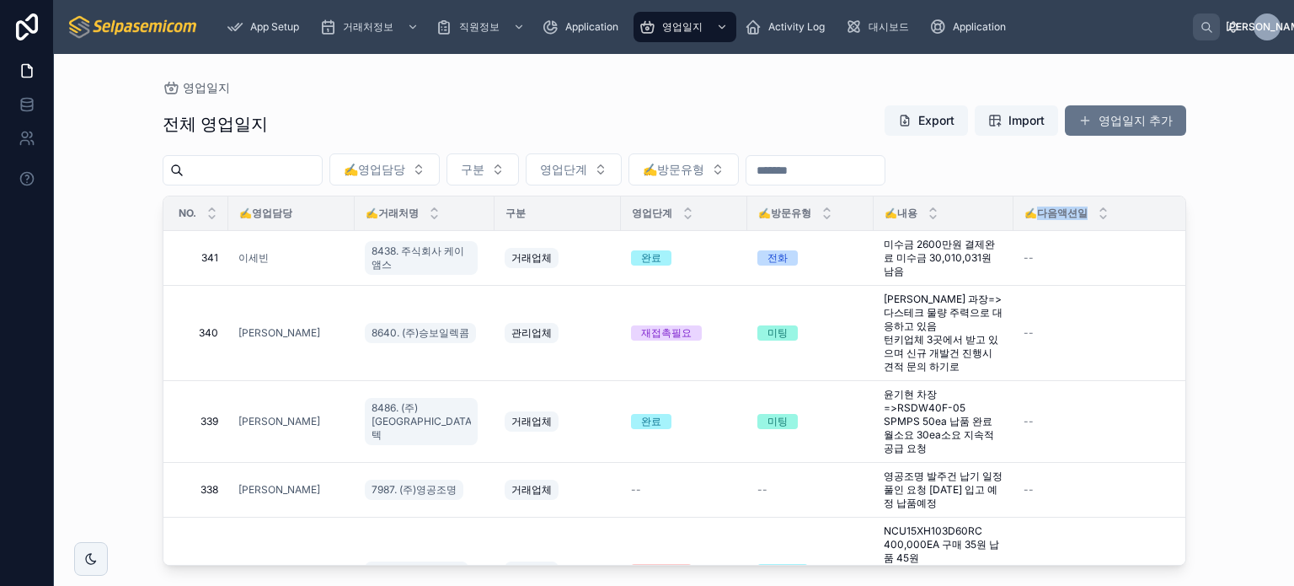
drag, startPoint x: 1025, startPoint y: 215, endPoint x: 1072, endPoint y: 214, distance: 47.2
click at [1072, 214] on span "✍️다음액션일" at bounding box center [1056, 212] width 63 height 13
click at [1056, 211] on span "✍️다음액션일" at bounding box center [1056, 212] width 63 height 13
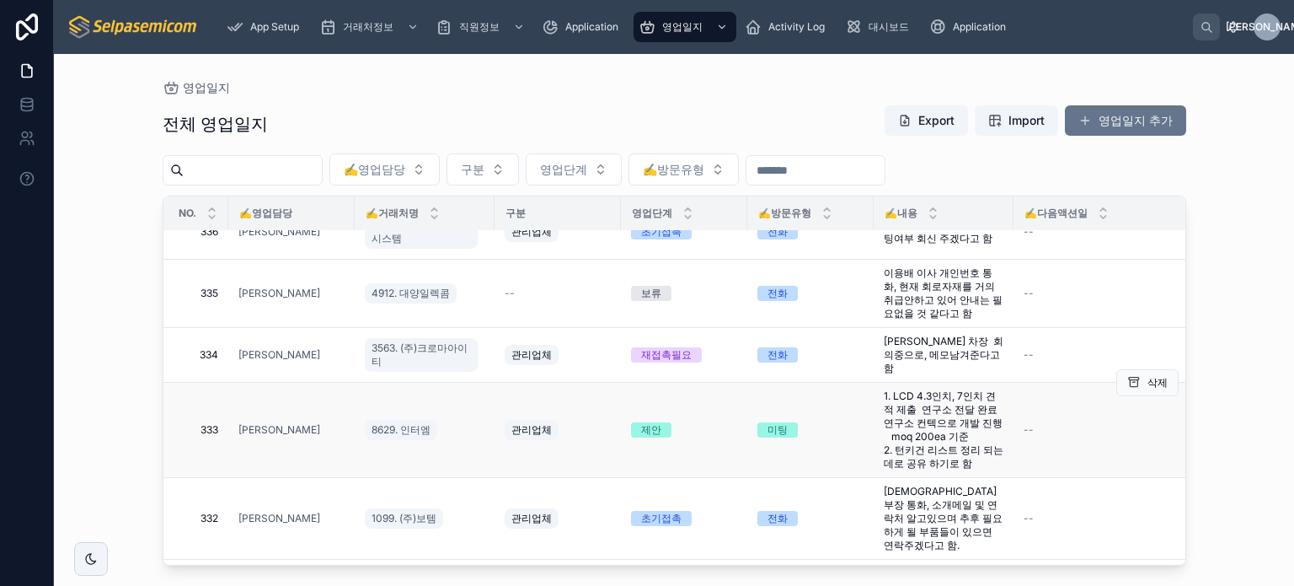
scroll to position [169, 95]
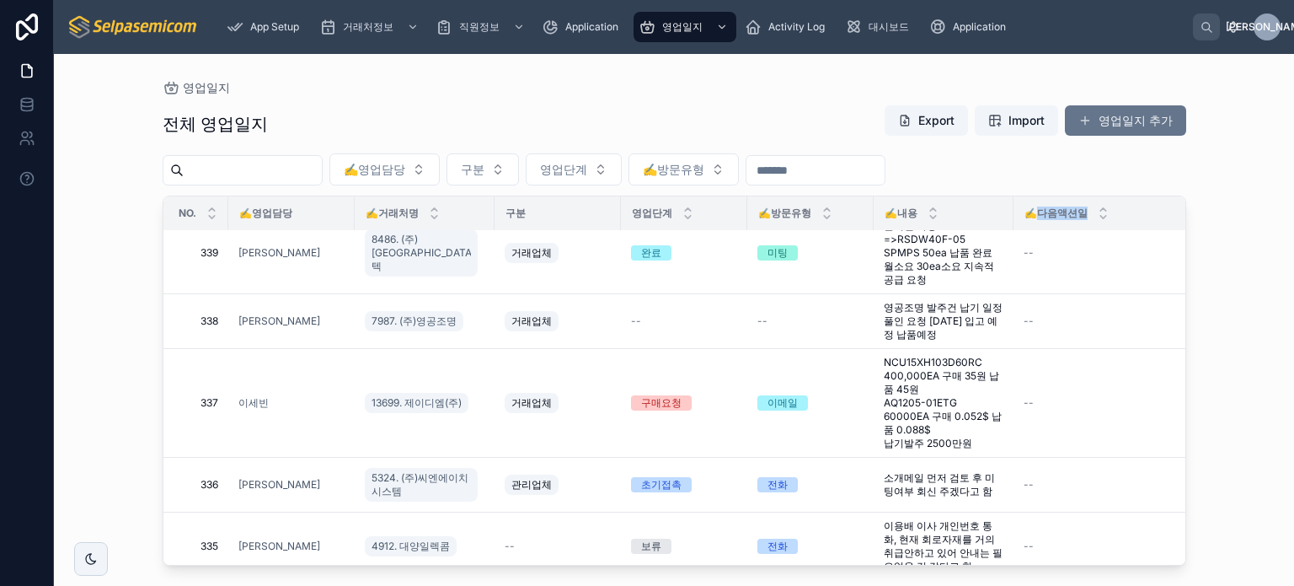
drag, startPoint x: 1024, startPoint y: 214, endPoint x: 1069, endPoint y: 215, distance: 45.5
click at [1069, 215] on span "✍️다음액션일" at bounding box center [1056, 212] width 63 height 13
click at [1054, 210] on span "✍️다음액션일" at bounding box center [1056, 212] width 63 height 13
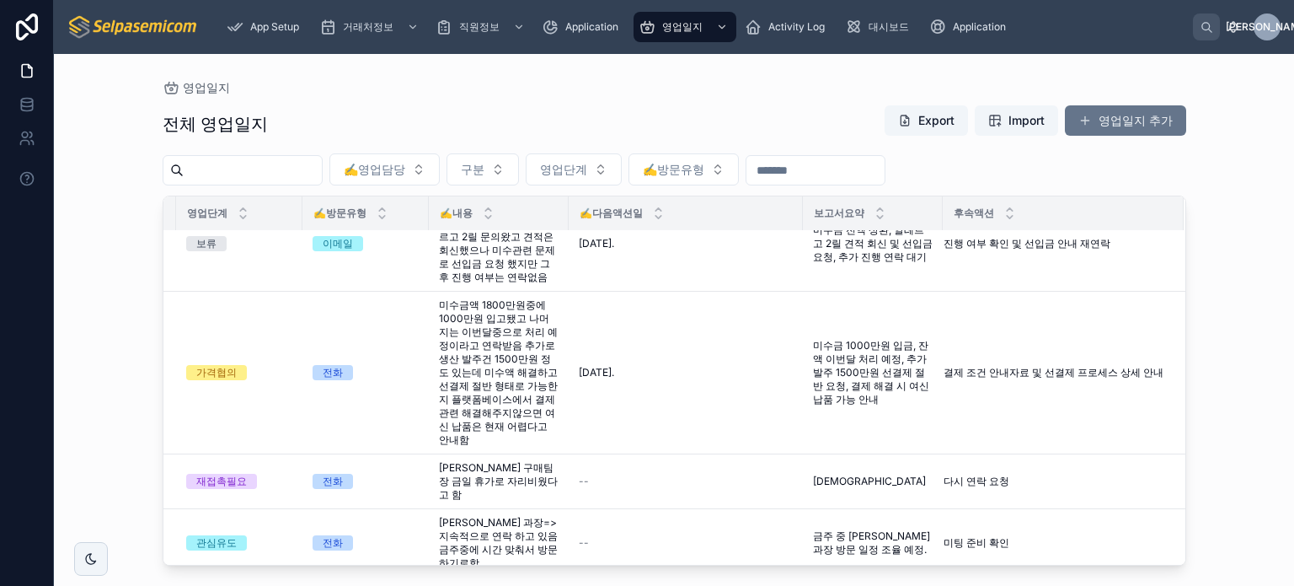
scroll to position [1911, 541]
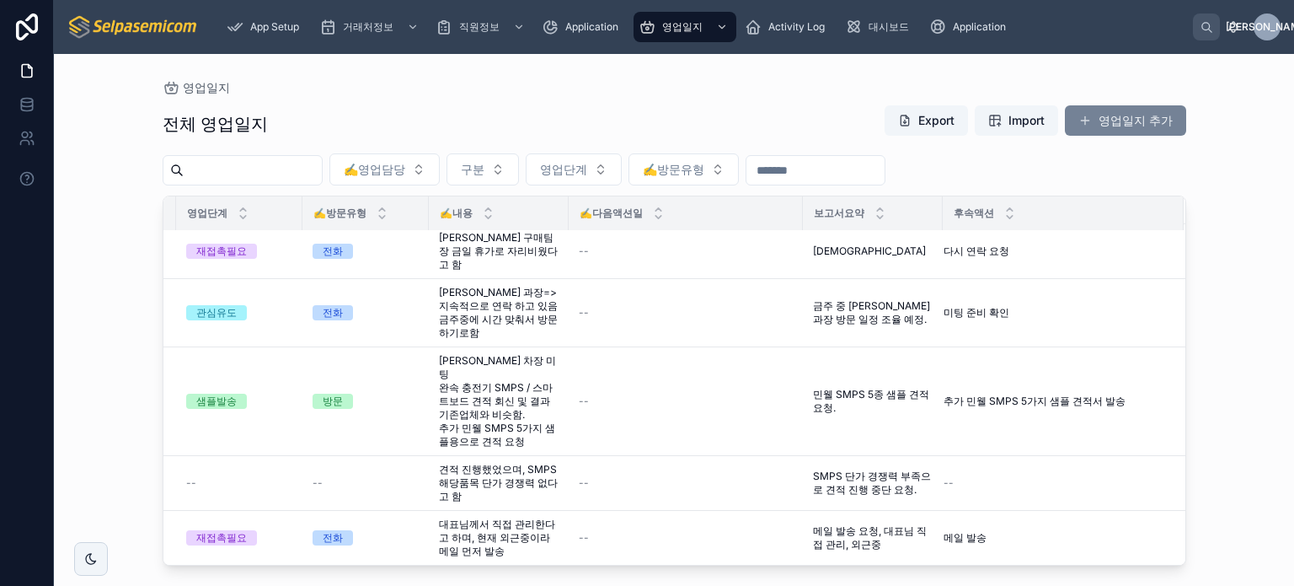
click at [1149, 121] on button "영업일지 추가" at bounding box center [1125, 120] width 121 height 30
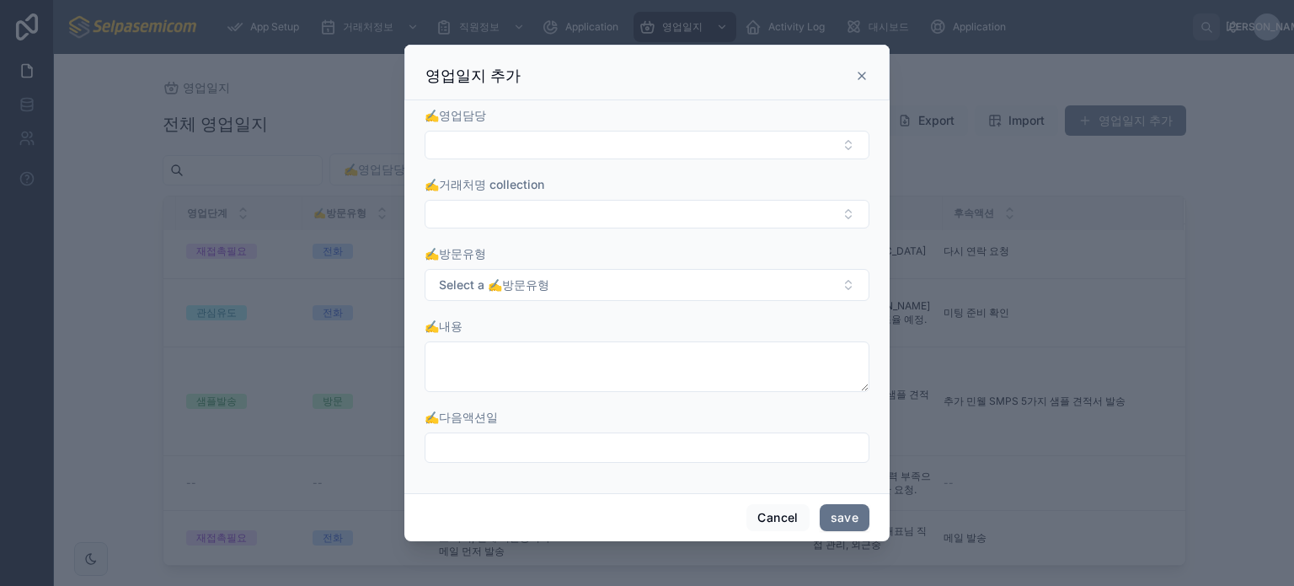
click at [860, 75] on icon at bounding box center [862, 75] width 7 height 7
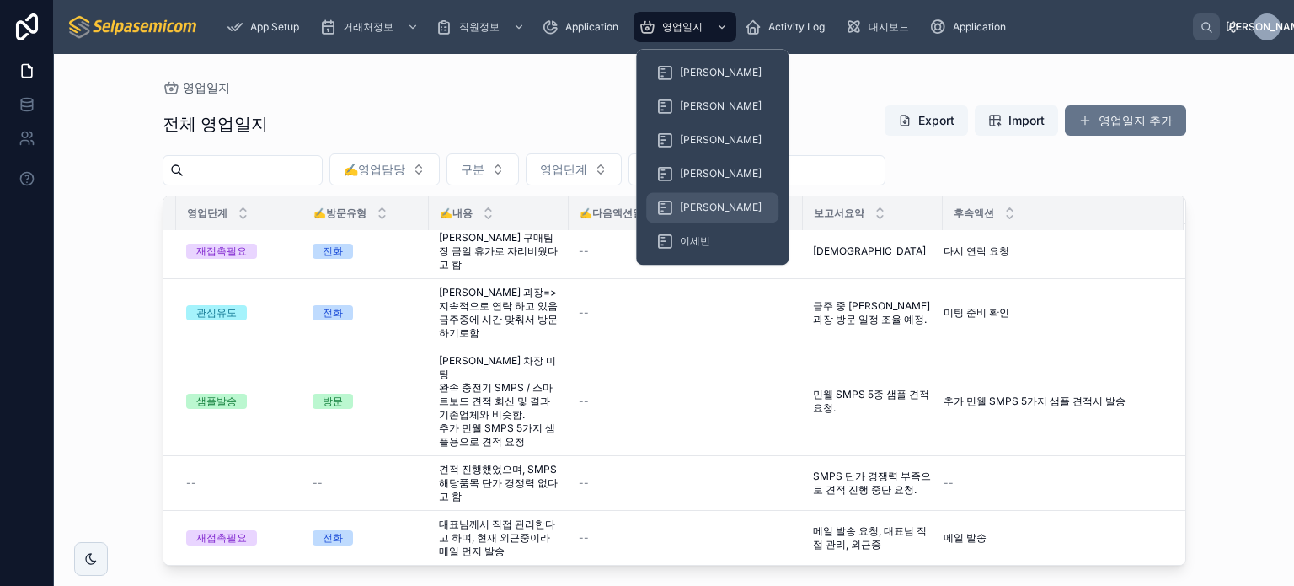
click at [694, 199] on div "[PERSON_NAME]" at bounding box center [712, 207] width 112 height 27
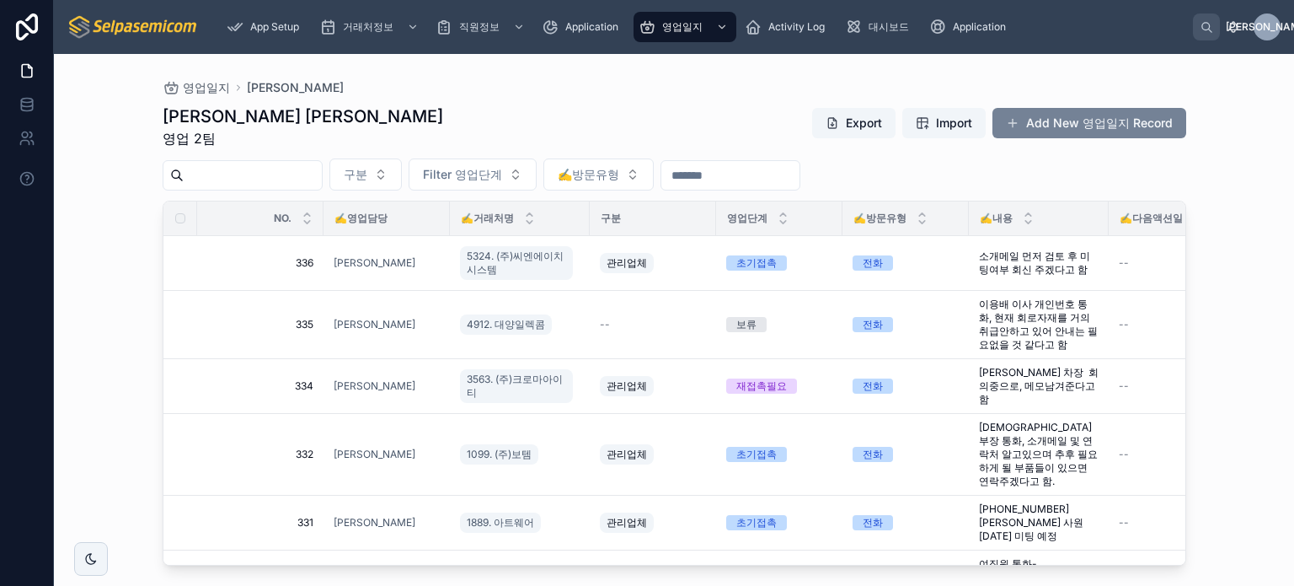
click at [1048, 125] on button "Add New 영업일지 Record" at bounding box center [1090, 123] width 194 height 30
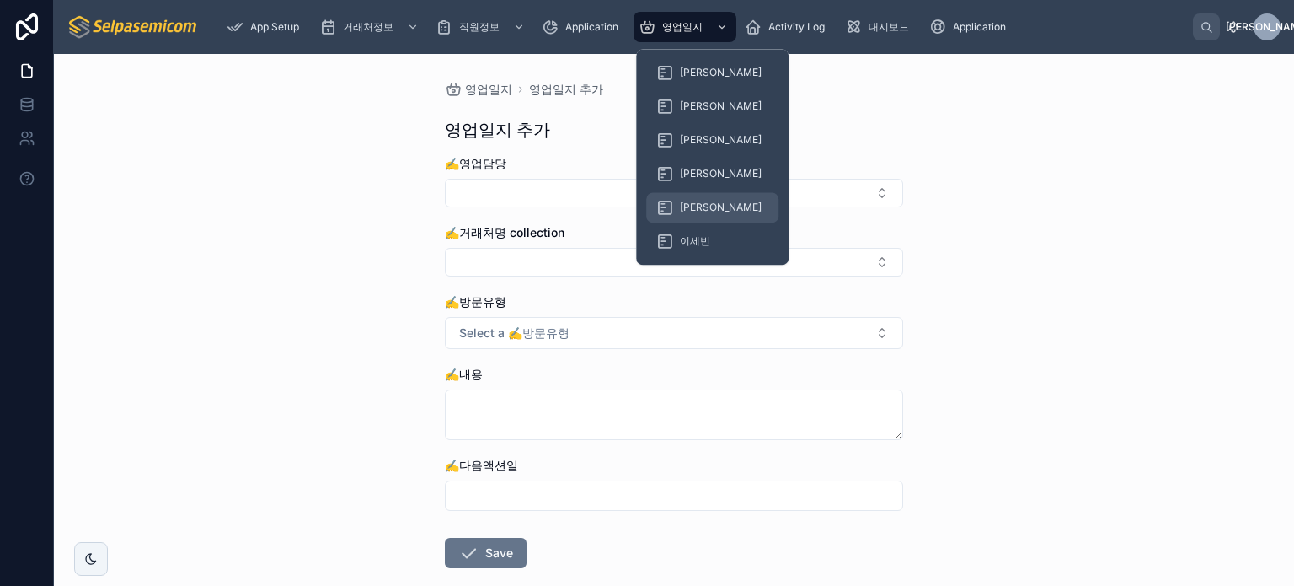
click at [688, 205] on span "[PERSON_NAME]" at bounding box center [721, 207] width 82 height 13
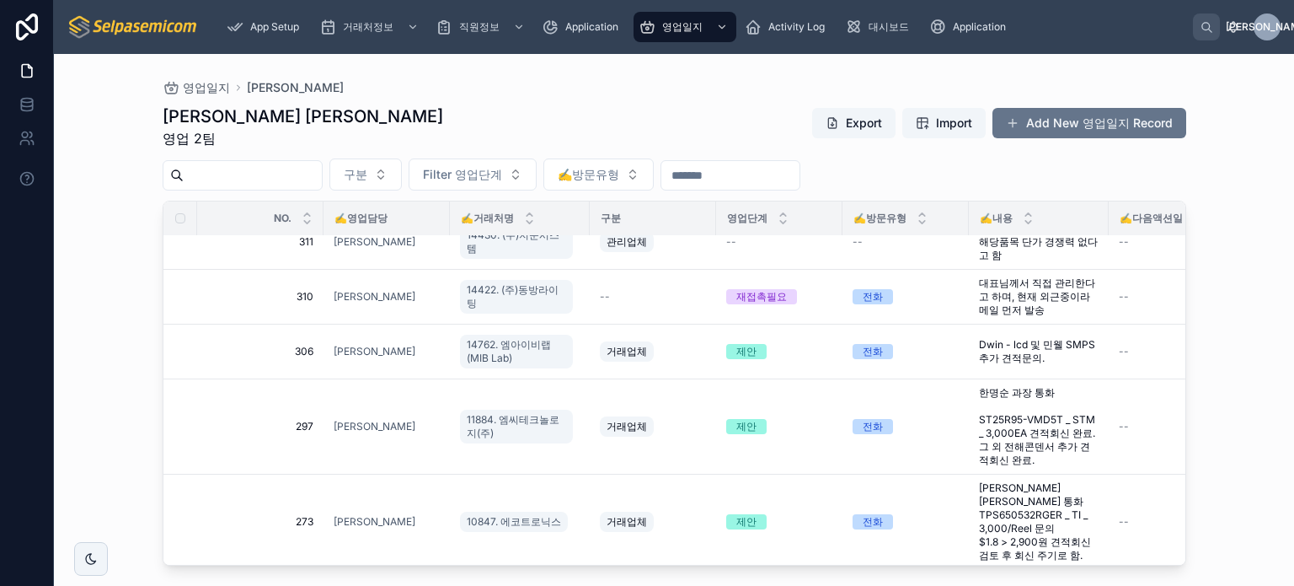
scroll to position [1251, 0]
